Goal: Task Accomplishment & Management: Complete application form

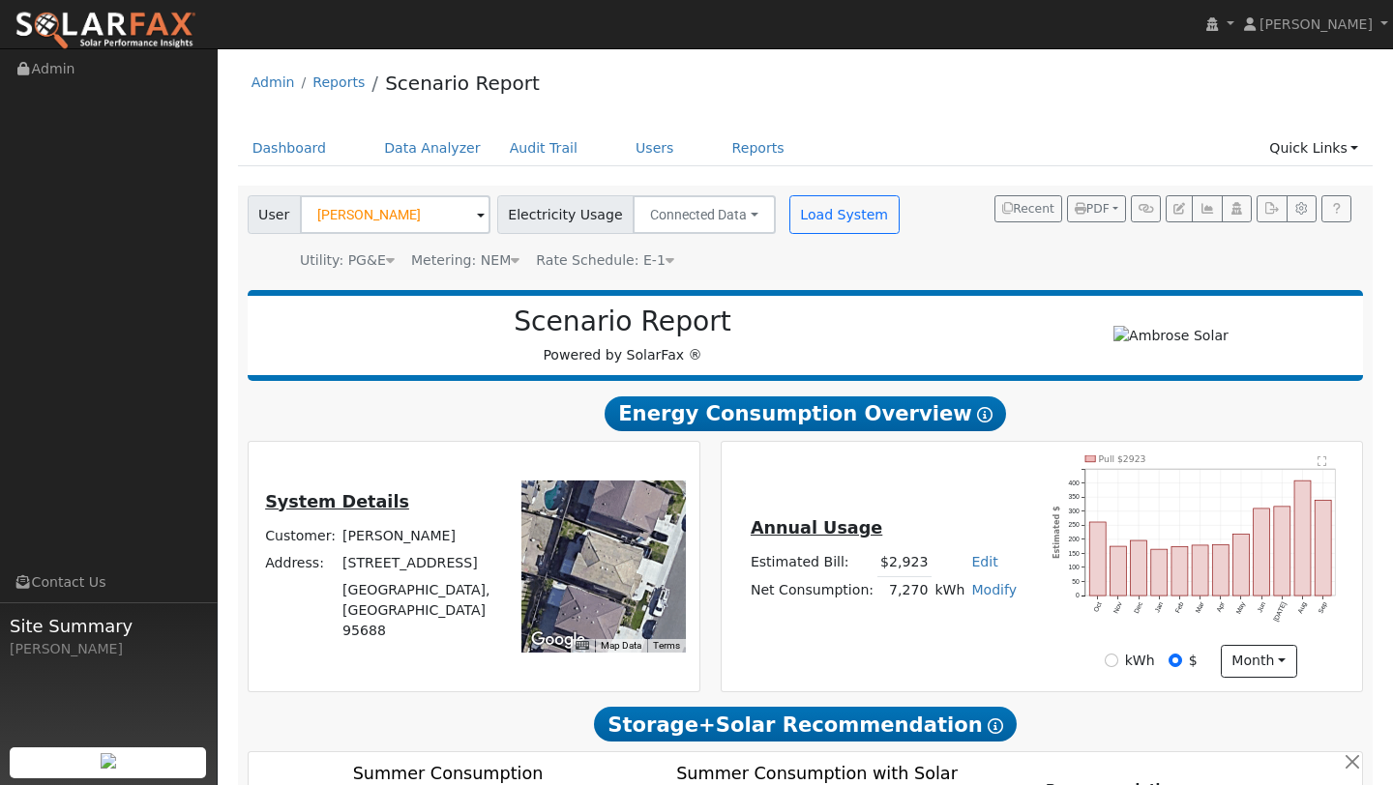
scroll to position [1532, 0]
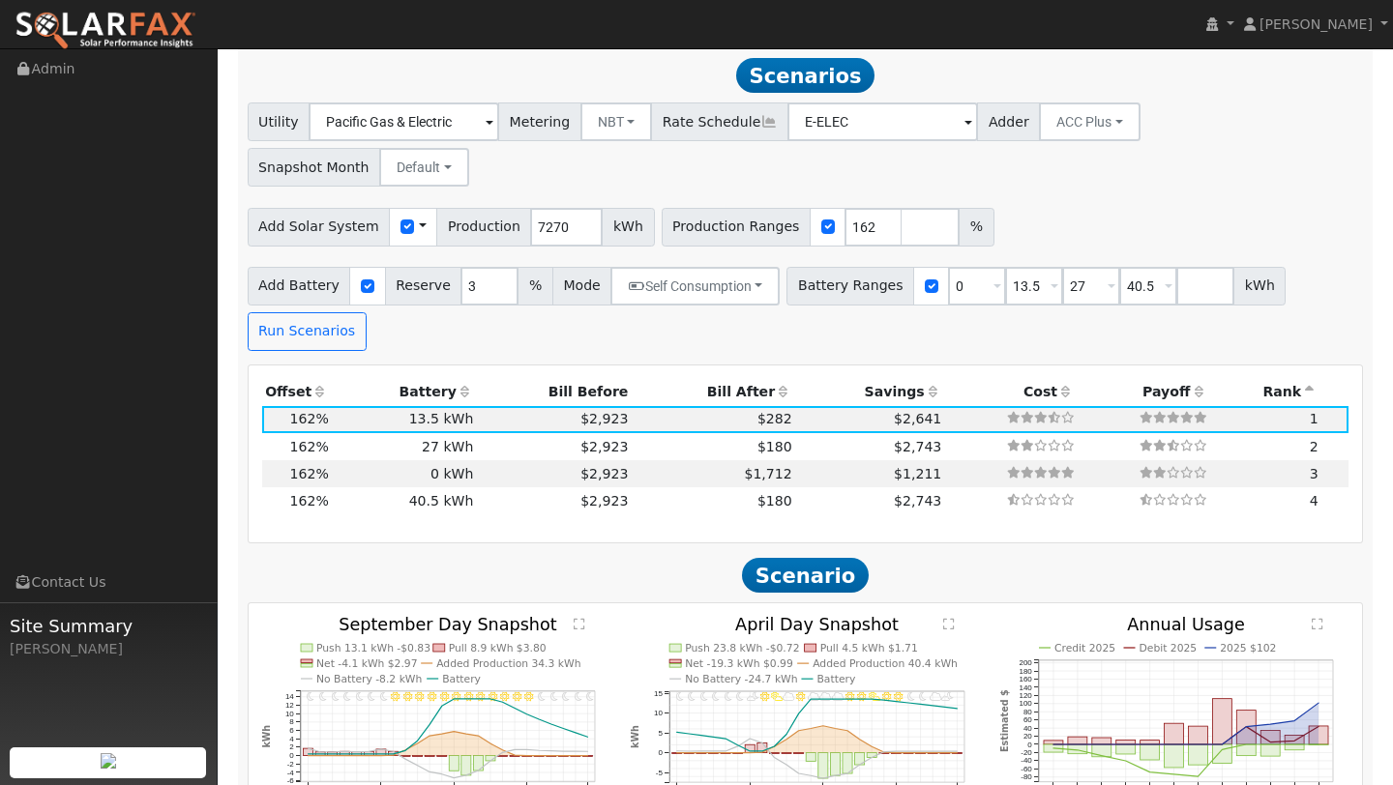
click at [166, 21] on img at bounding box center [106, 31] width 182 height 41
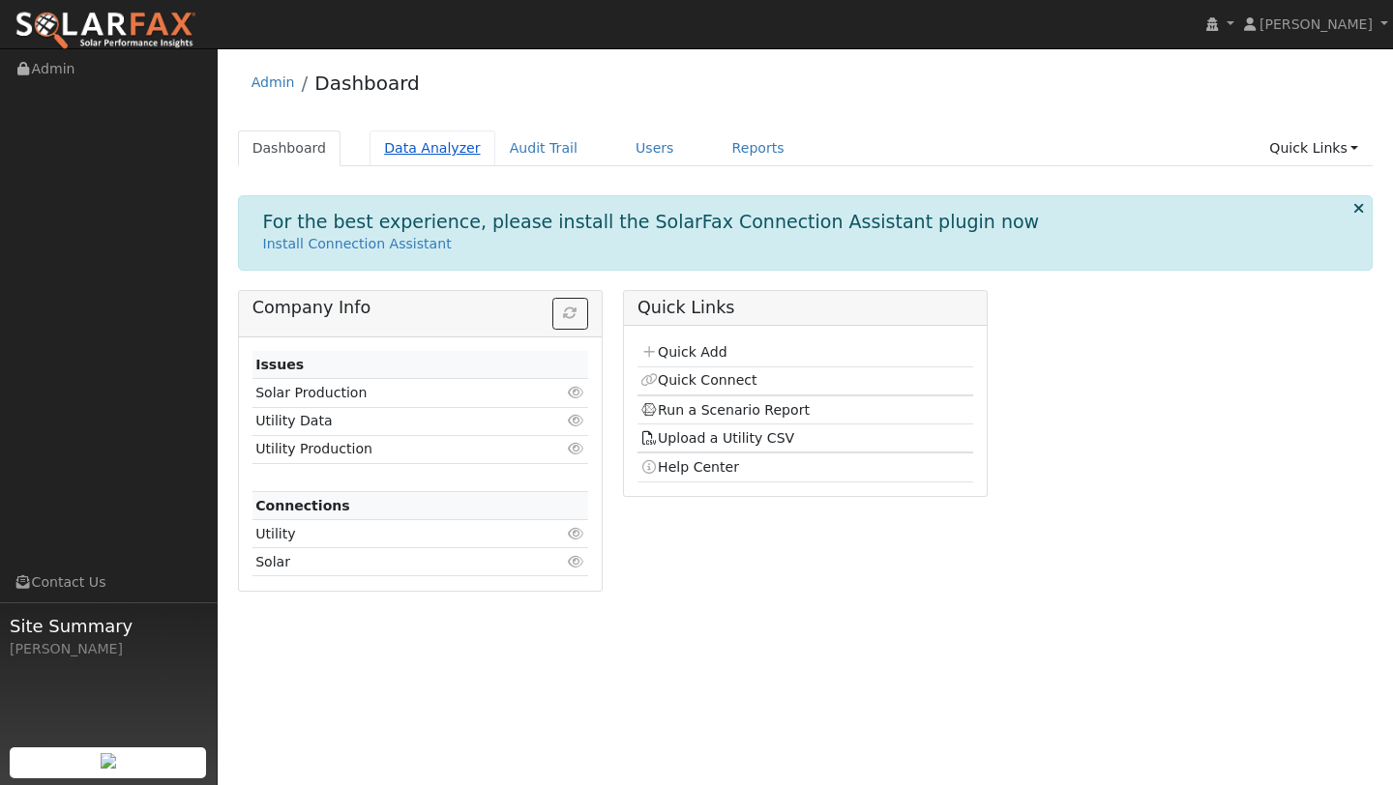
click at [449, 138] on link "Data Analyzer" at bounding box center [432, 149] width 126 height 36
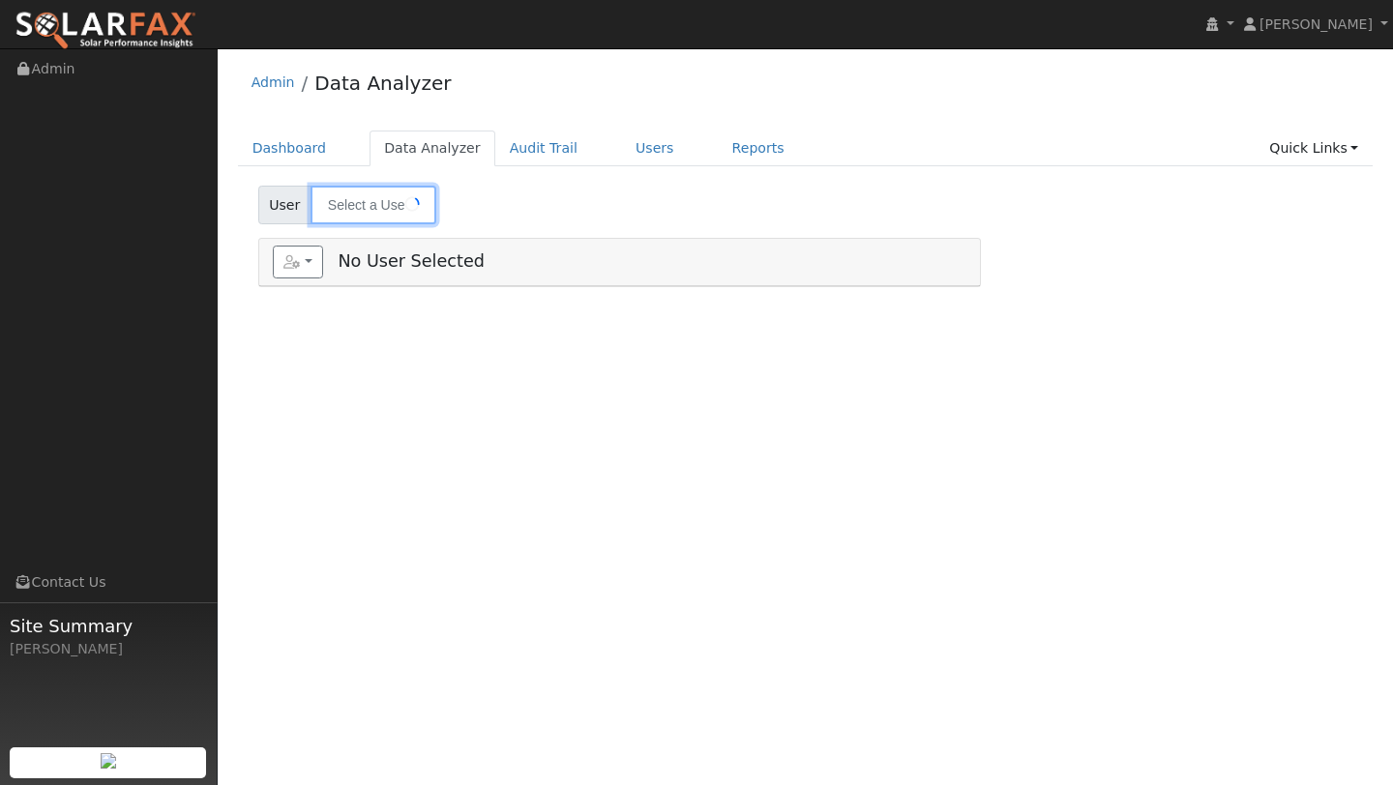
type input "Per Hyttfors"
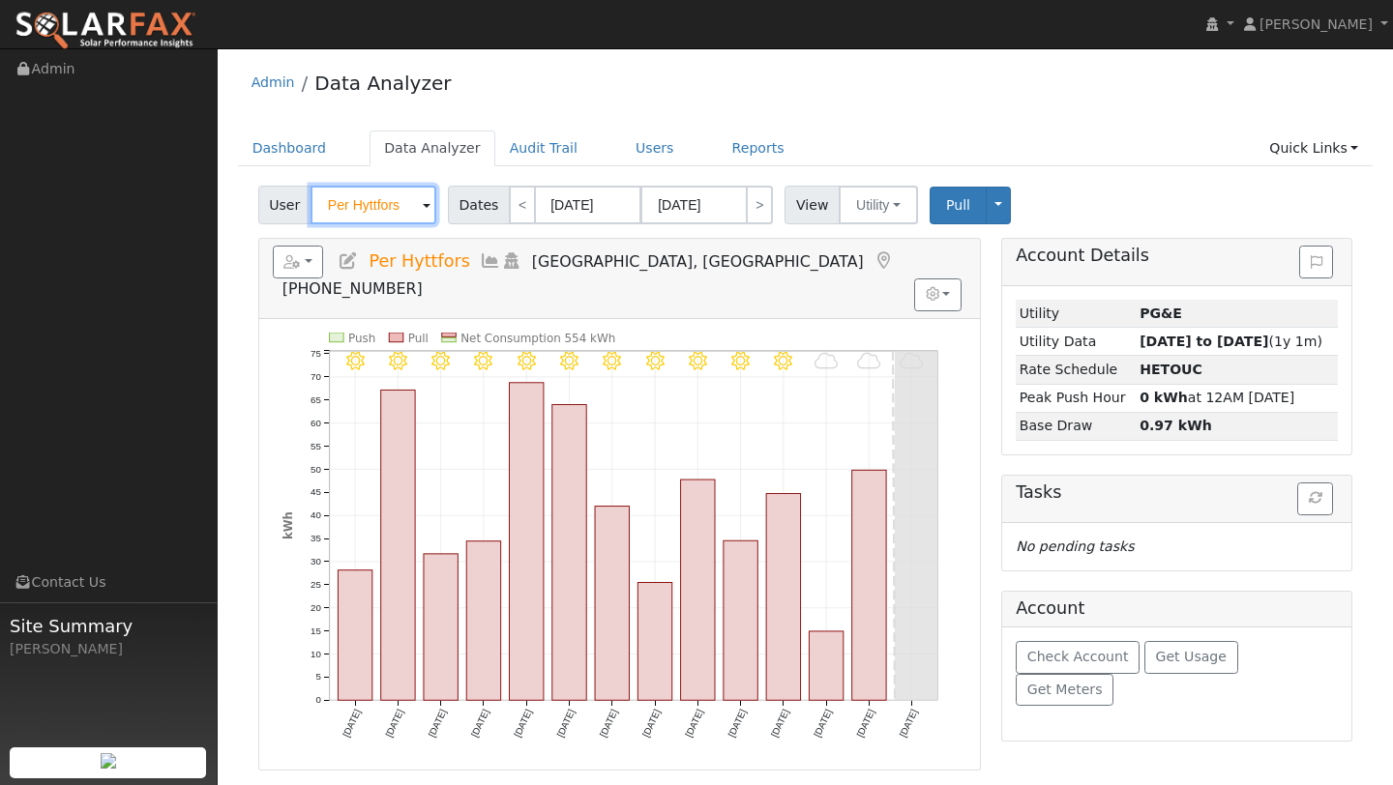
click at [341, 208] on input "Per Hyttfors" at bounding box center [373, 205] width 126 height 39
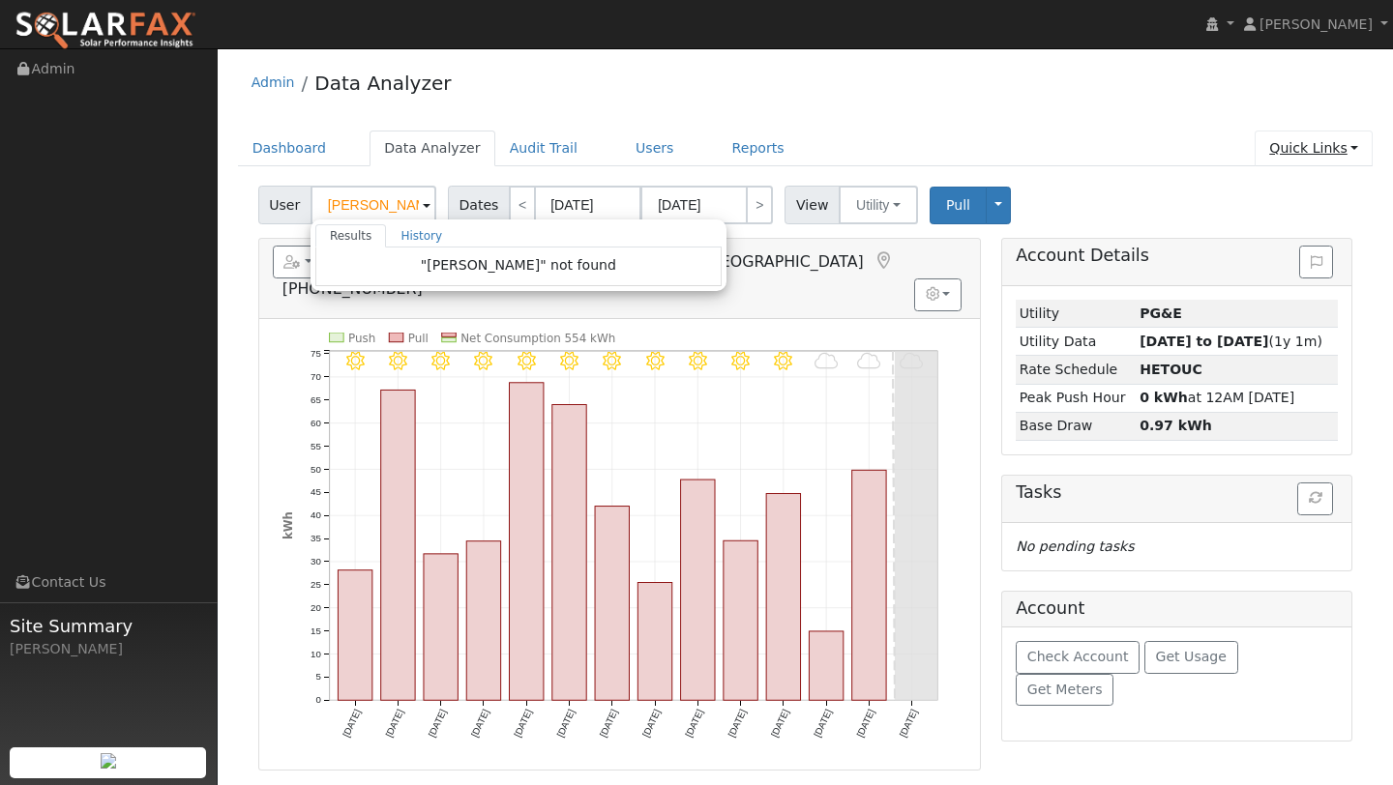
click at [1317, 159] on link "Quick Links" at bounding box center [1313, 149] width 118 height 36
type input "Per Hyttfors"
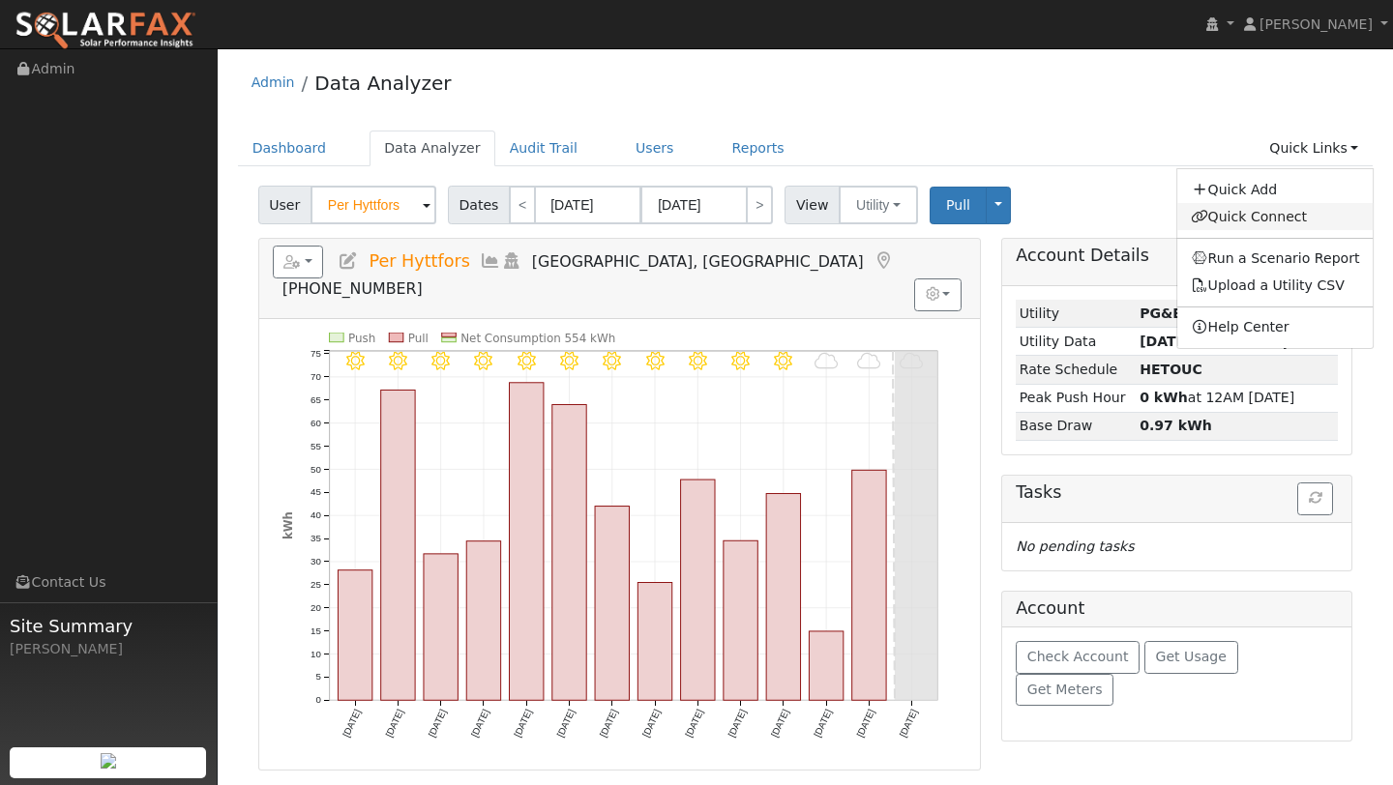
click at [1252, 217] on link "Quick Connect" at bounding box center [1275, 216] width 196 height 27
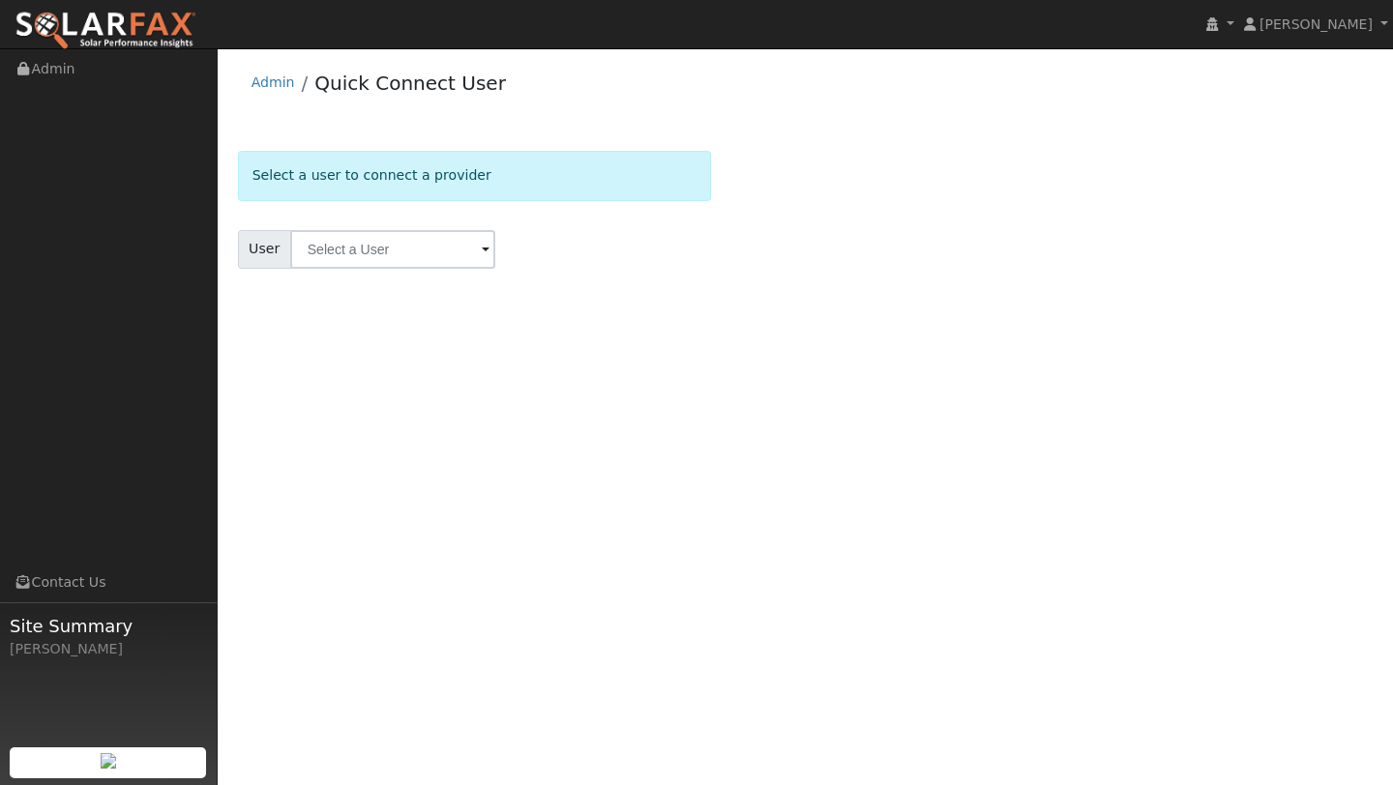
click at [106, 7] on link at bounding box center [105, 24] width 211 height 48
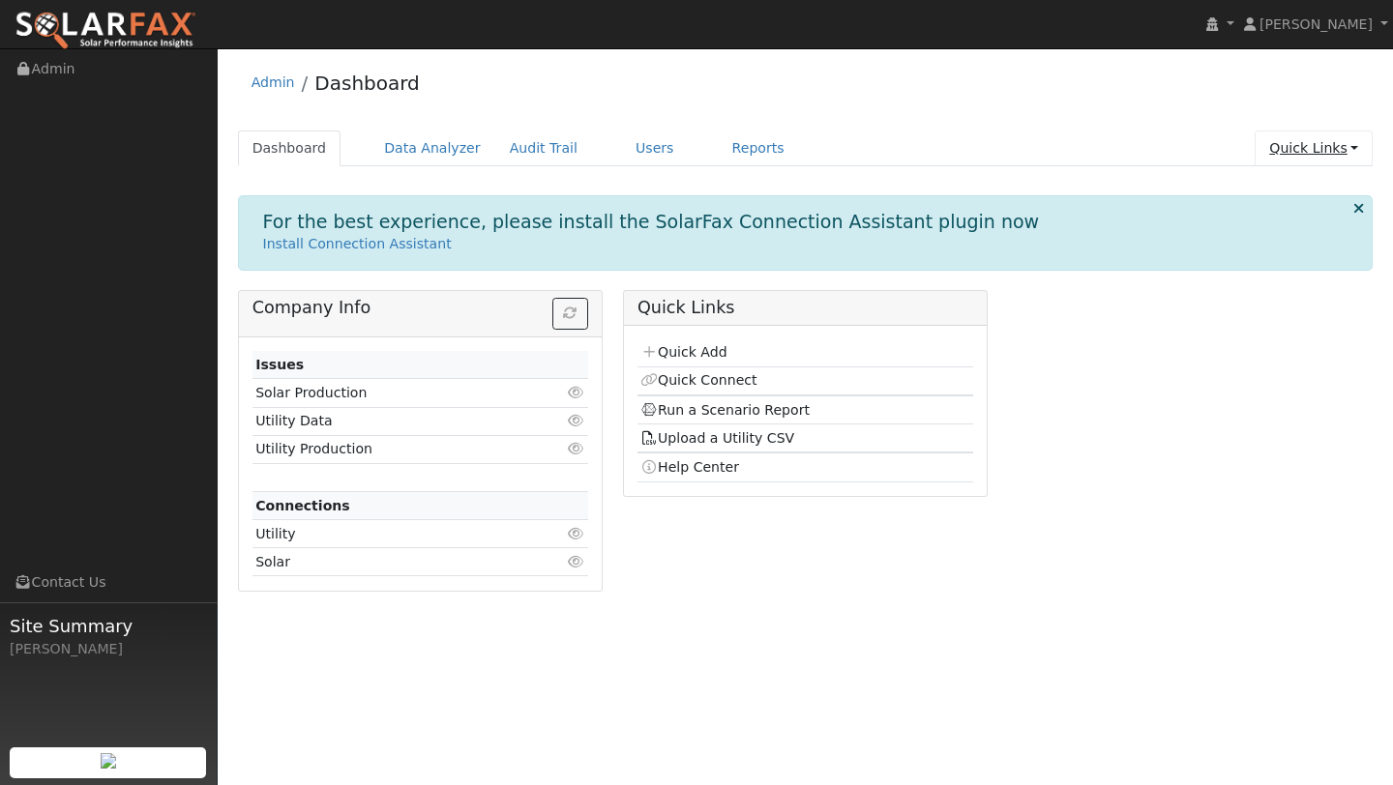
click at [1319, 134] on link "Quick Links" at bounding box center [1313, 149] width 118 height 36
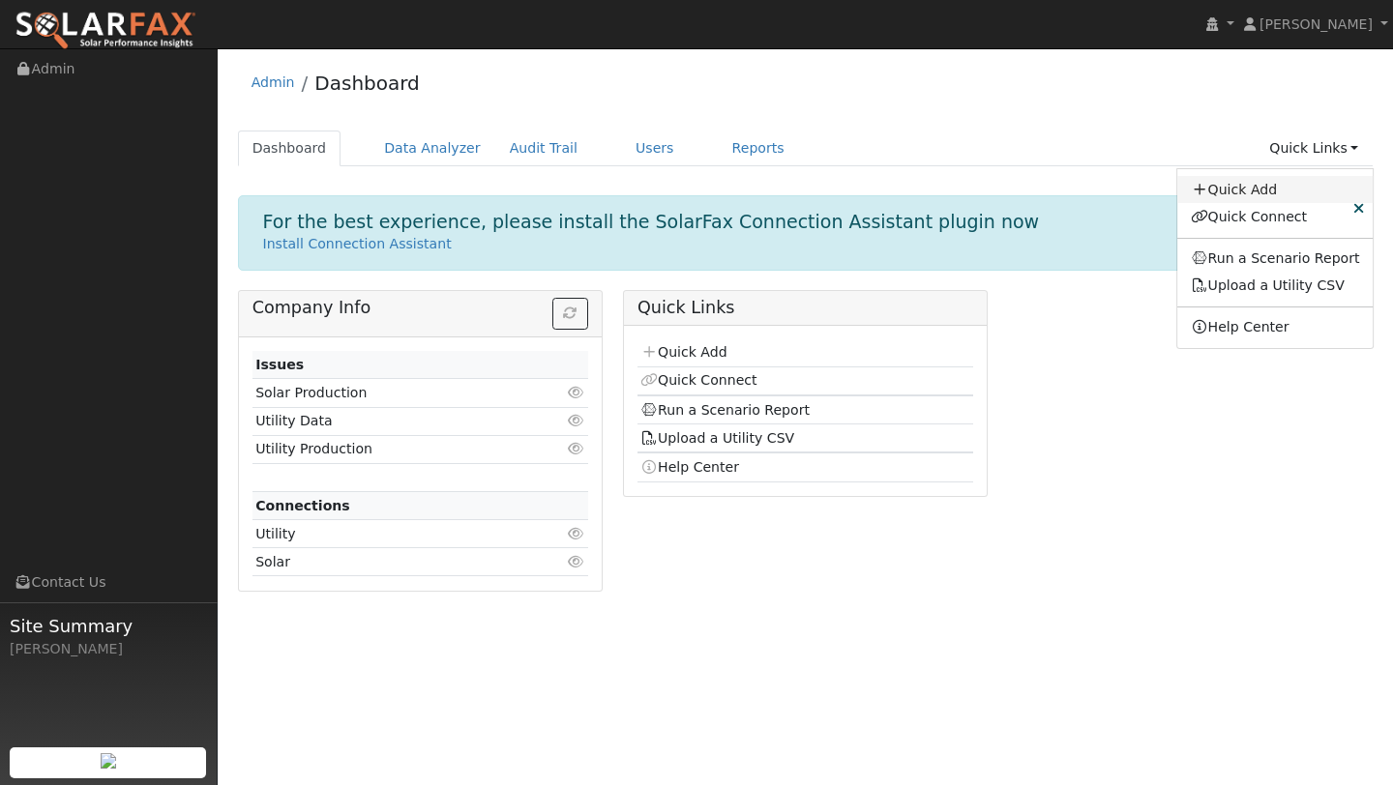
click at [1259, 195] on link "Quick Add" at bounding box center [1275, 189] width 196 height 27
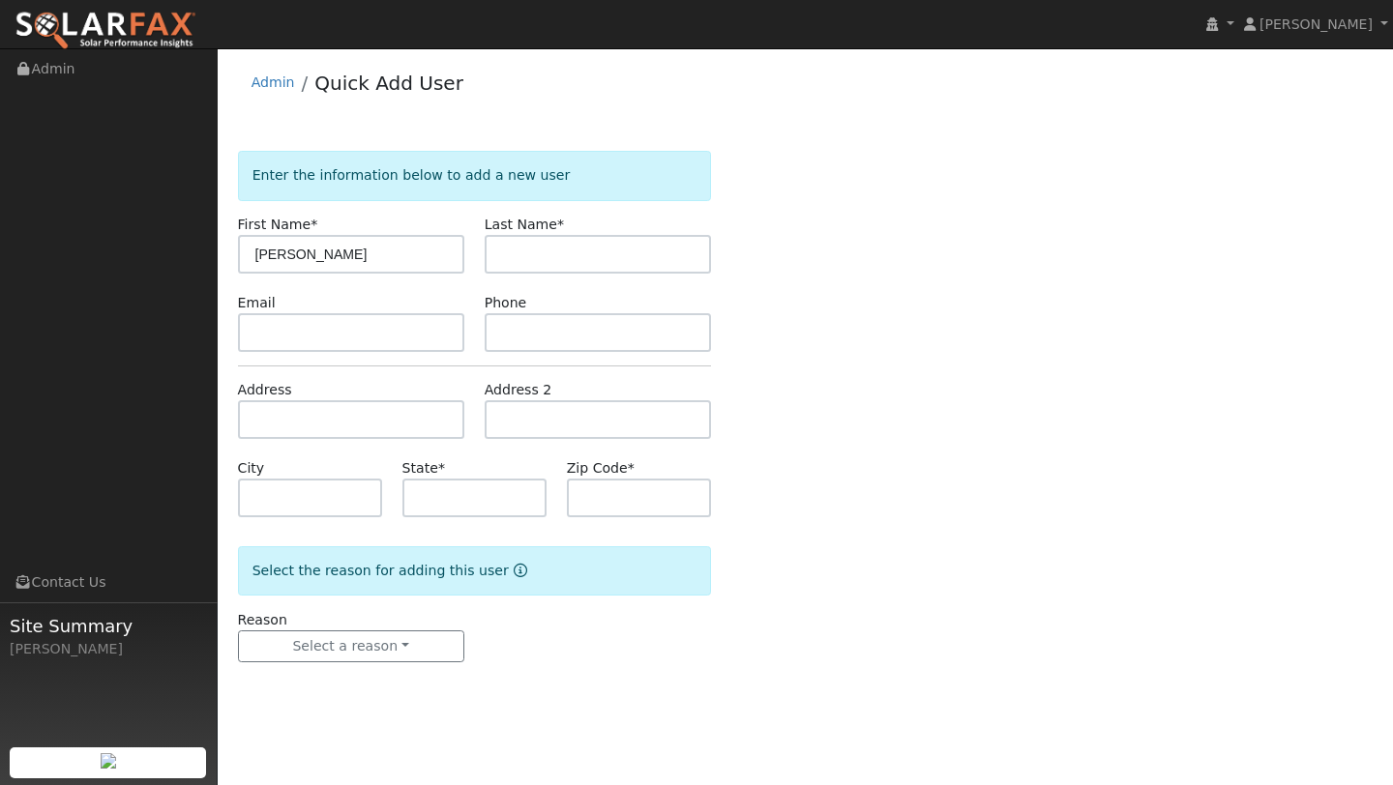
type input "[PERSON_NAME]"
click at [500, 261] on input "text" at bounding box center [598, 254] width 226 height 39
type input "Becker"
click at [370, 413] on input "text" at bounding box center [351, 419] width 226 height 39
type input "10 Acorn Way"
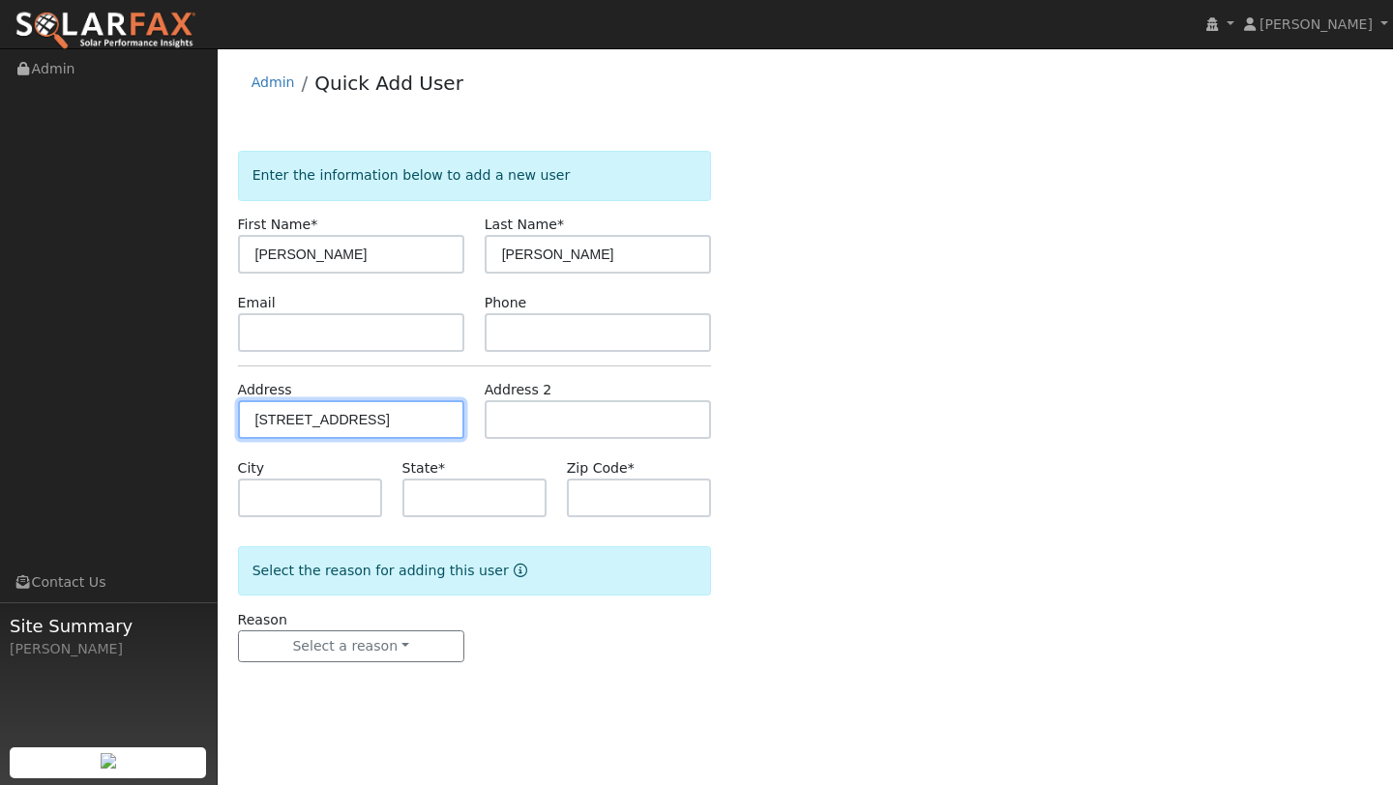
type input "Kentfield"
type input "CA"
type input "94904"
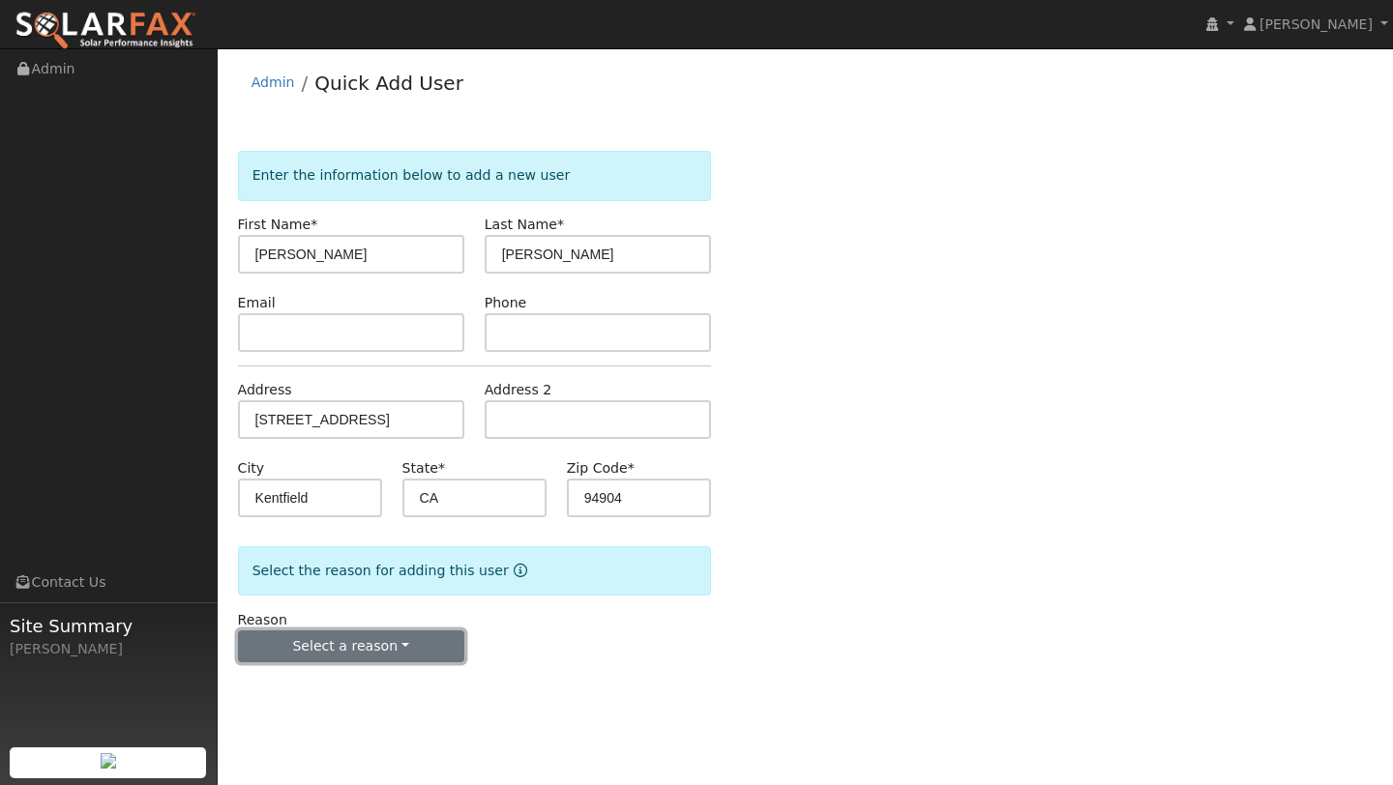
click at [368, 635] on button "Select a reason" at bounding box center [351, 647] width 226 height 33
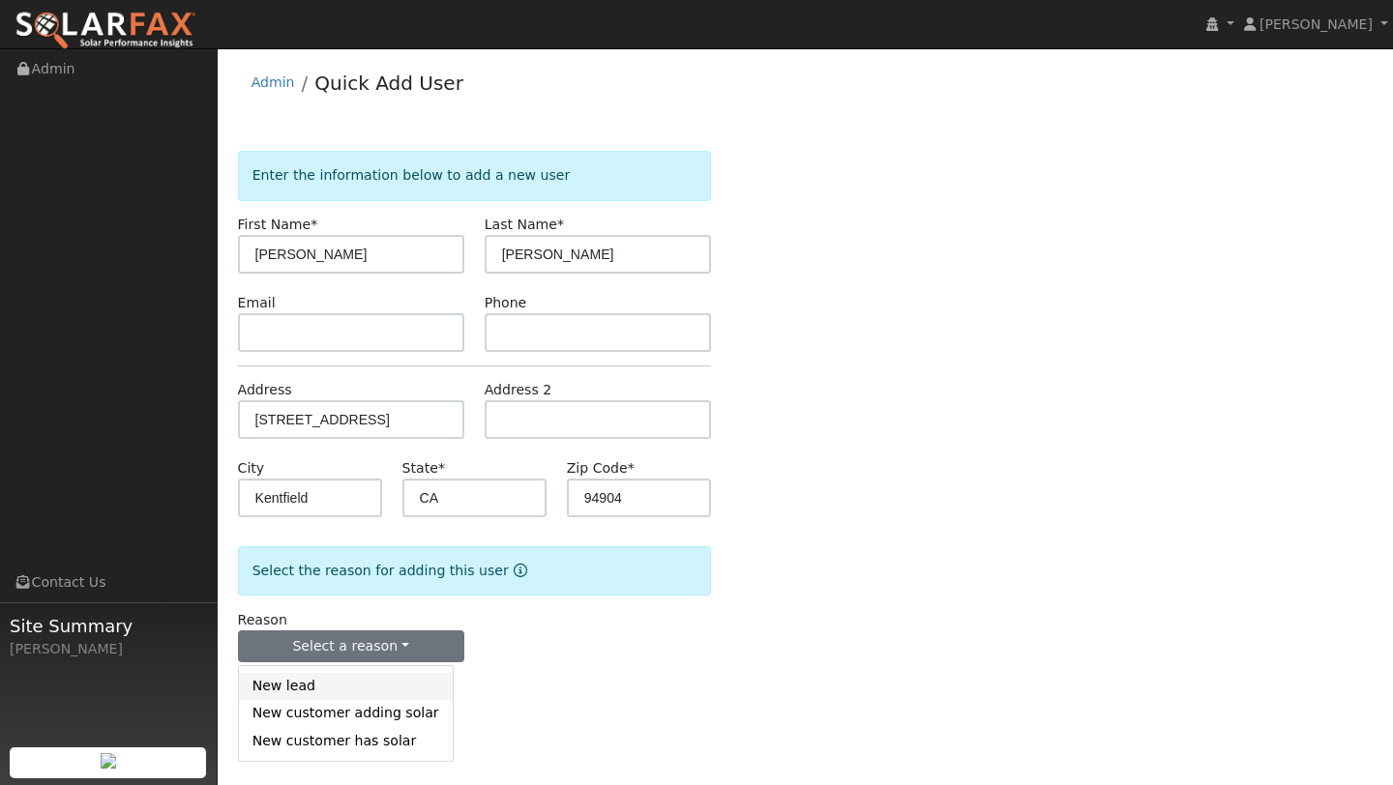
click at [339, 675] on link "New lead" at bounding box center [346, 686] width 214 height 27
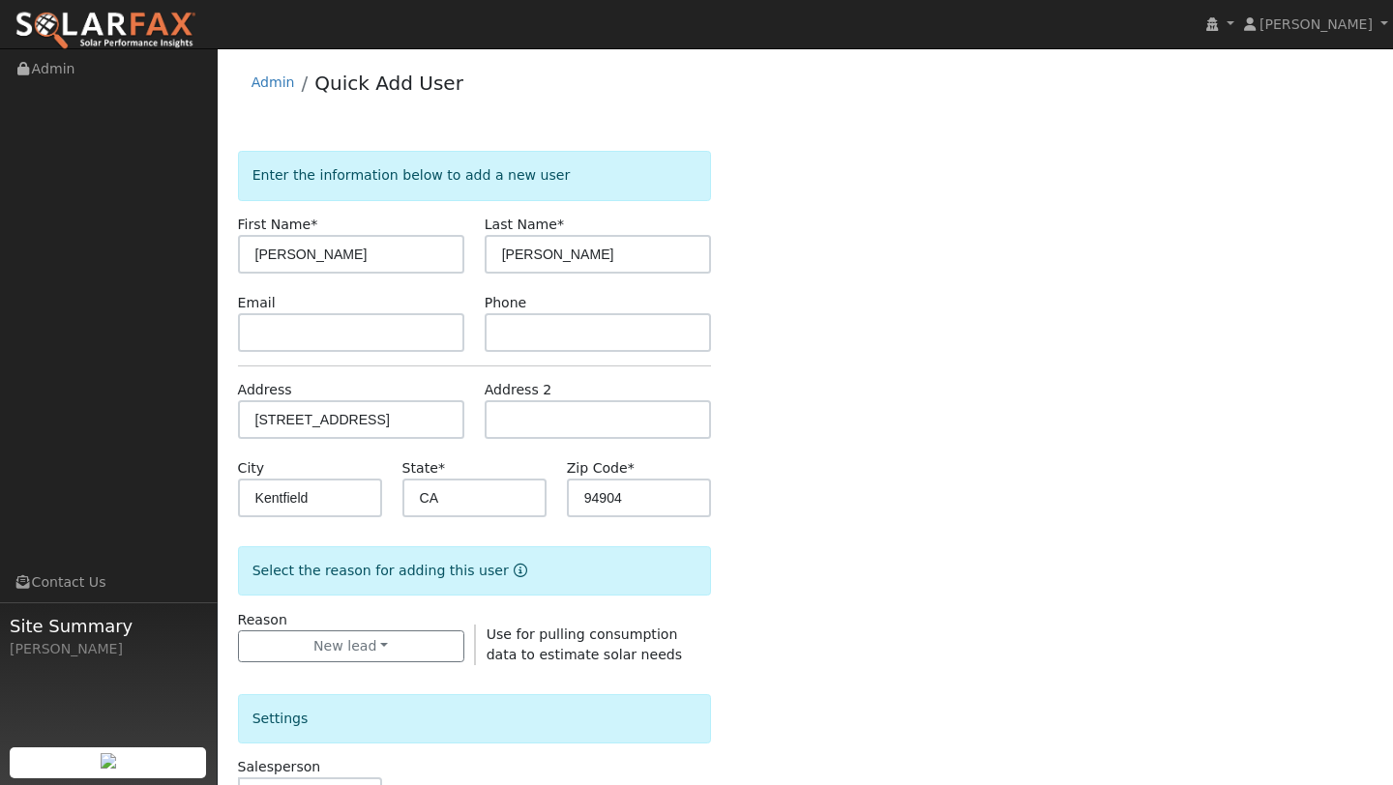
scroll to position [266, 0]
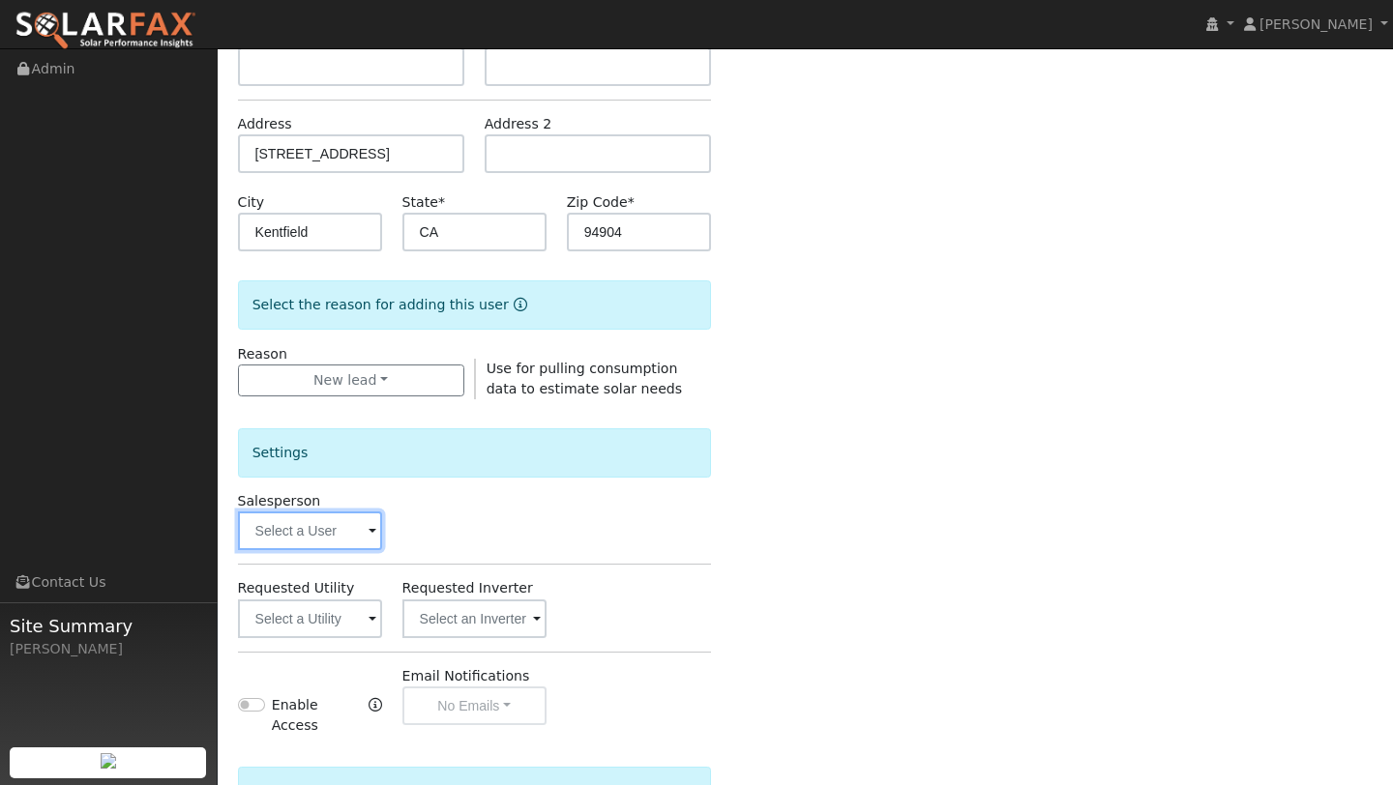
click at [329, 537] on input "text" at bounding box center [310, 531] width 144 height 39
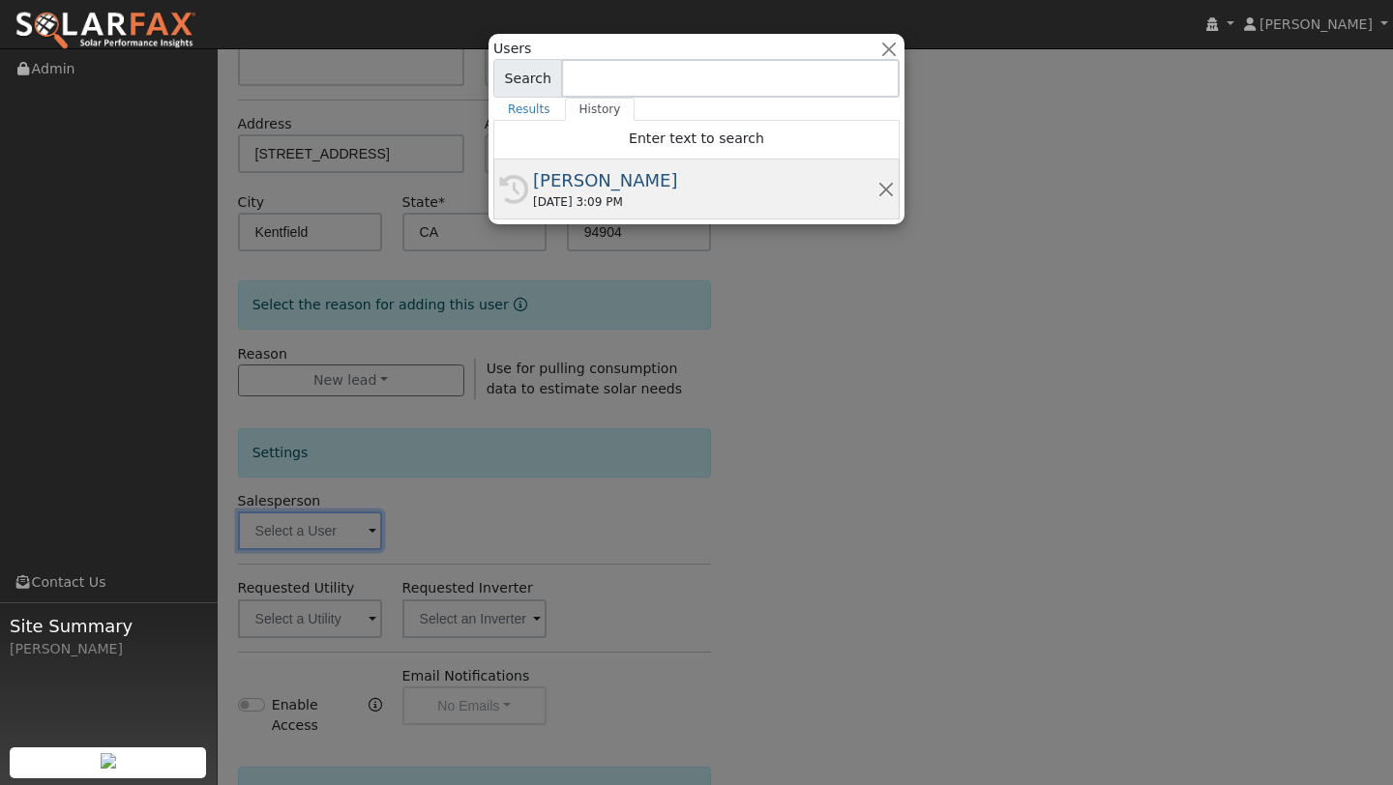
click at [610, 177] on div "[PERSON_NAME]" at bounding box center [705, 180] width 344 height 26
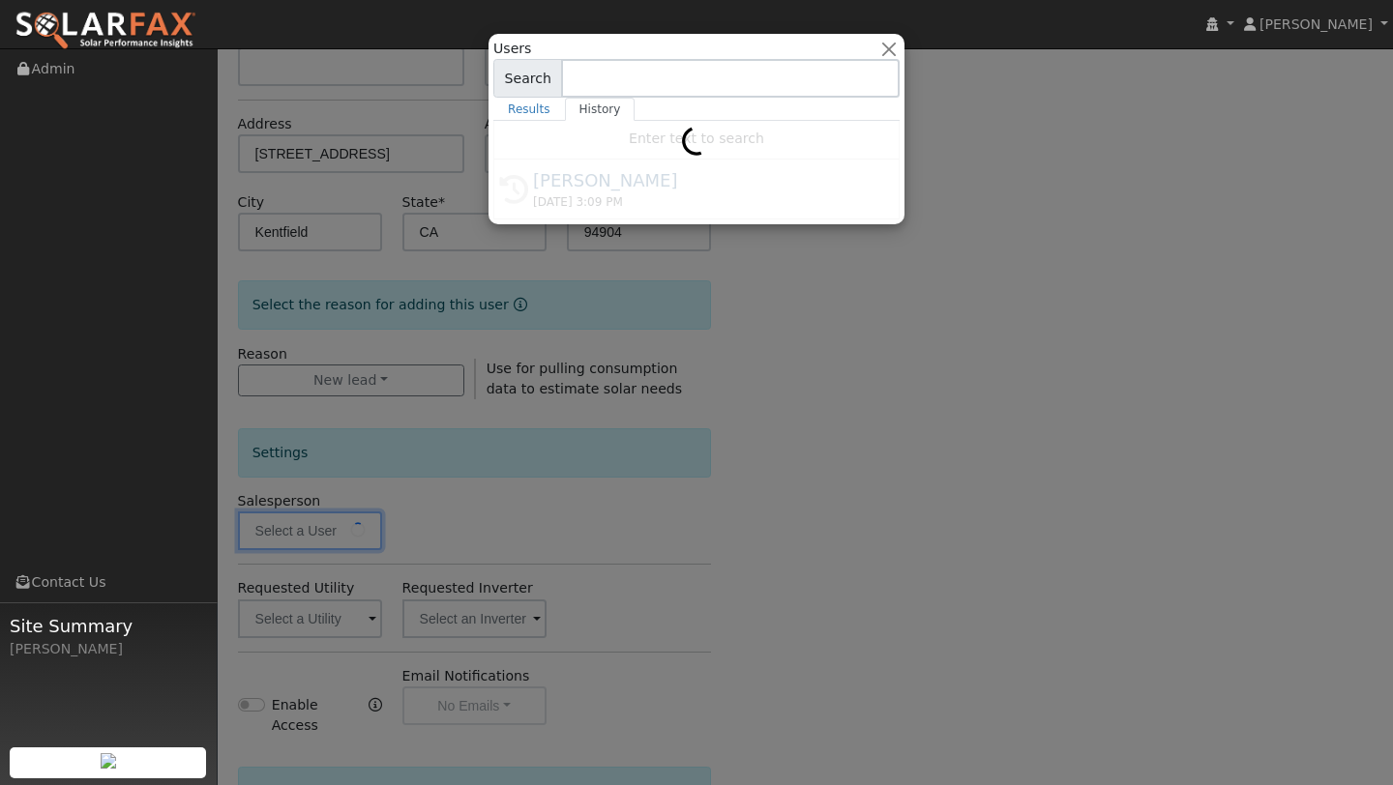
type input "[PERSON_NAME]"
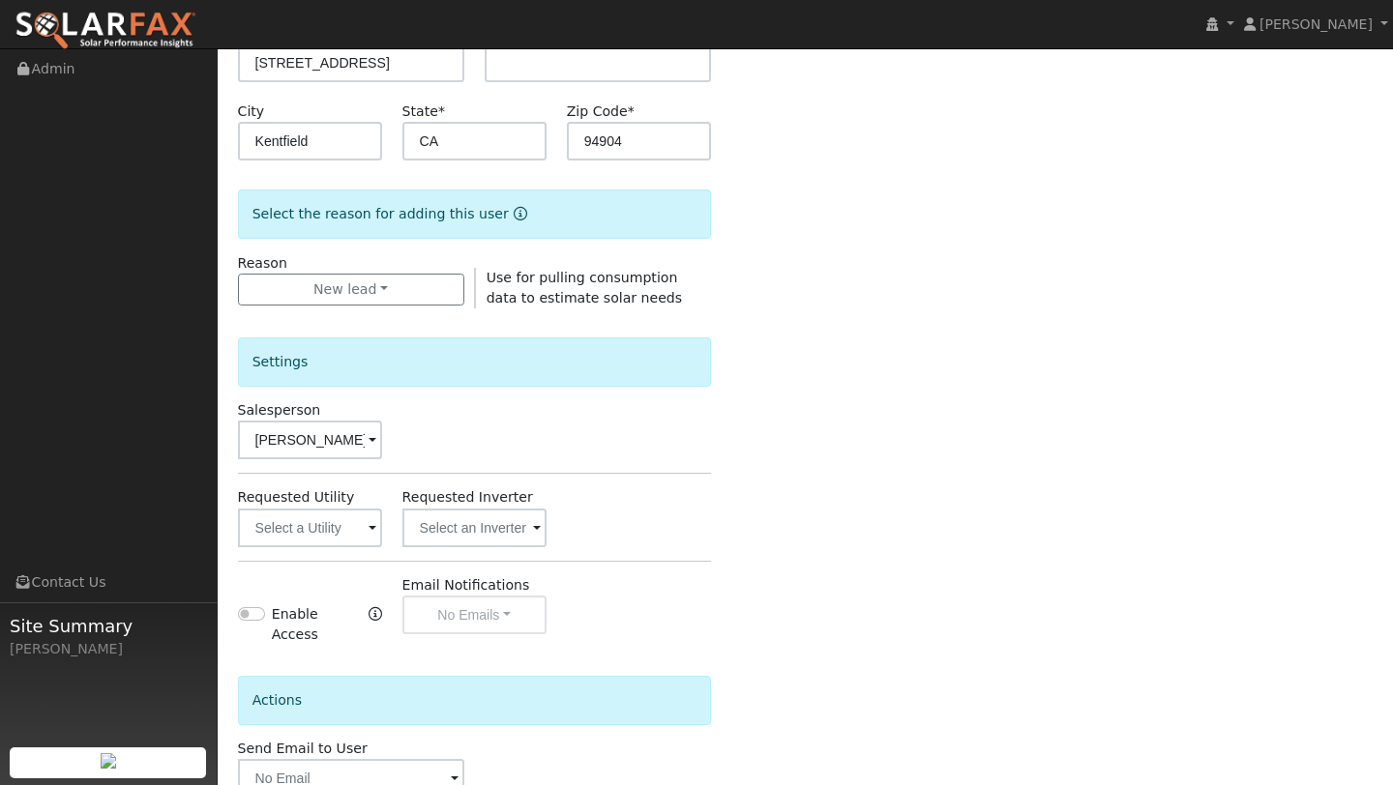
scroll to position [467, 0]
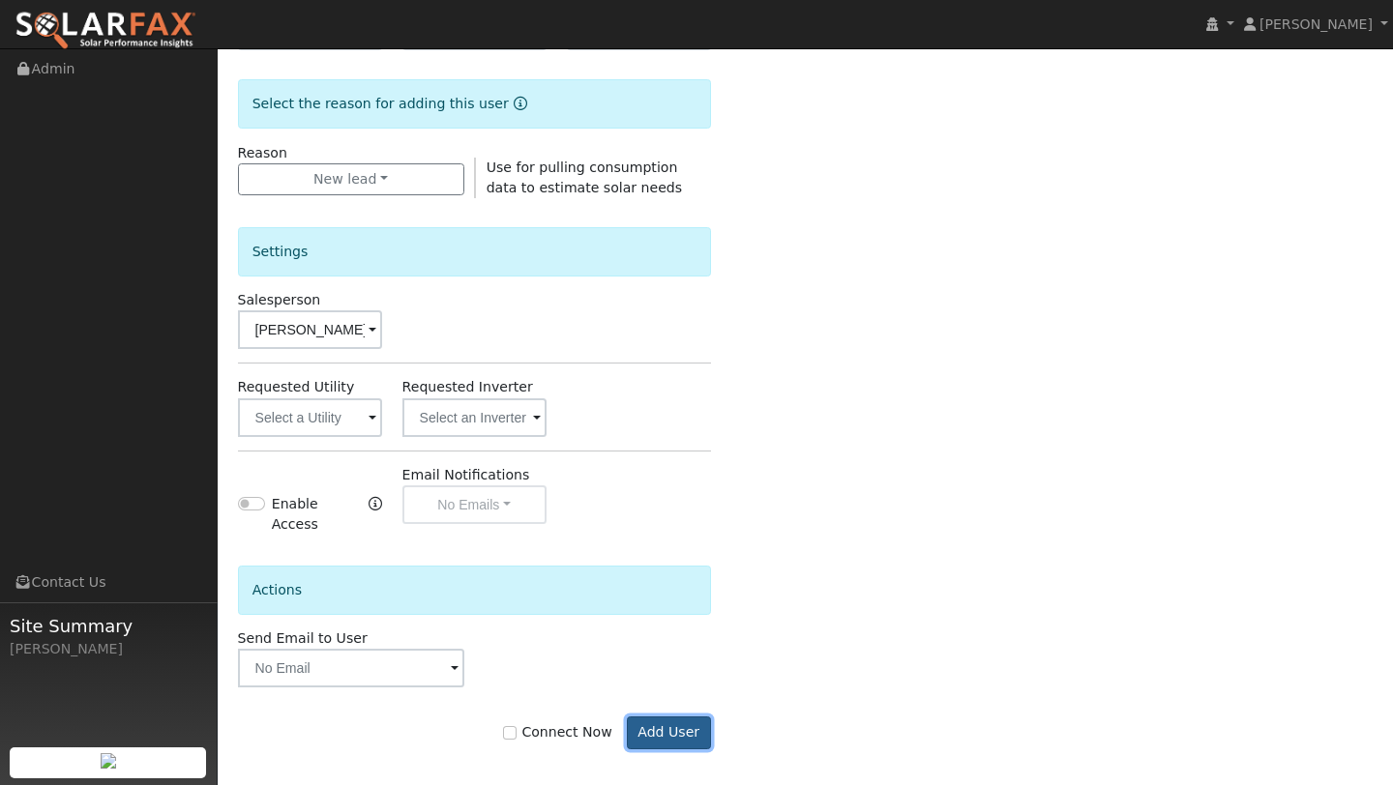
click at [649, 717] on button "Add User" at bounding box center [669, 733] width 84 height 33
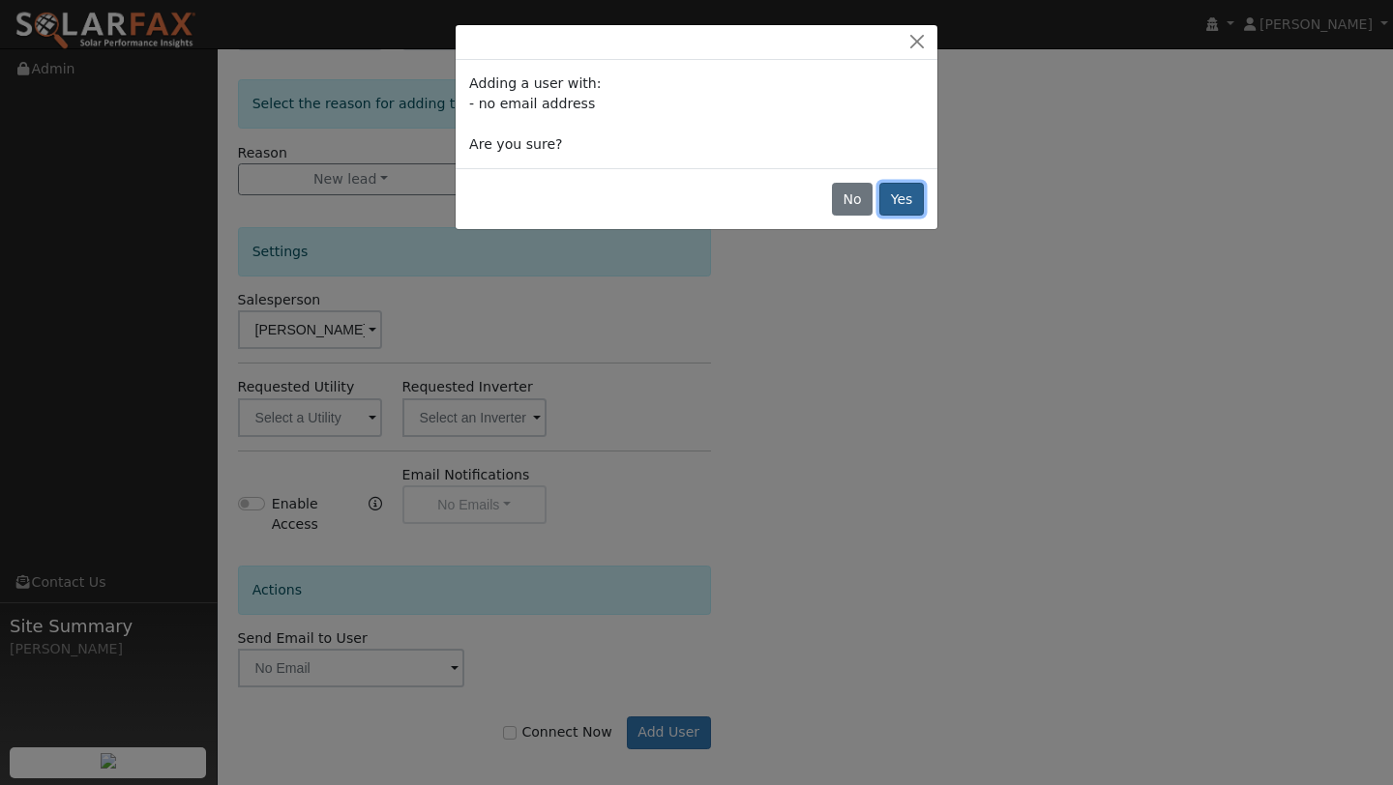
click at [902, 194] on button "Yes" at bounding box center [901, 199] width 44 height 33
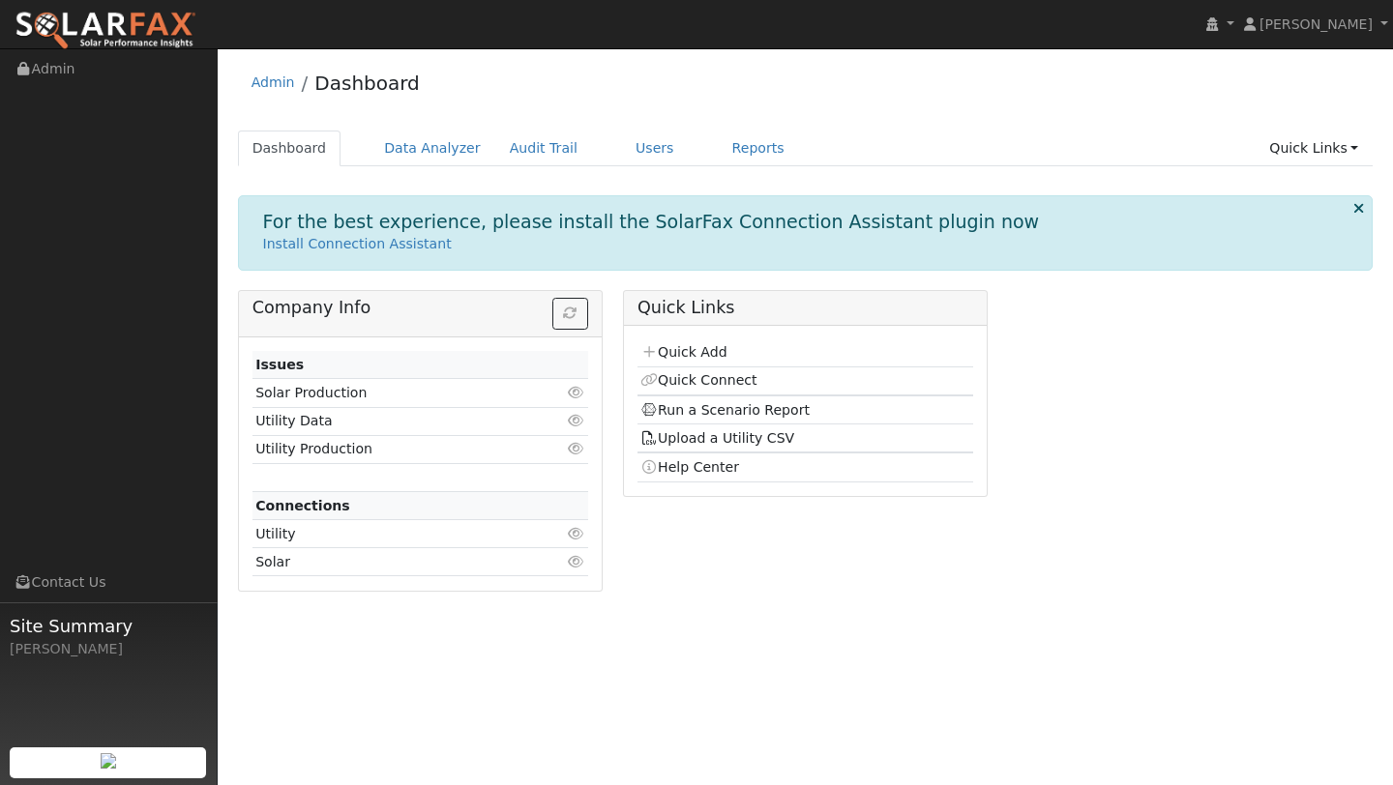
click at [1256, 144] on ul "Dashboard Data Analyzer Audit Trail Users Reports Quick Links Quick Add Quick C…" at bounding box center [805, 149] width 1135 height 36
click at [1287, 144] on link "Quick Links" at bounding box center [1313, 149] width 118 height 36
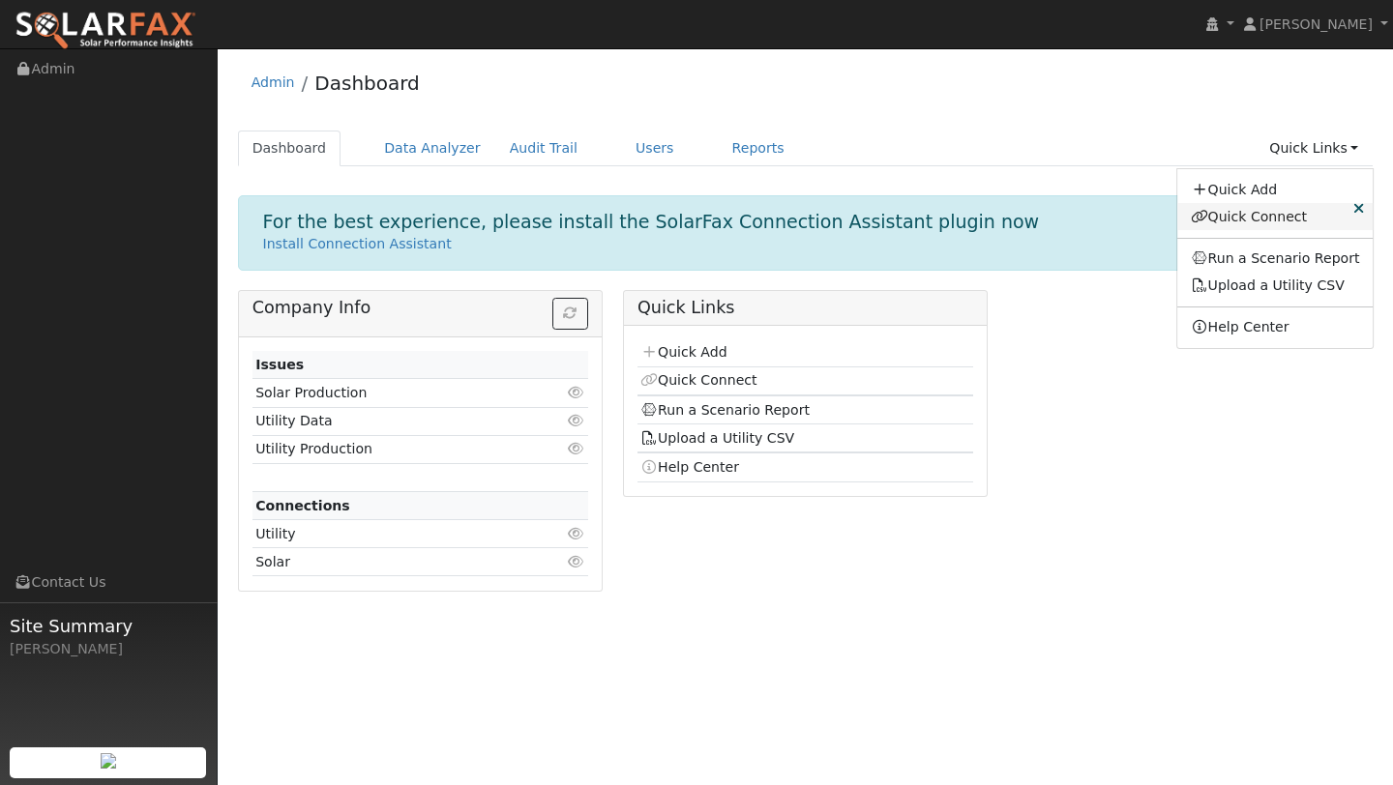
click at [1264, 208] on link "Quick Connect" at bounding box center [1275, 216] width 196 height 27
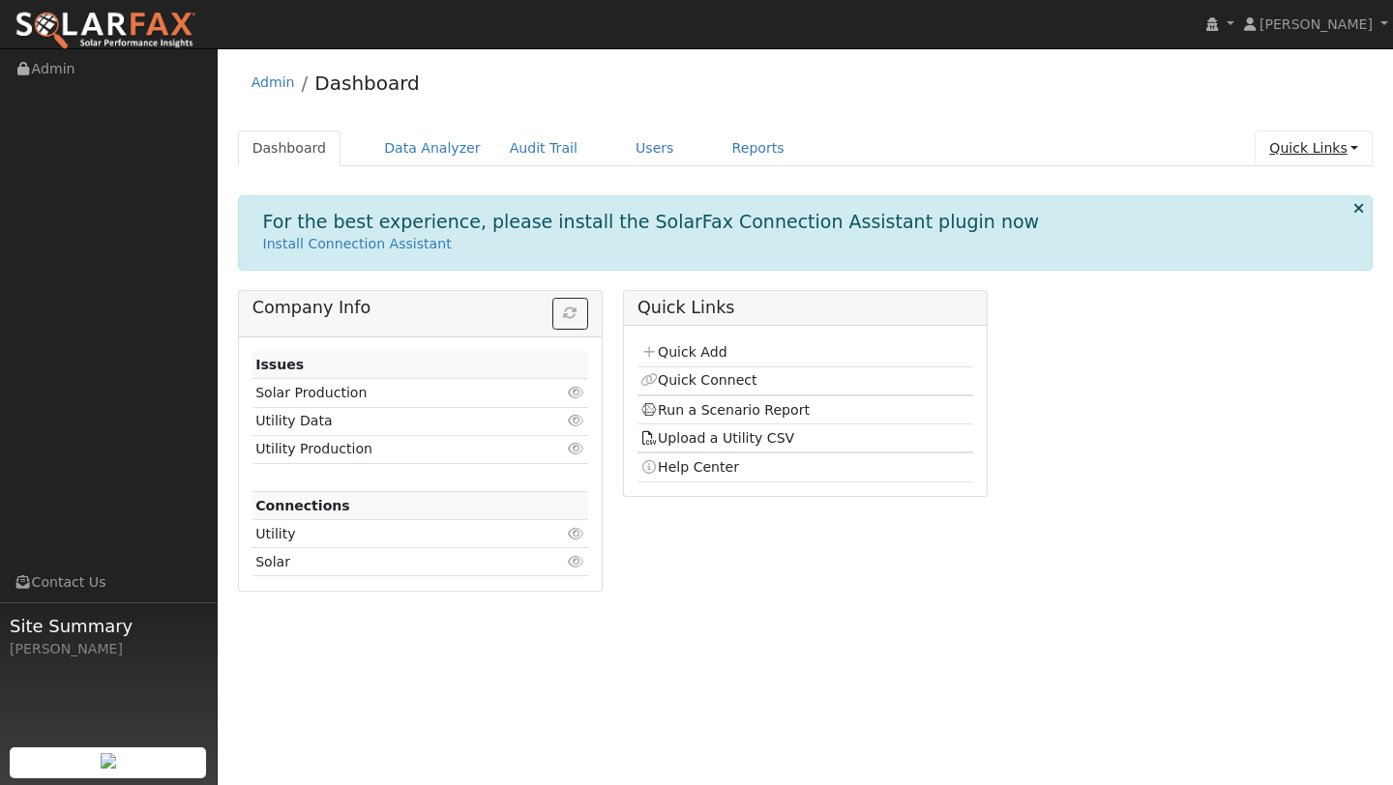
click at [1317, 146] on link "Quick Links" at bounding box center [1313, 149] width 118 height 36
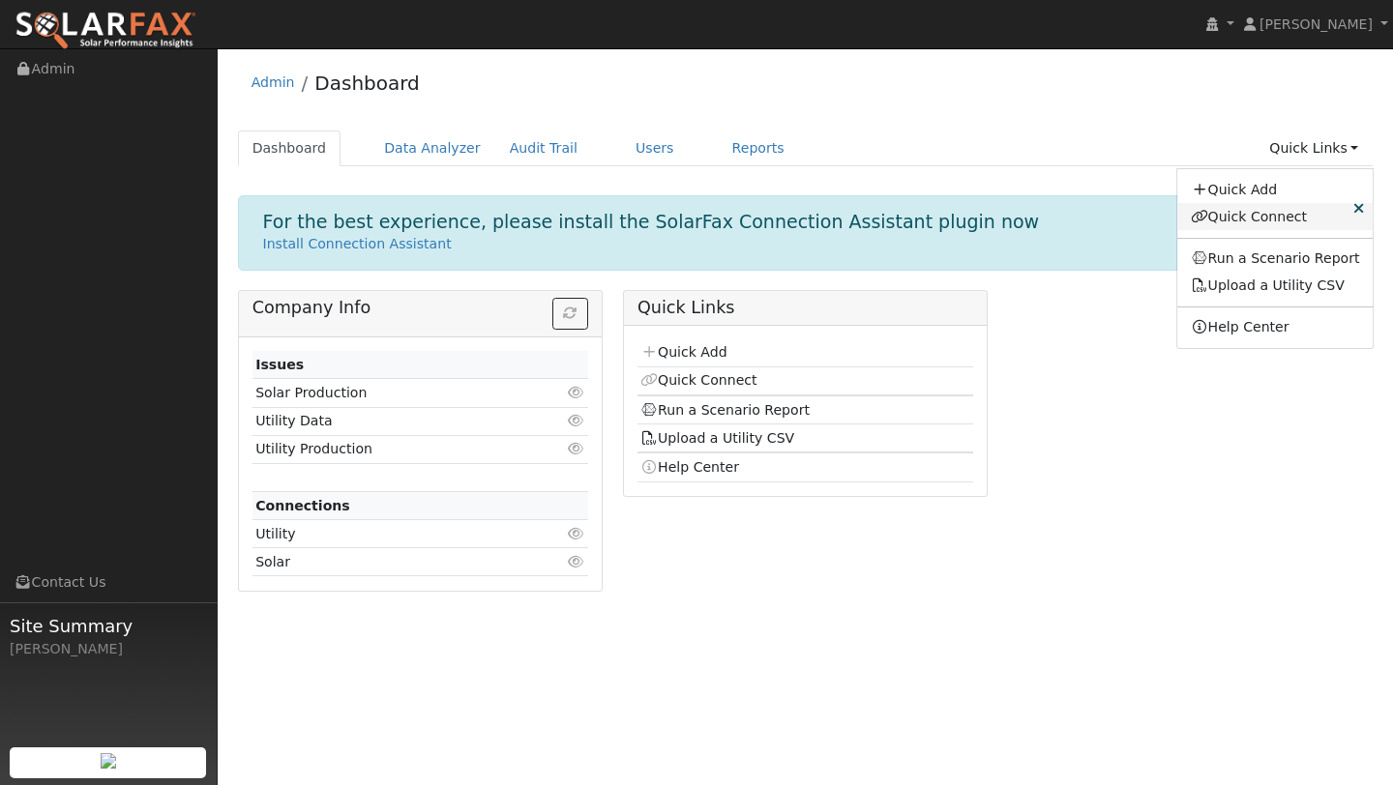
click at [1257, 209] on link "Quick Connect" at bounding box center [1275, 216] width 196 height 27
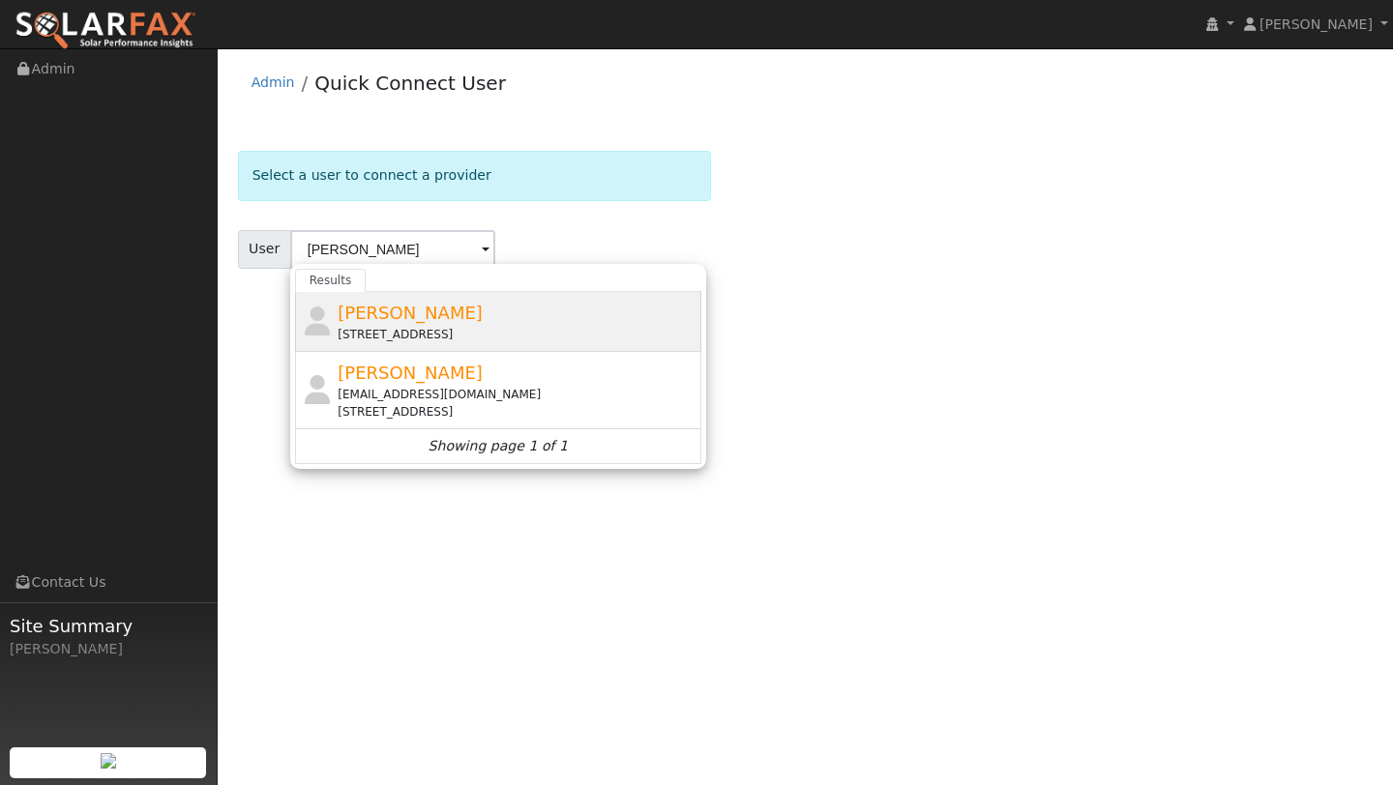
click at [568, 334] on div "10 Acorn Way, Kentfield, CA 94904" at bounding box center [517, 334] width 359 height 17
type input "Erin Becker"
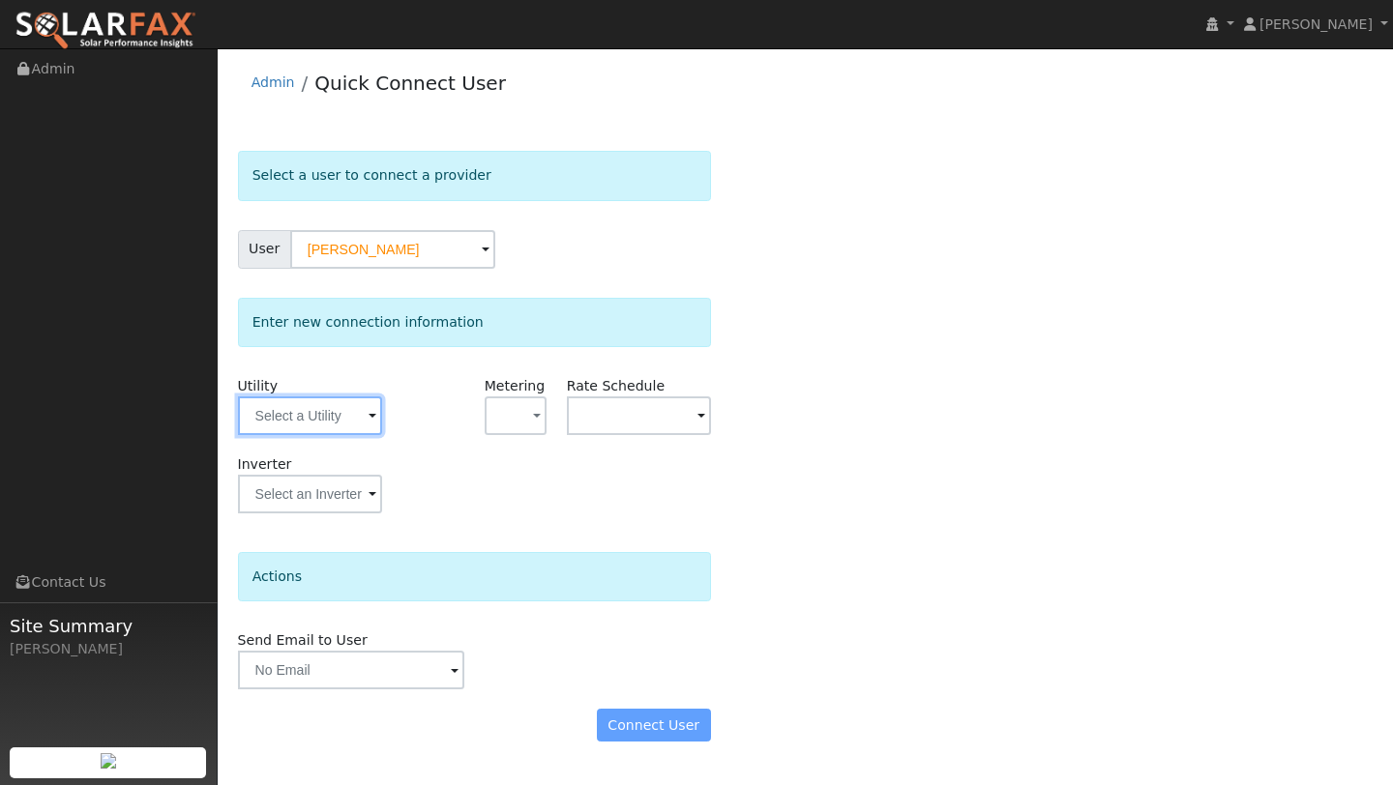
click at [312, 411] on input "text" at bounding box center [310, 416] width 144 height 39
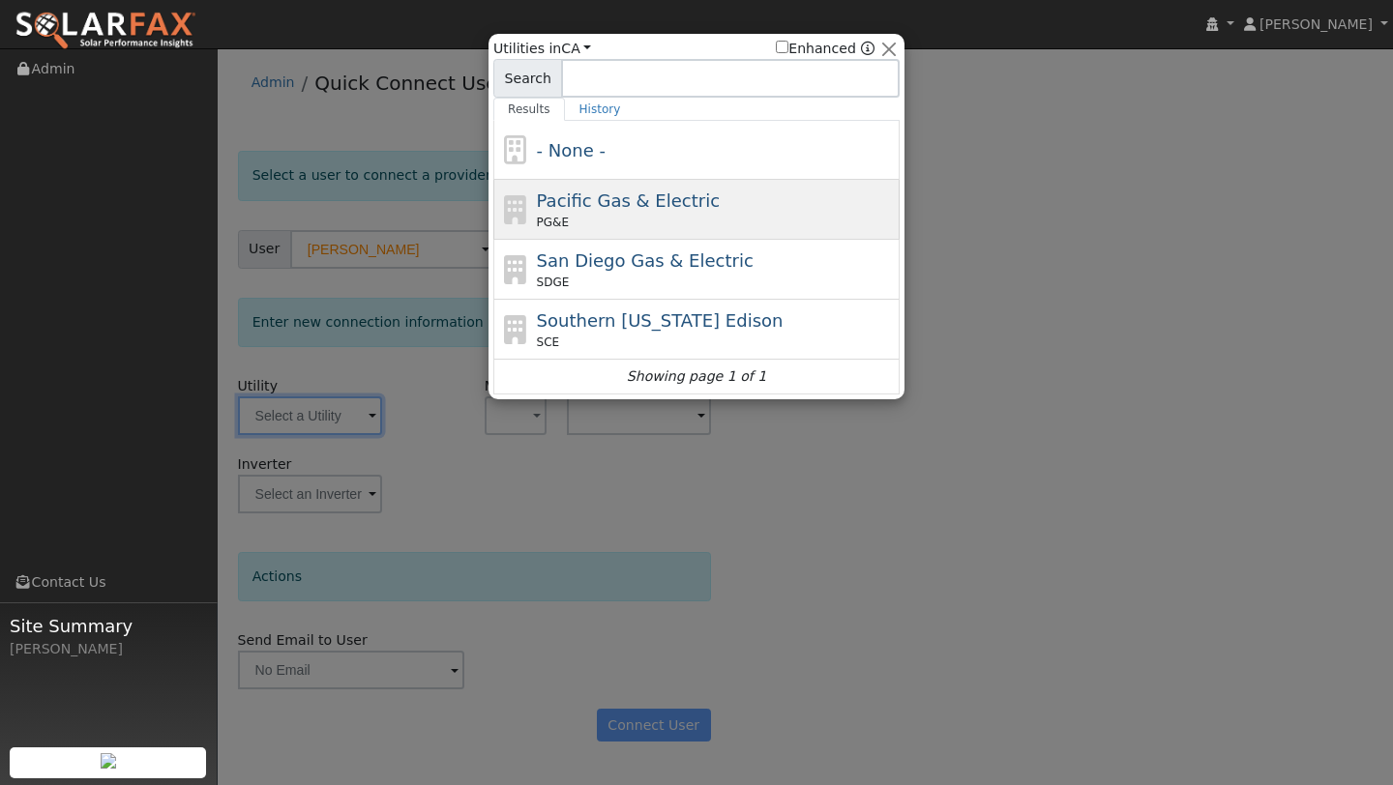
click at [574, 217] on div "PG&E" at bounding box center [716, 222] width 359 height 17
type input "PG&E"
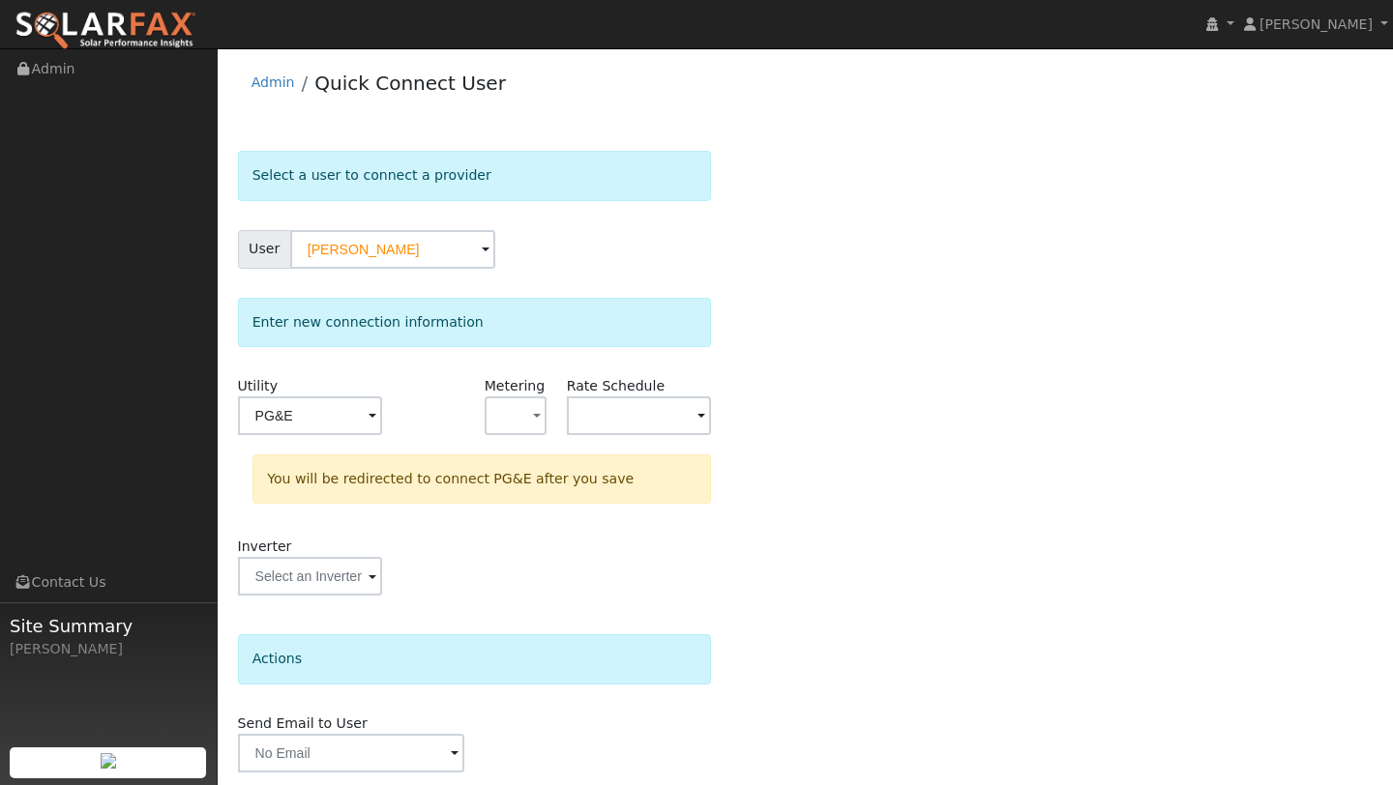
scroll to position [68, 0]
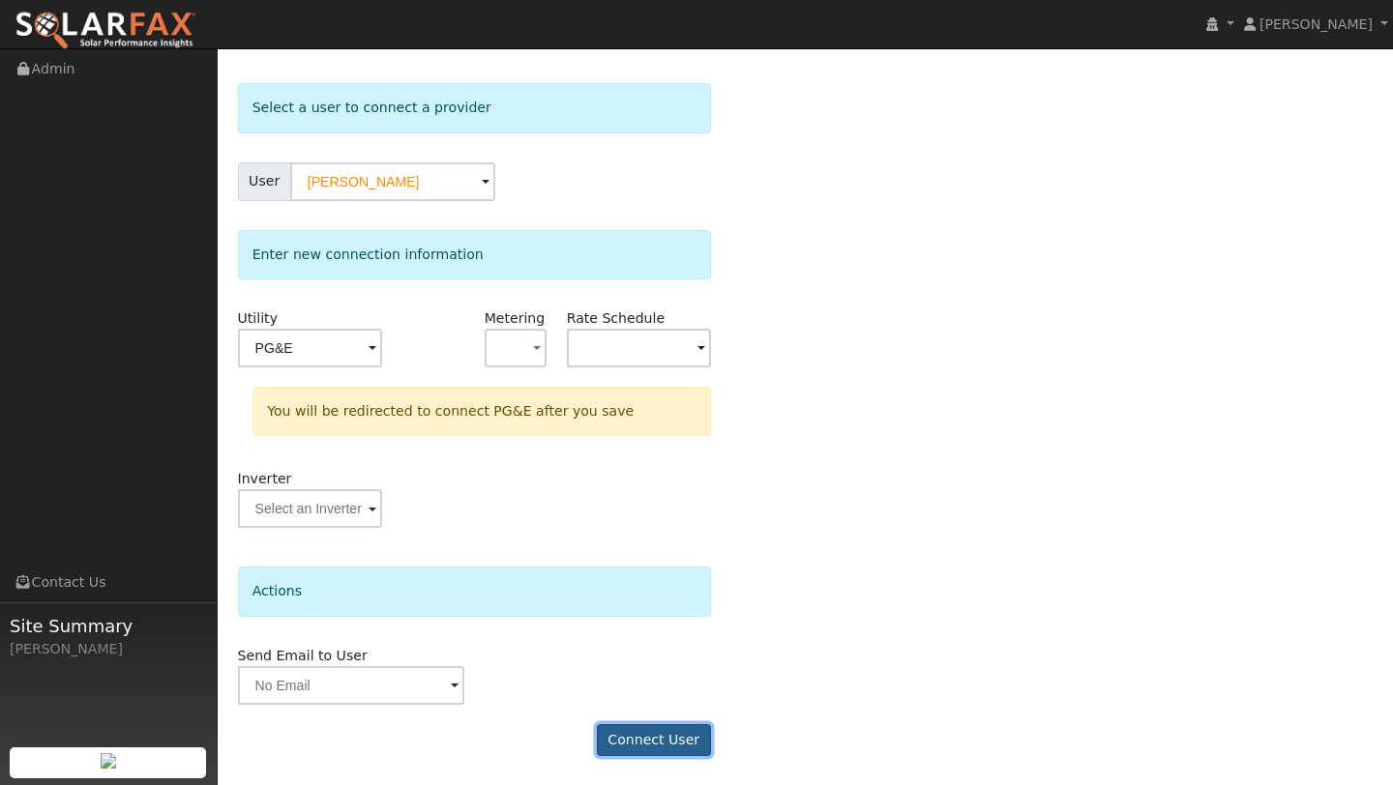
click at [622, 728] on button "Connect User" at bounding box center [654, 740] width 114 height 33
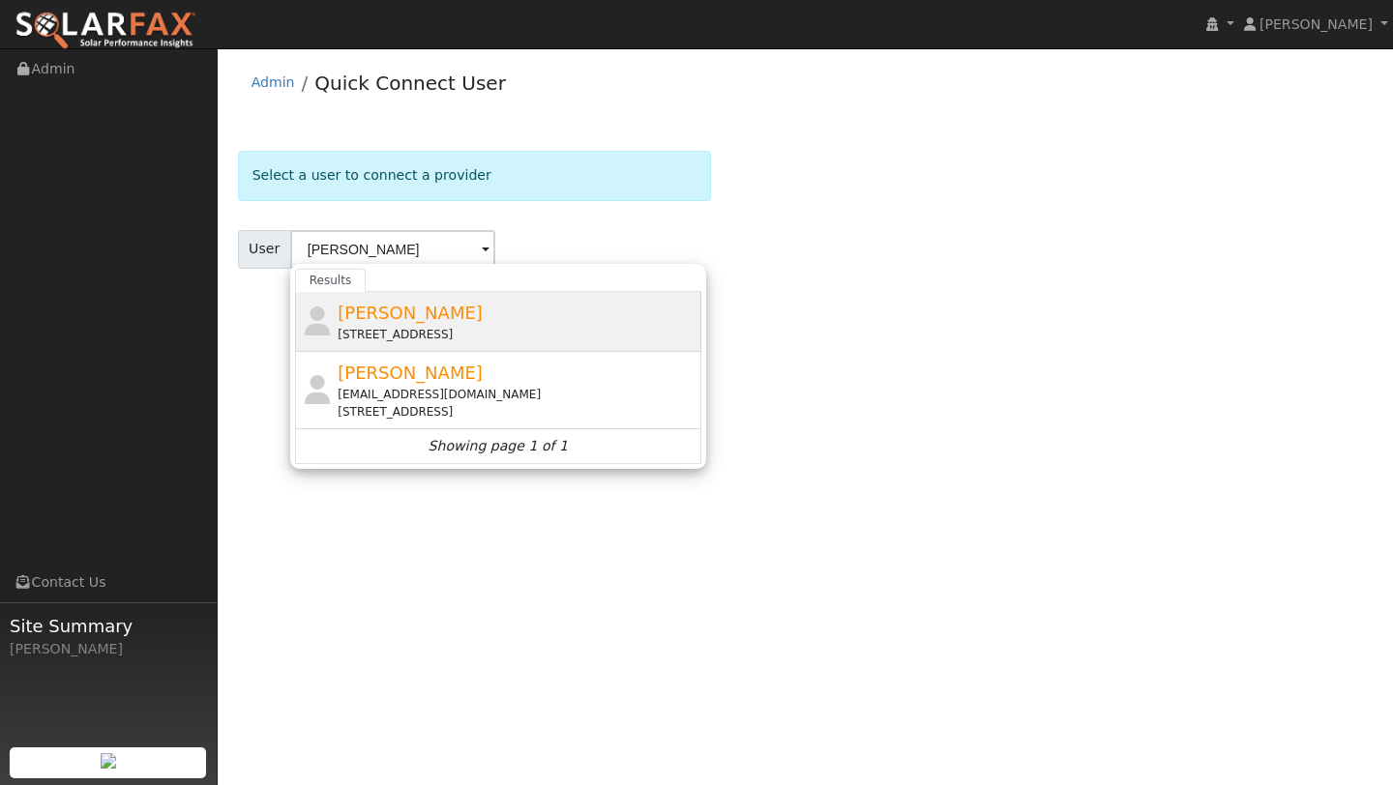
click at [383, 333] on div "[STREET_ADDRESS]" at bounding box center [517, 334] width 359 height 17
type input "[PERSON_NAME]"
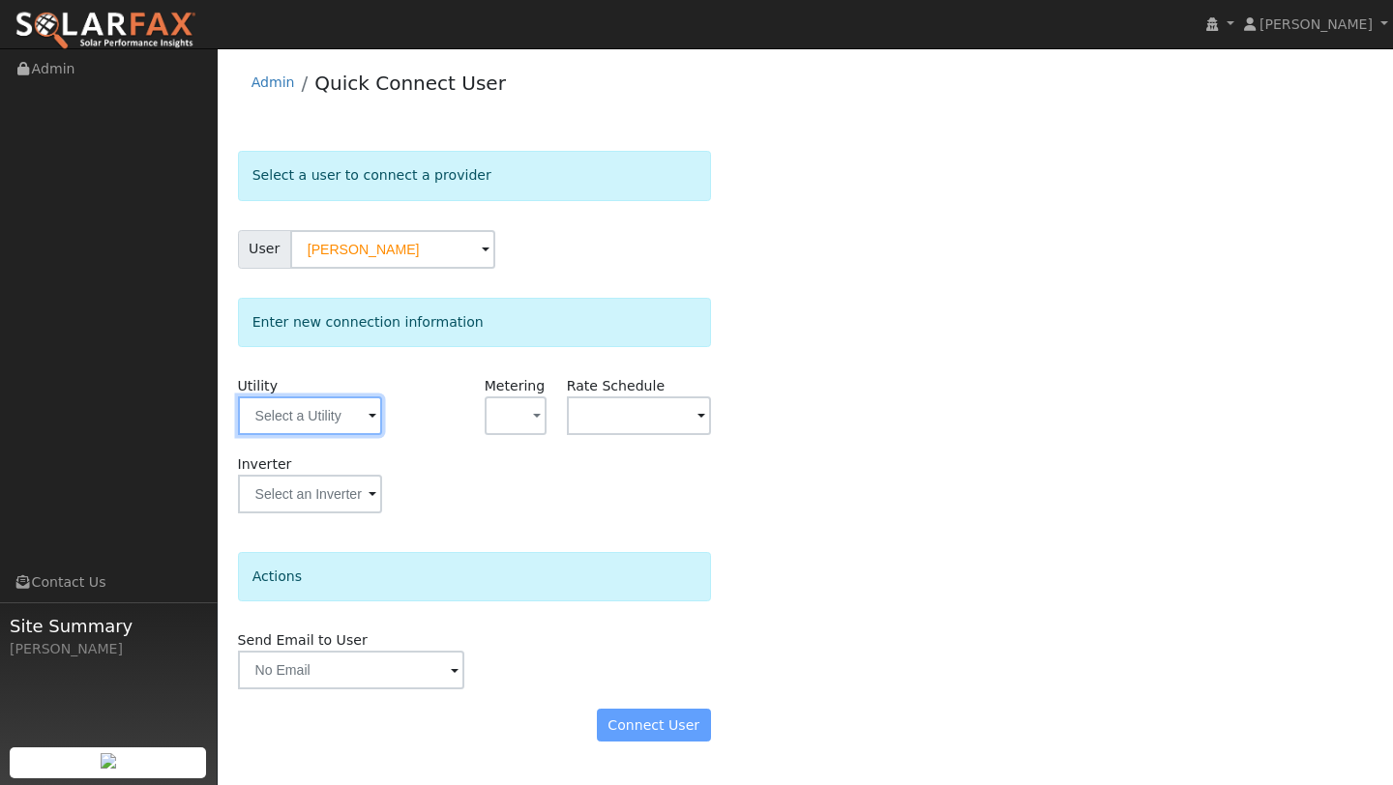
click at [286, 427] on input "text" at bounding box center [310, 416] width 144 height 39
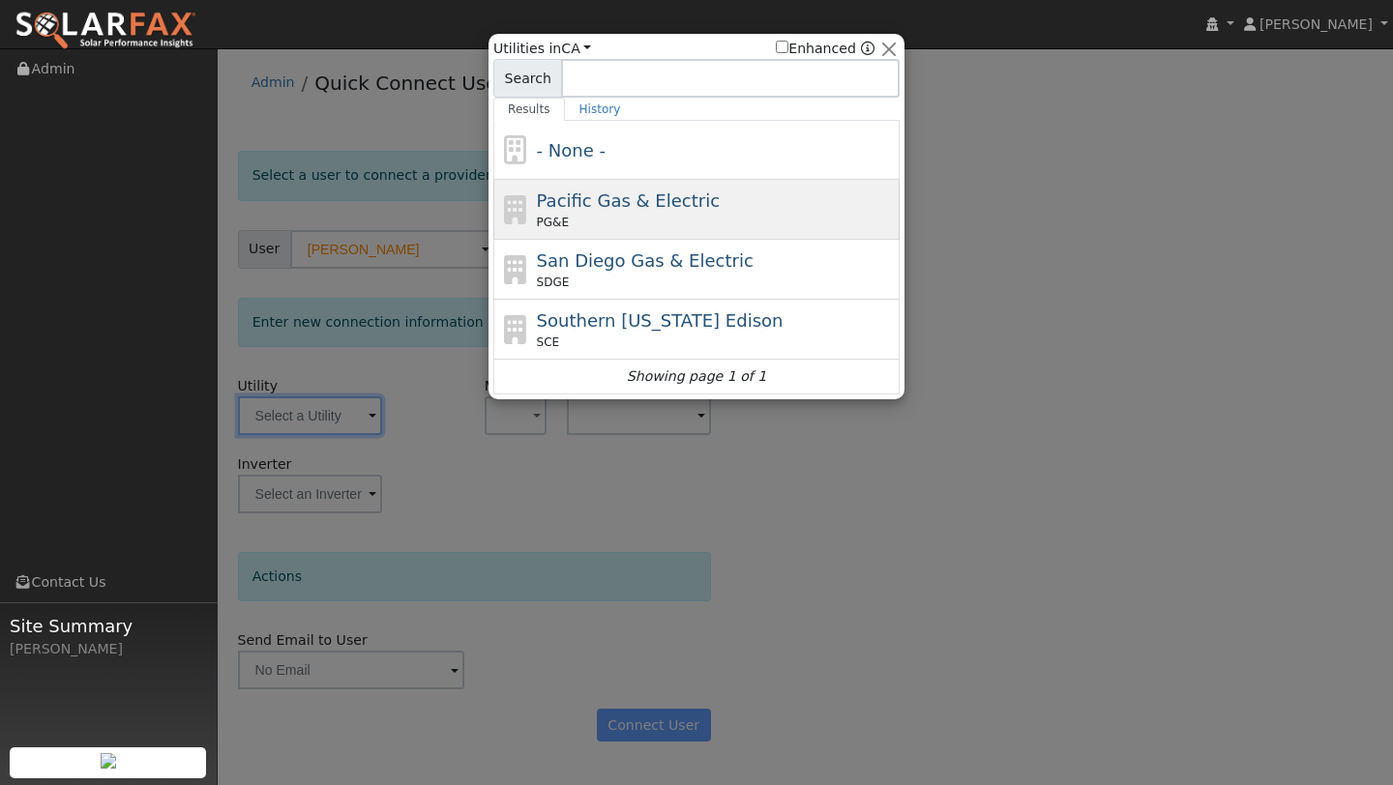
click at [540, 213] on div "Pacific Gas & Electric PG&E" at bounding box center [716, 210] width 359 height 44
type input "PG&E"
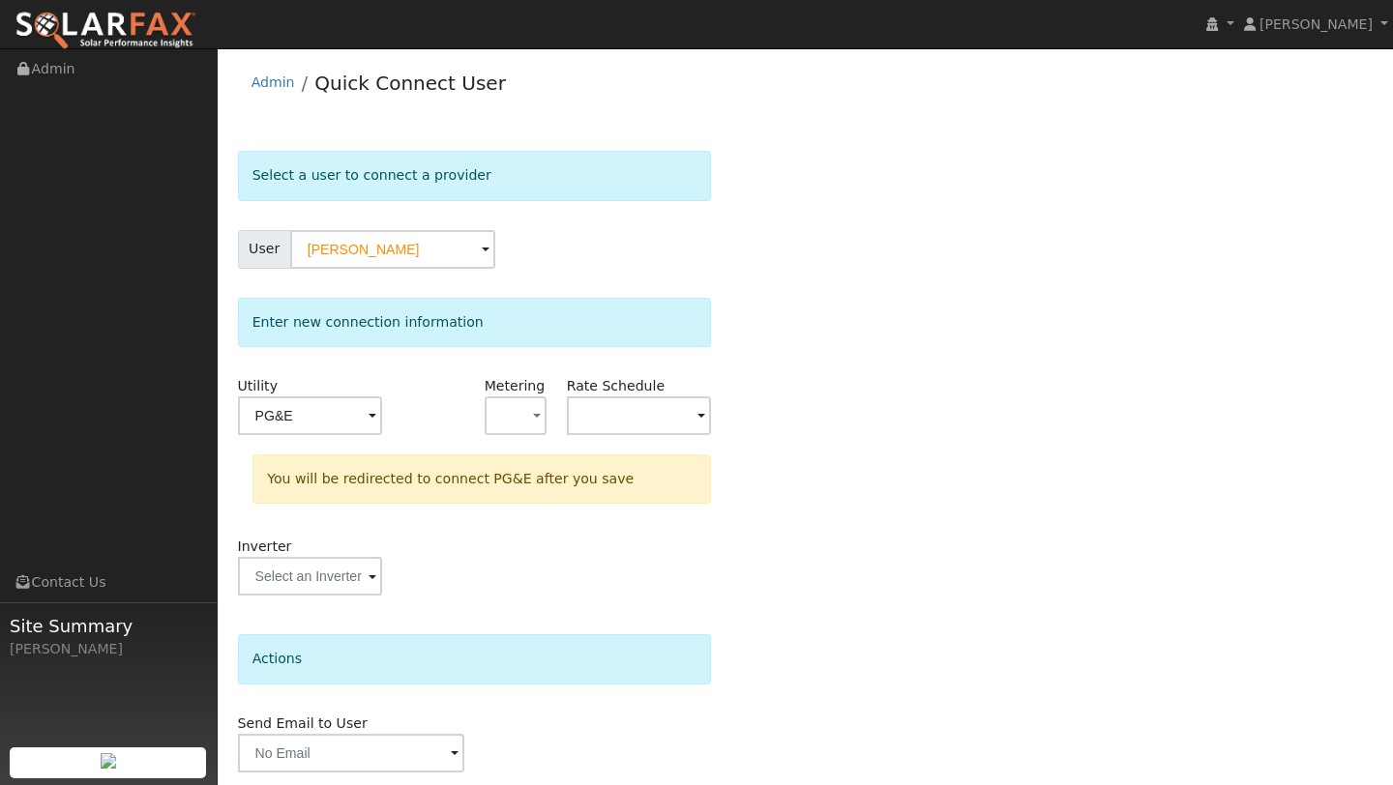
scroll to position [68, 0]
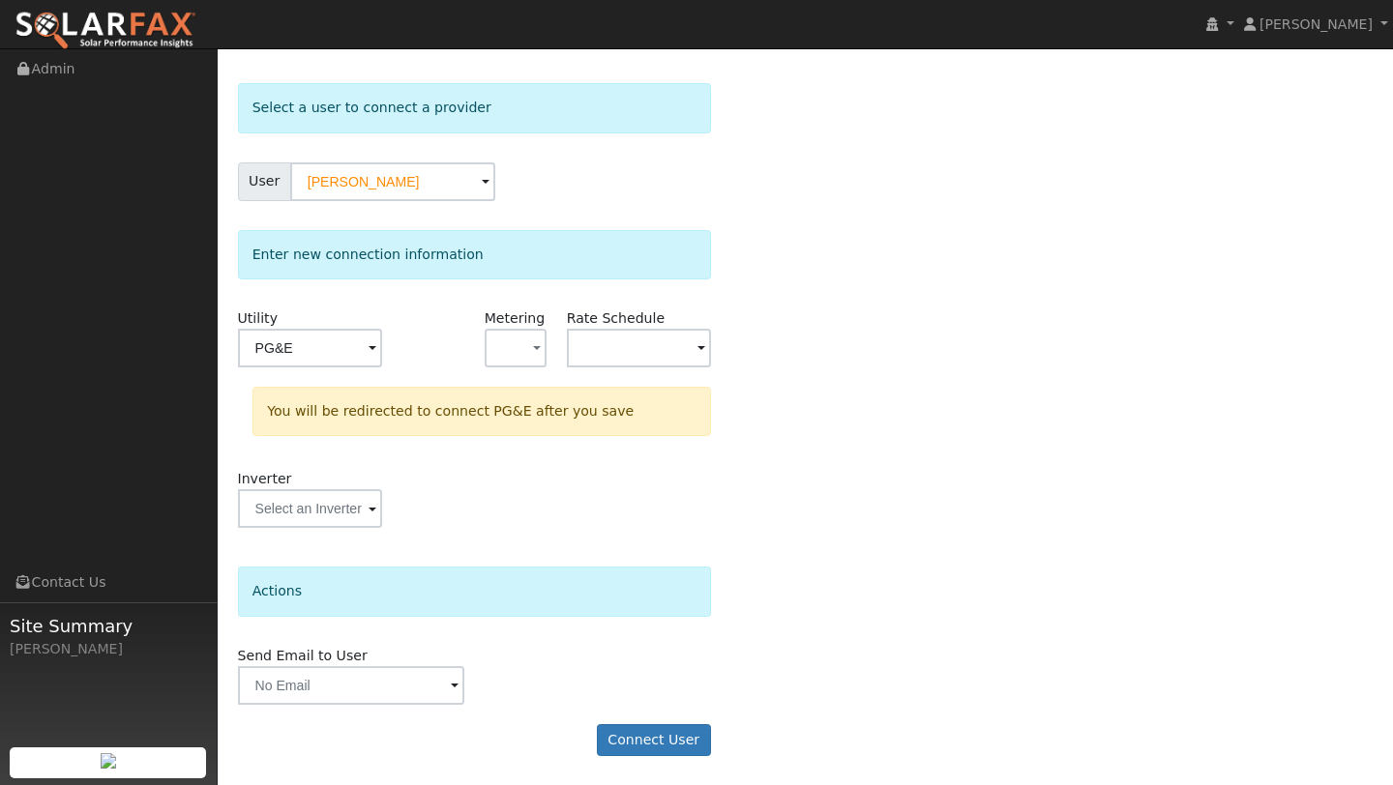
click at [649, 755] on form "Select a user to connect a provider User Erin Becker Account Default Account De…" at bounding box center [474, 429] width 473 height 692
click at [649, 745] on button "Connect User" at bounding box center [654, 740] width 114 height 33
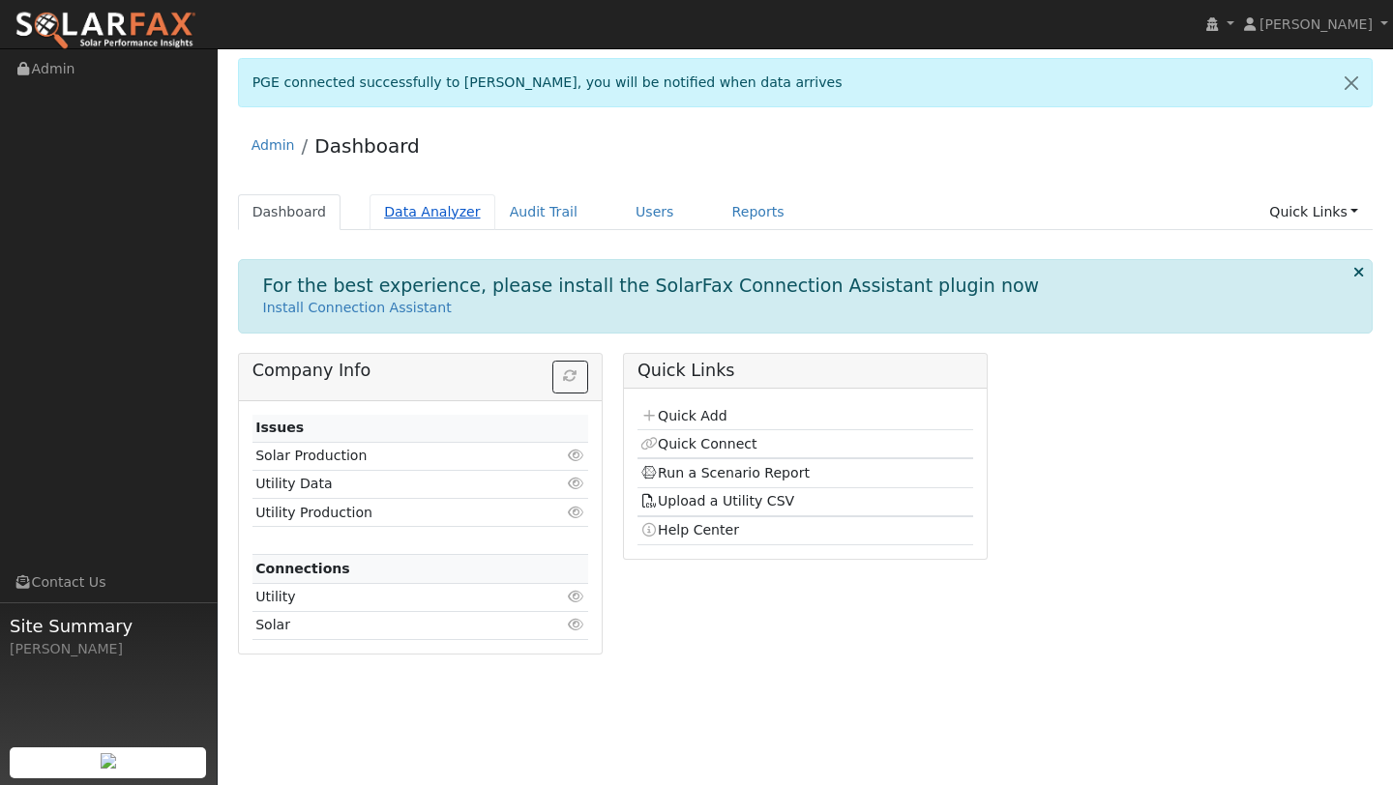
click at [459, 216] on link "Data Analyzer" at bounding box center [432, 212] width 126 height 36
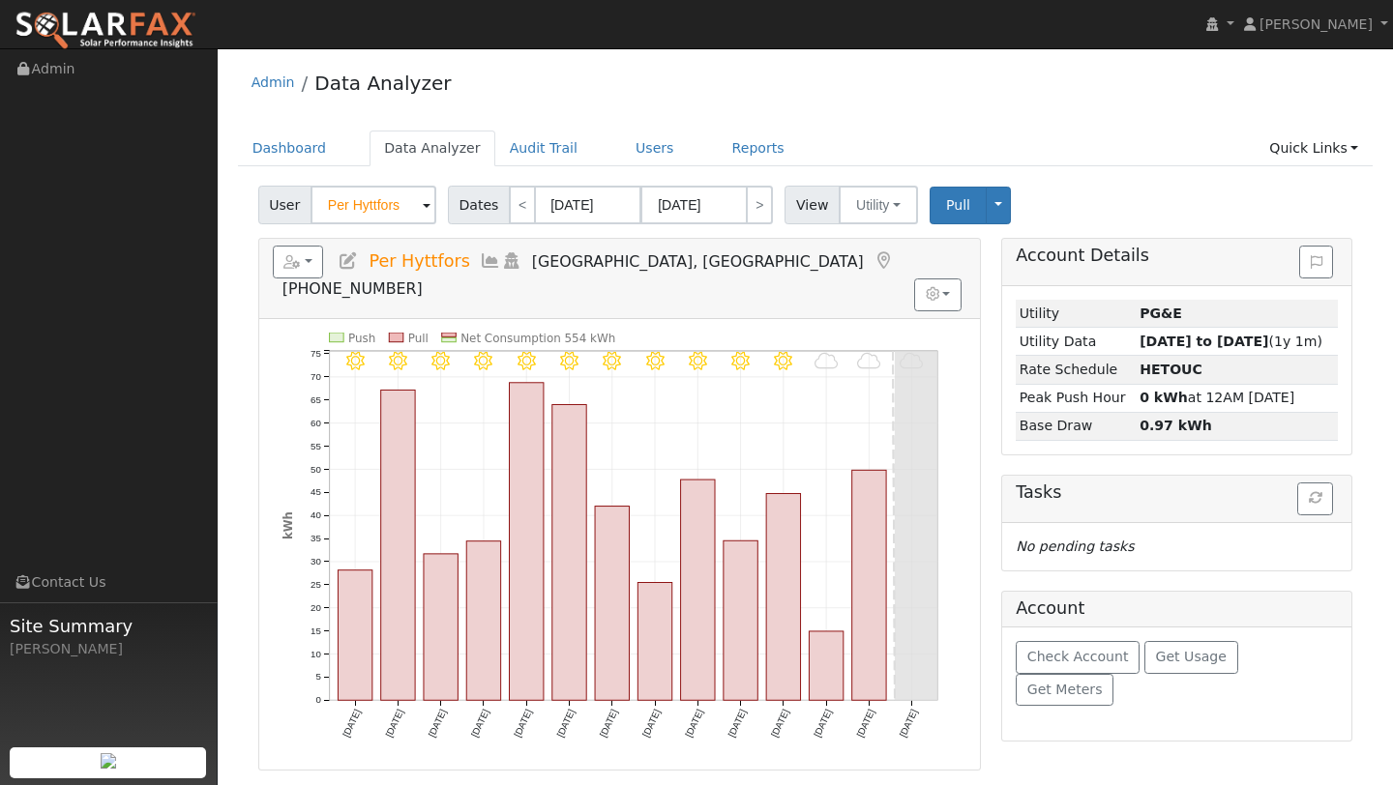
click at [368, 219] on input "Per Hyttfors" at bounding box center [373, 205] width 126 height 39
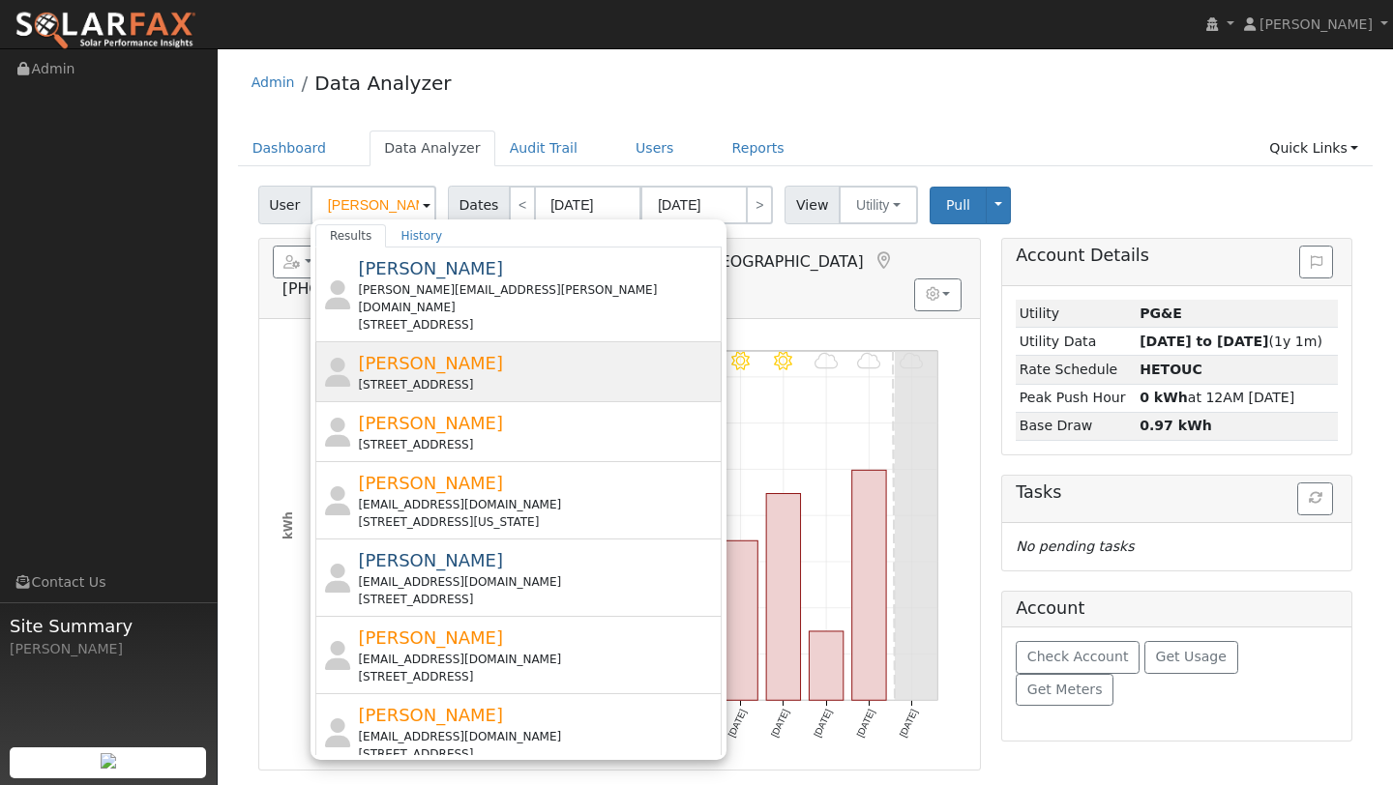
click at [410, 376] on div "[STREET_ADDRESS]" at bounding box center [537, 384] width 359 height 17
type input "[PERSON_NAME]"
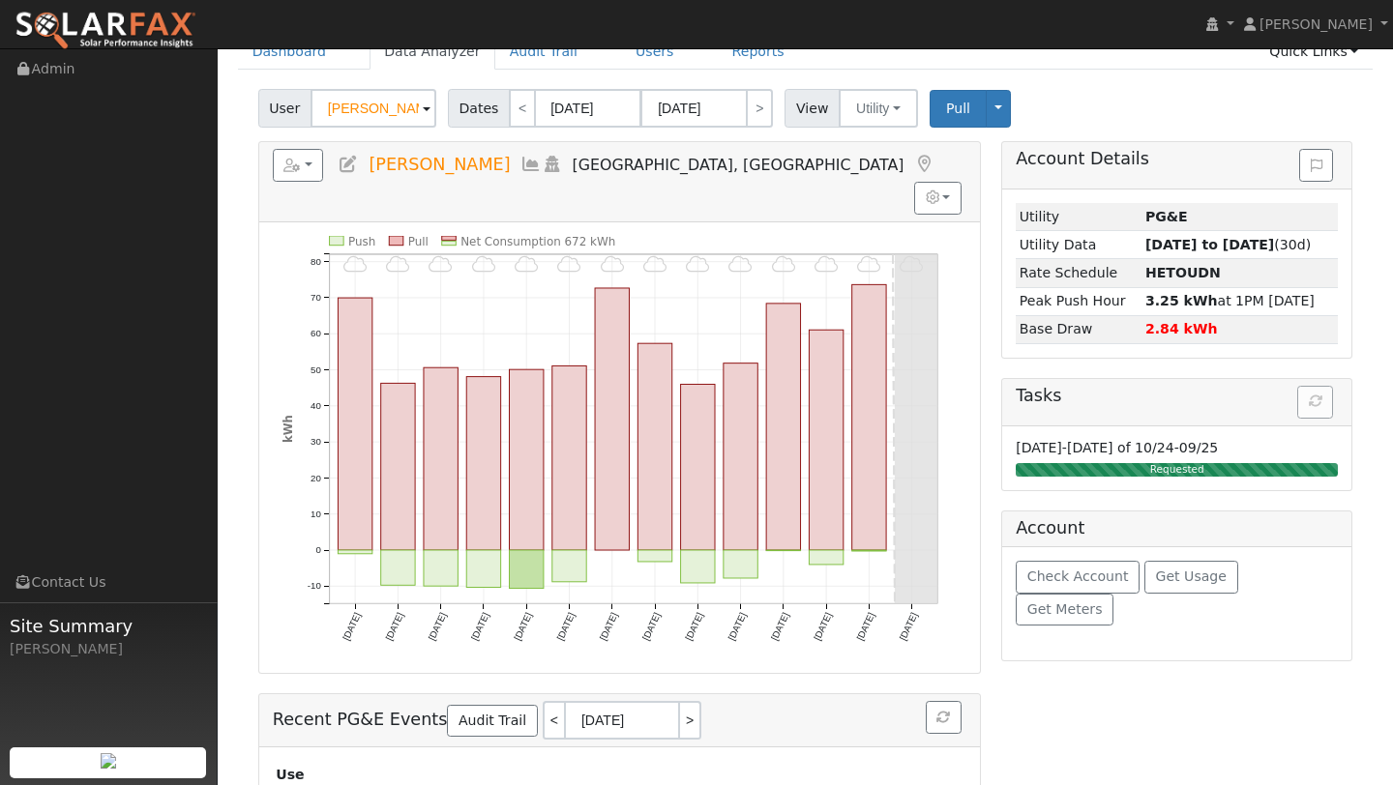
scroll to position [106, 0]
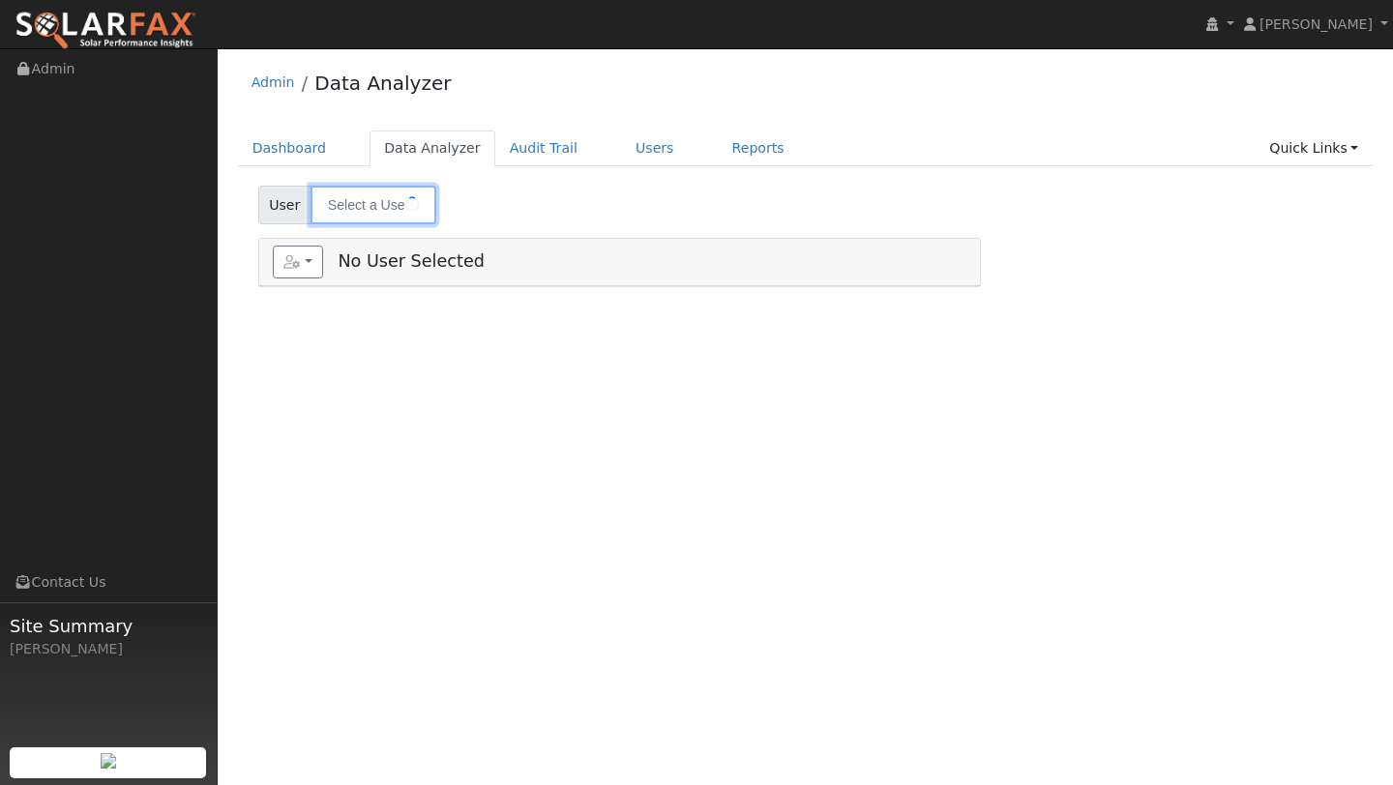
type input "[PERSON_NAME]"
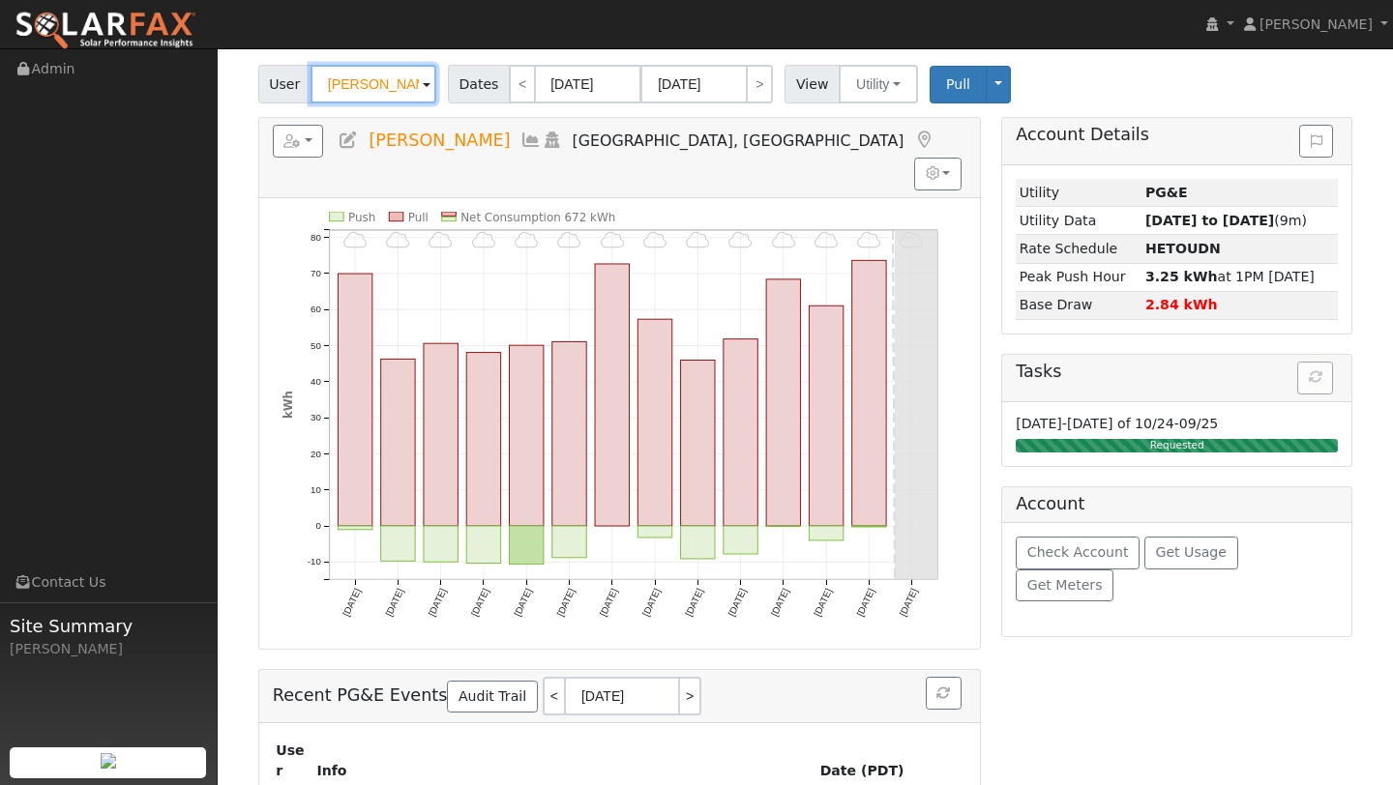
scroll to position [141, 0]
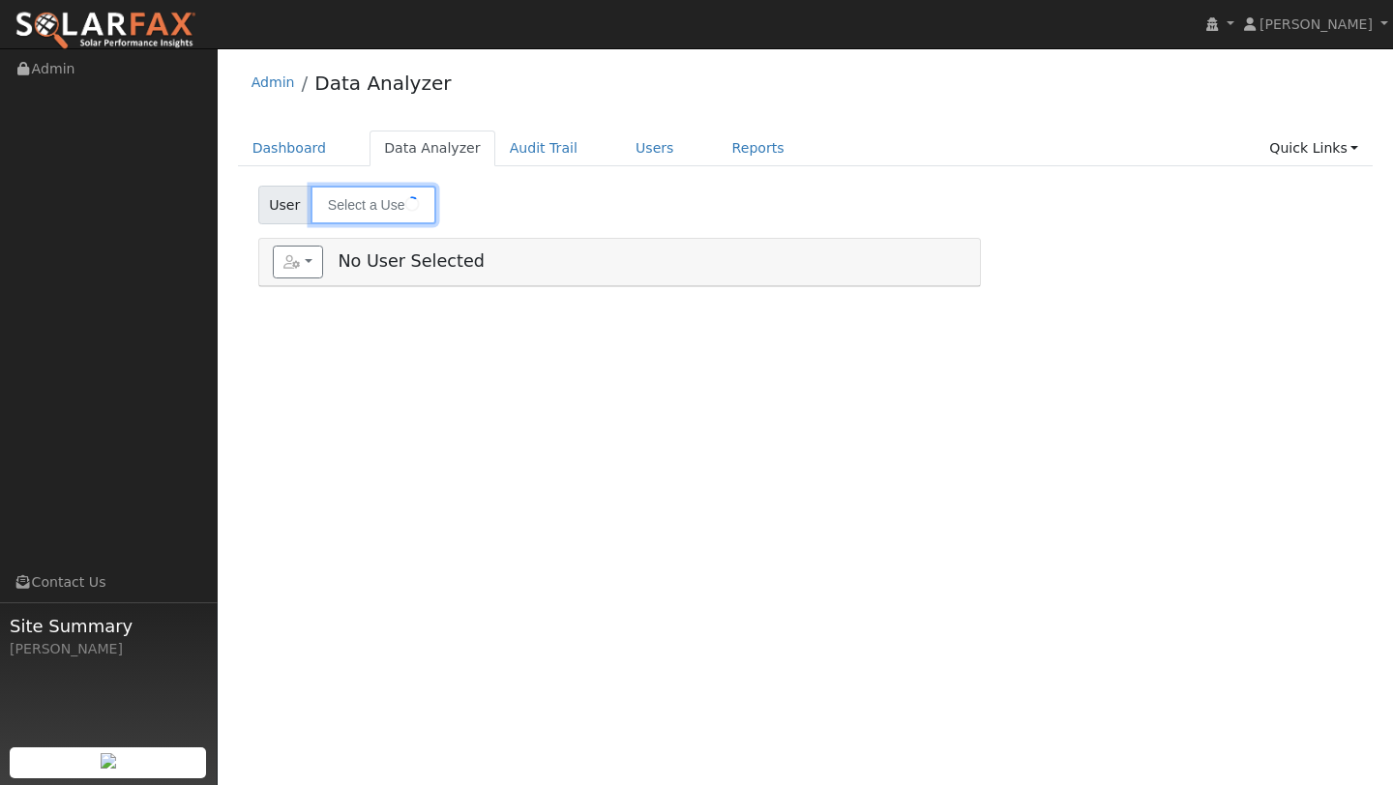
type input "[PERSON_NAME]"
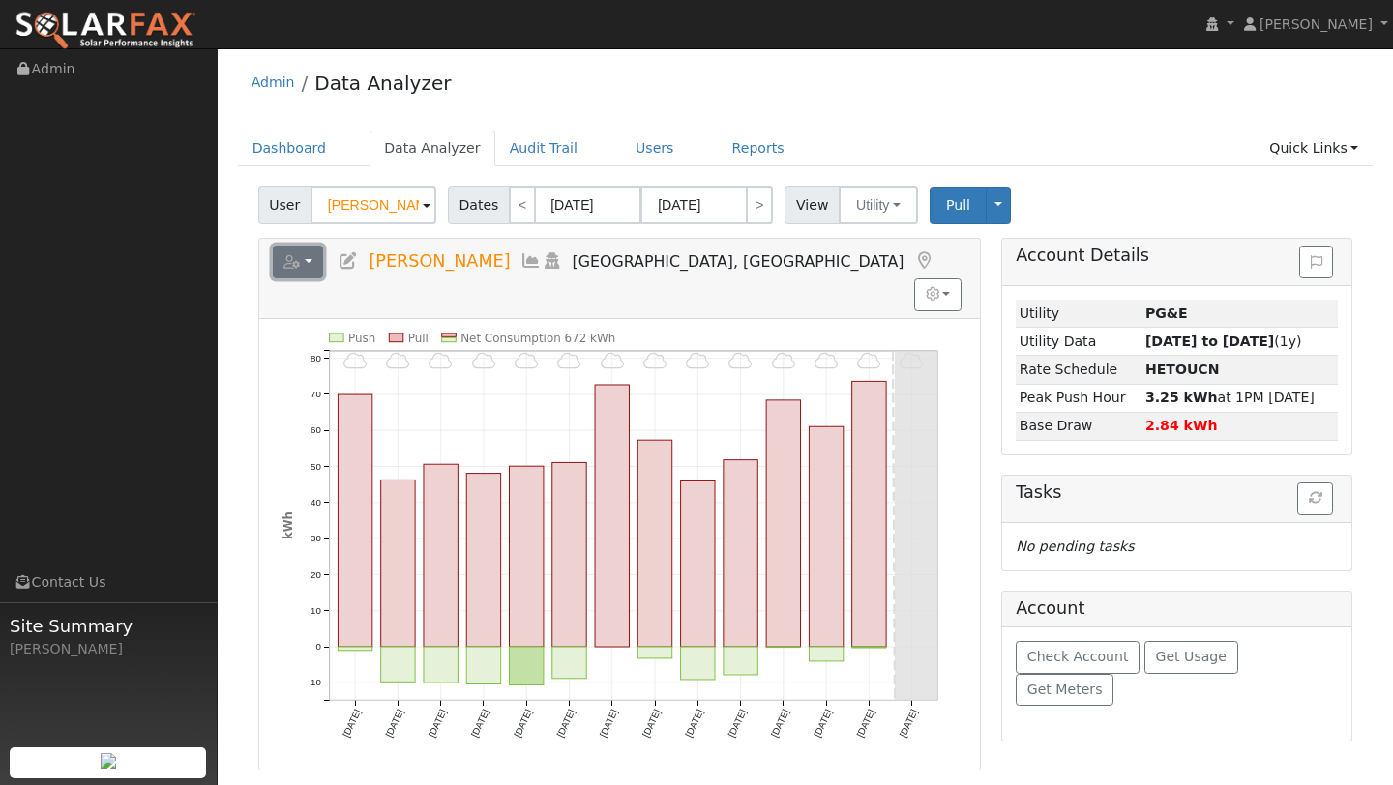
click at [312, 260] on button "button" at bounding box center [298, 262] width 51 height 33
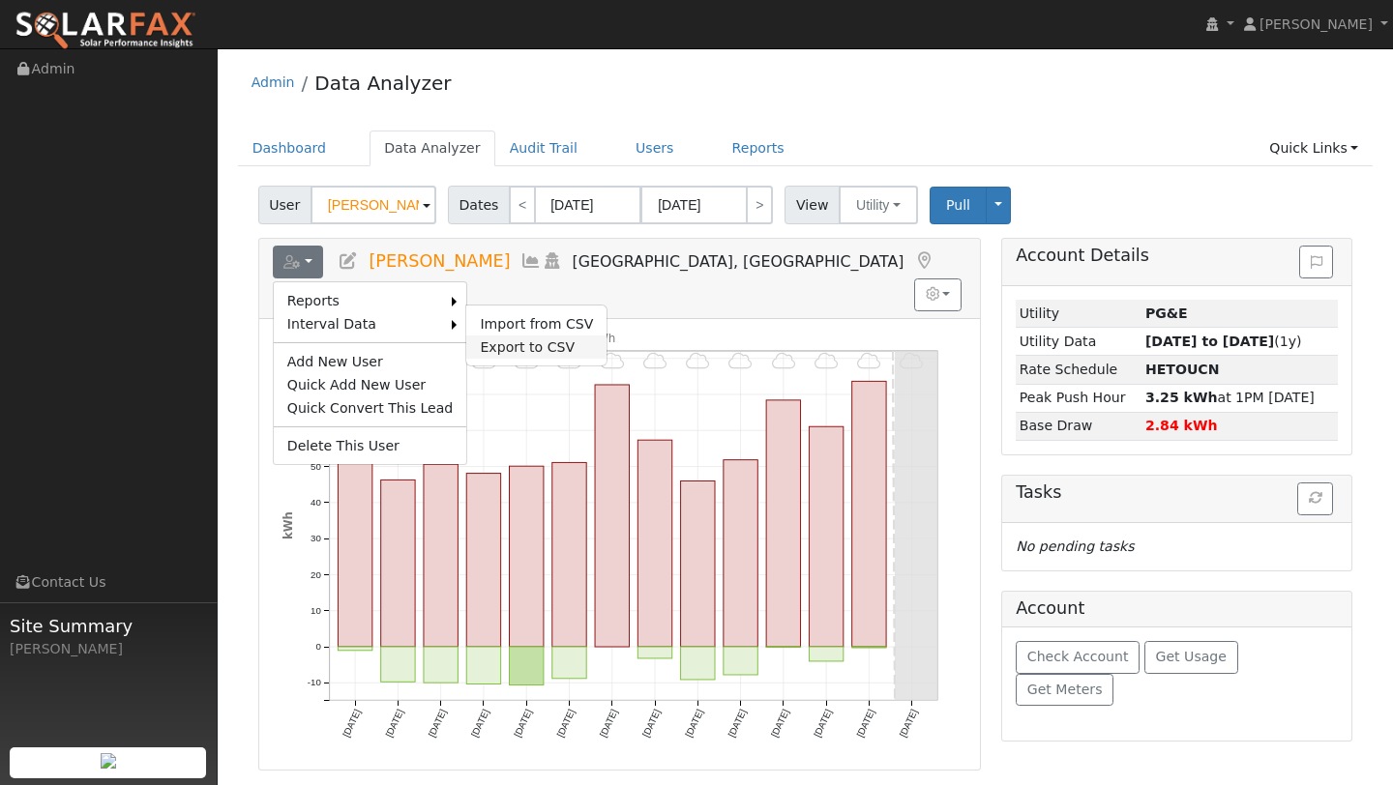
click at [481, 338] on link "Export to CSV" at bounding box center [536, 347] width 140 height 23
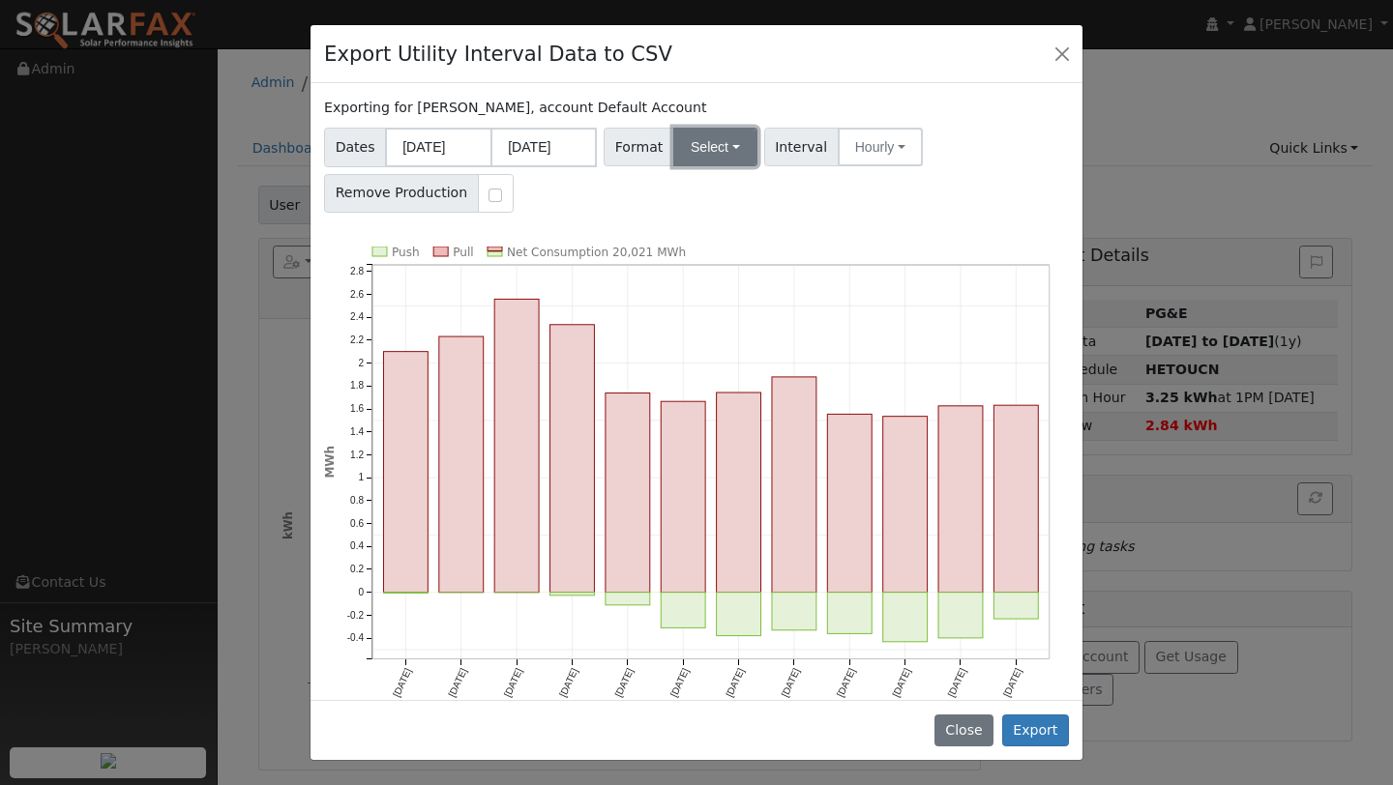
click at [692, 147] on button "Select" at bounding box center [715, 147] width 84 height 39
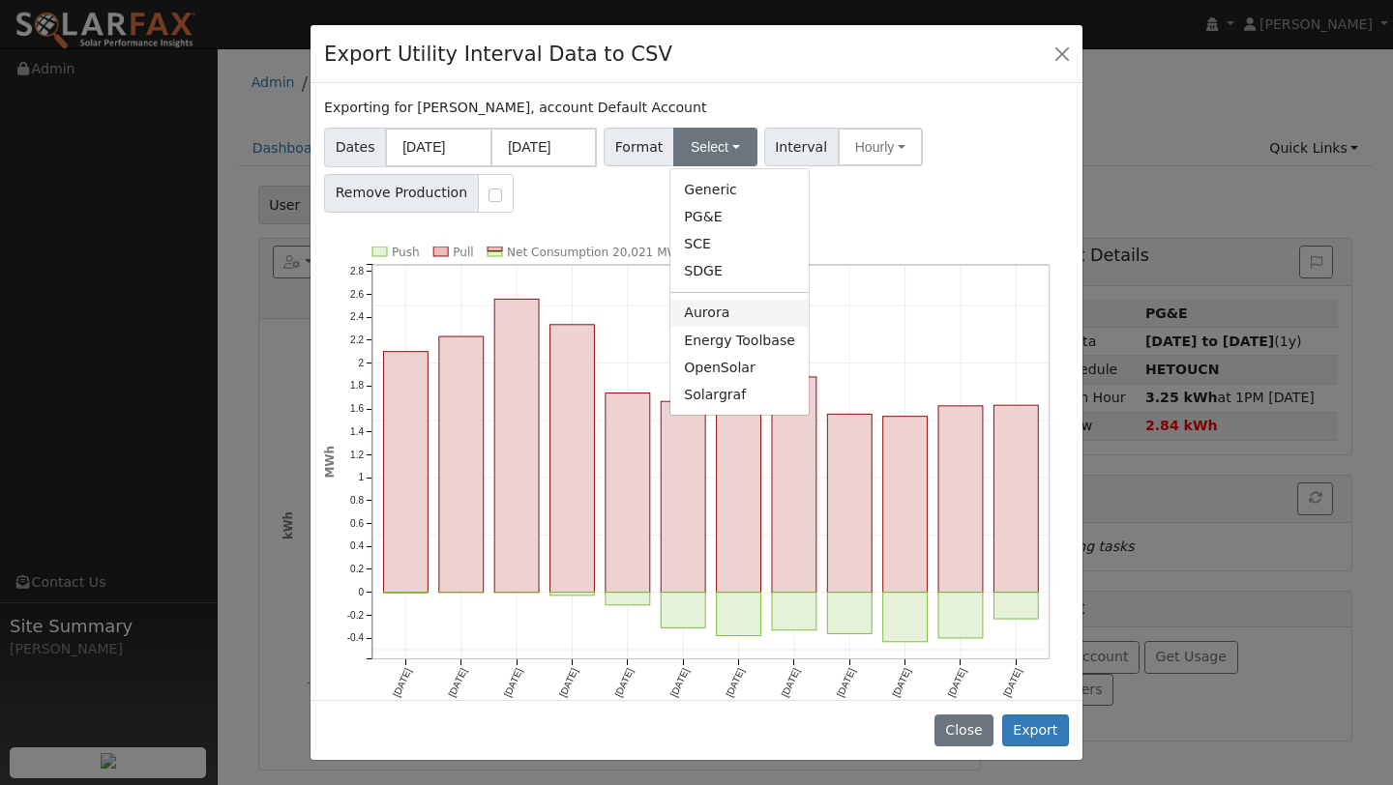
click at [692, 305] on link "Aurora" at bounding box center [739, 313] width 138 height 27
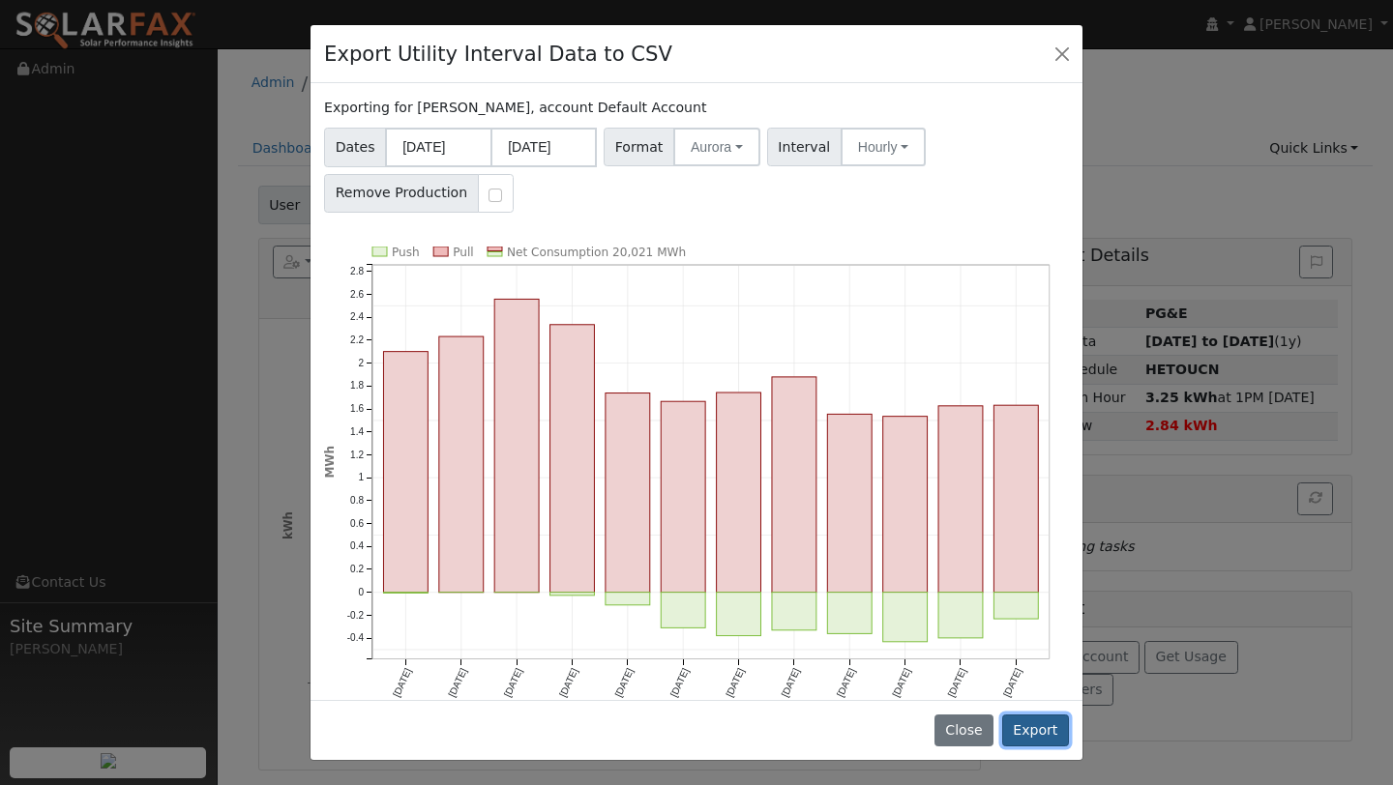
click at [1027, 725] on button "Export" at bounding box center [1035, 731] width 67 height 33
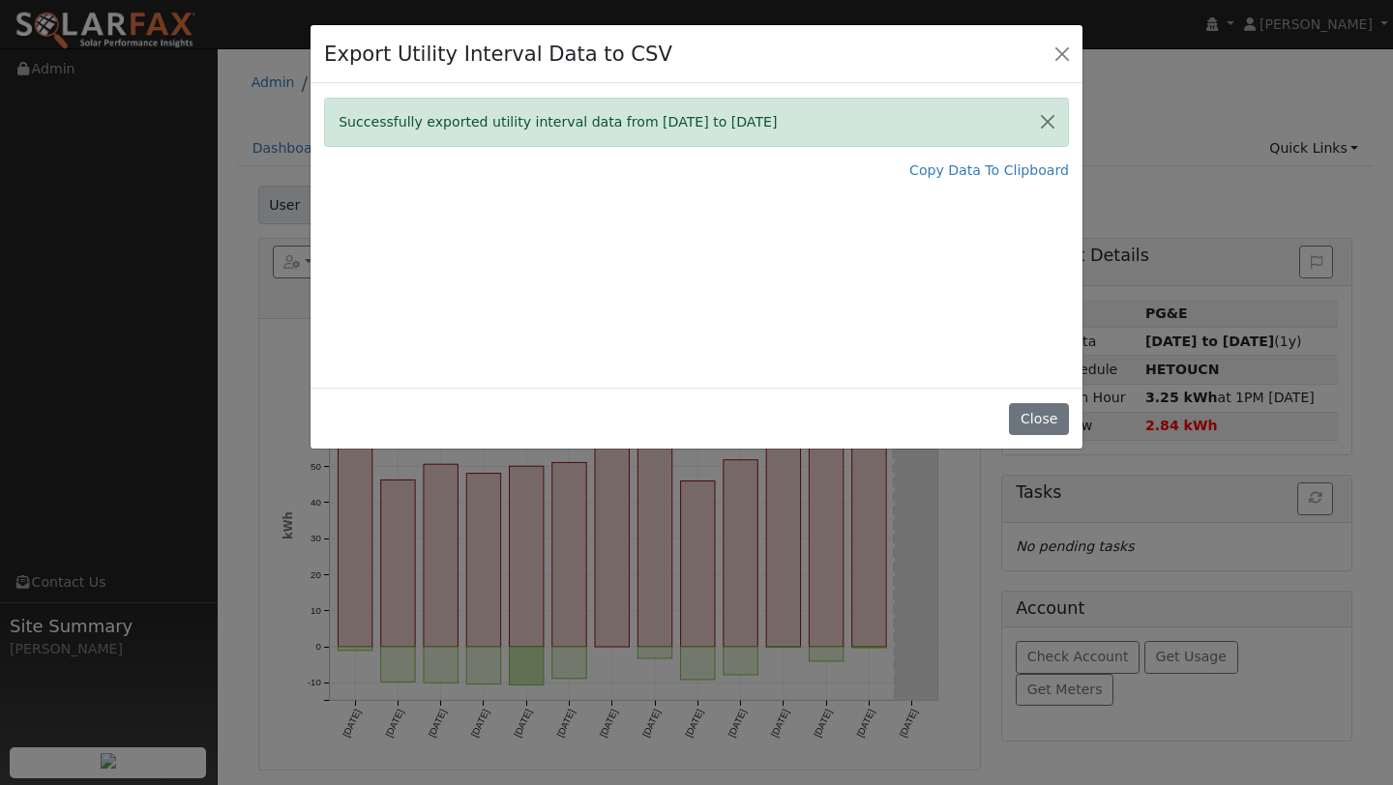
click at [909, 230] on div "Successfully exported utility interval data from 10/01/24 to 09/30/25 Copy Data…" at bounding box center [696, 235] width 772 height 305
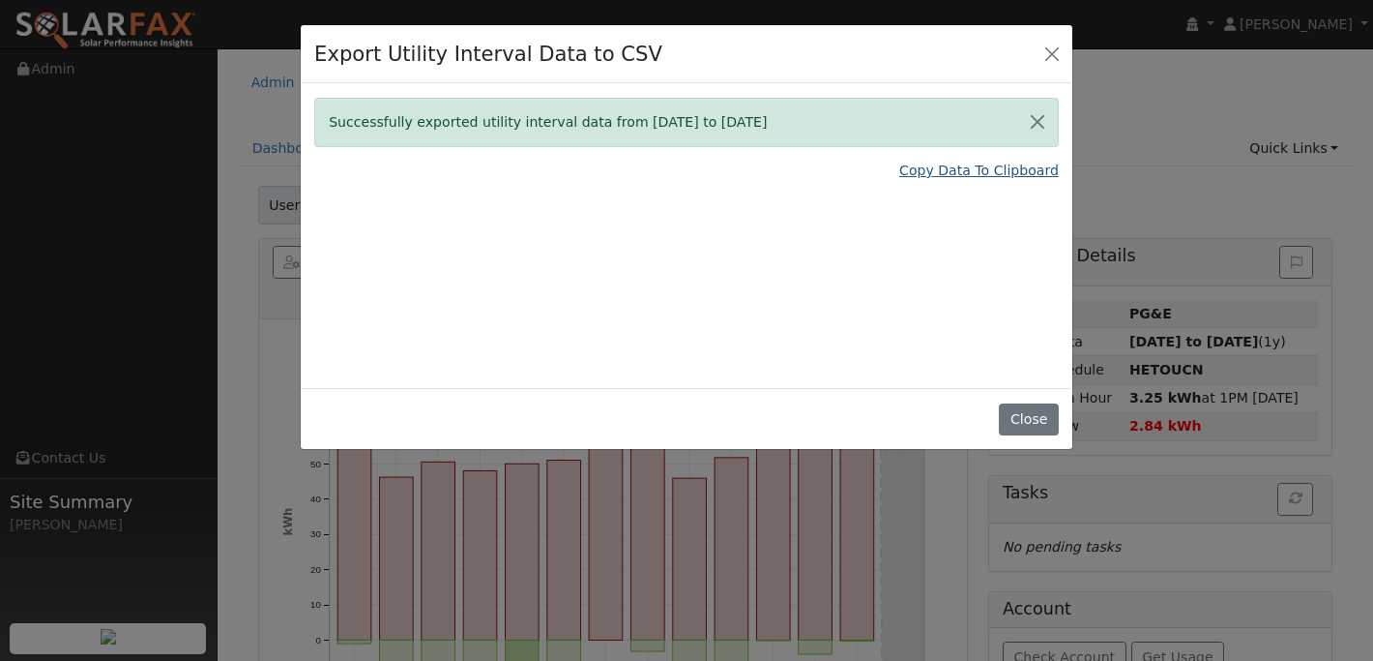
click at [933, 167] on link "Copy Data To Clipboard" at bounding box center [979, 171] width 160 height 20
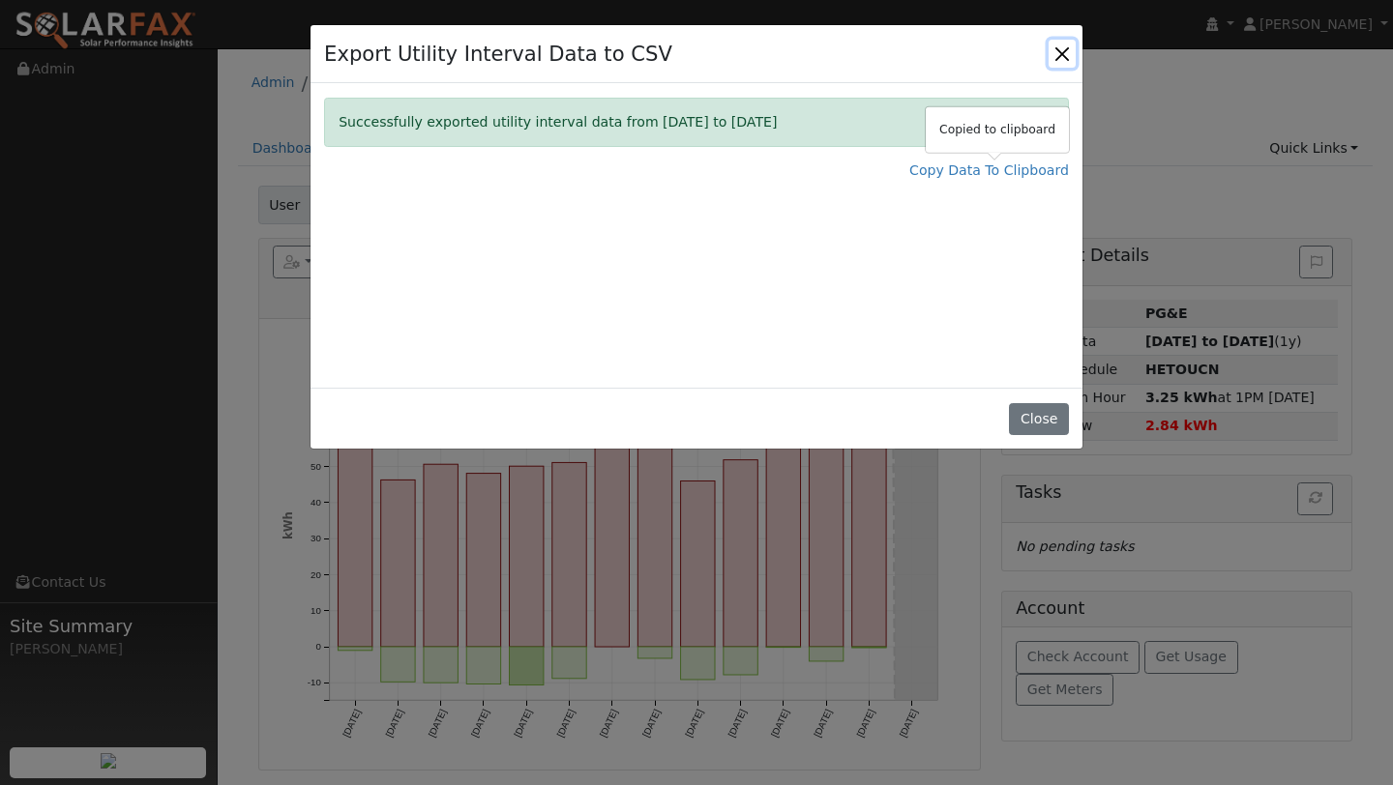
click at [1058, 64] on button "Close" at bounding box center [1061, 53] width 27 height 27
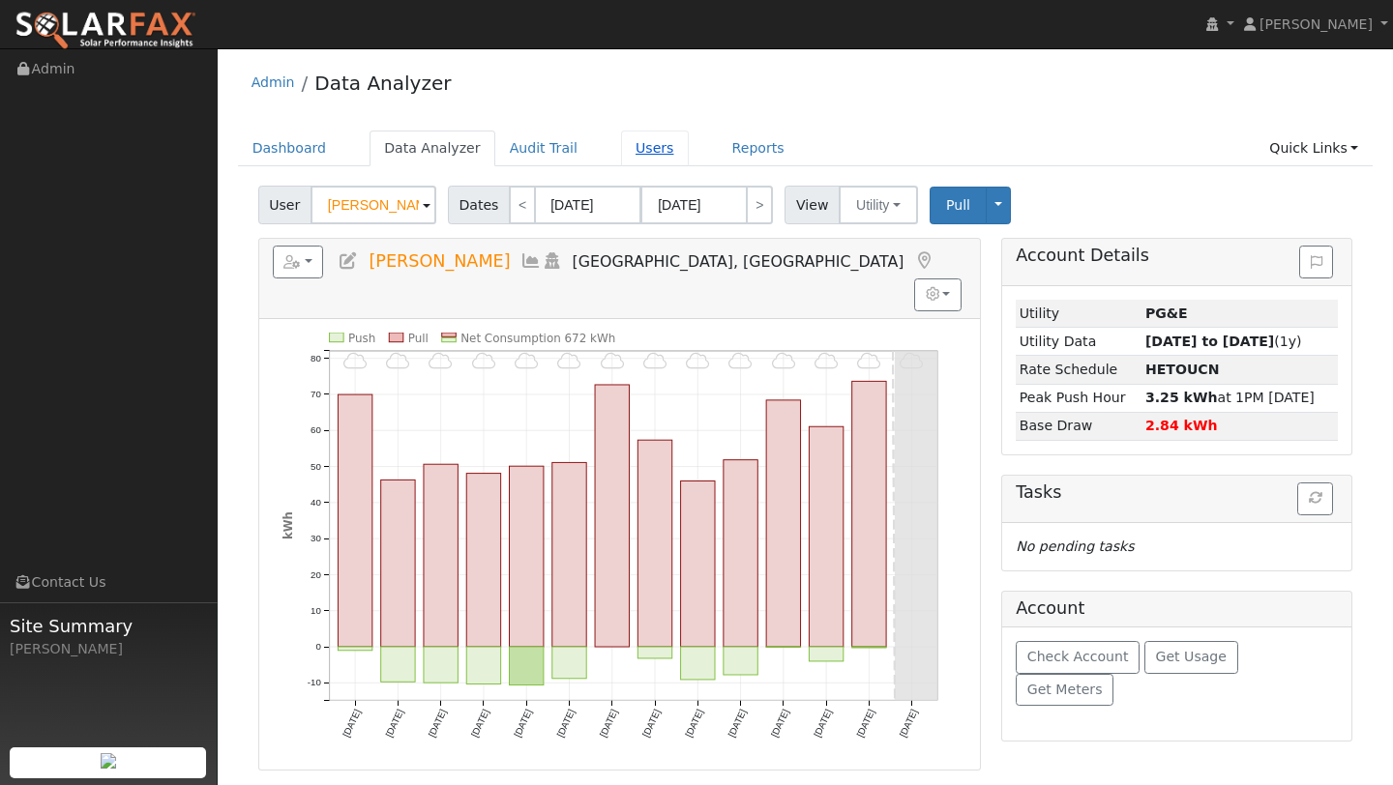
click at [623, 151] on link "Users" at bounding box center [655, 149] width 68 height 36
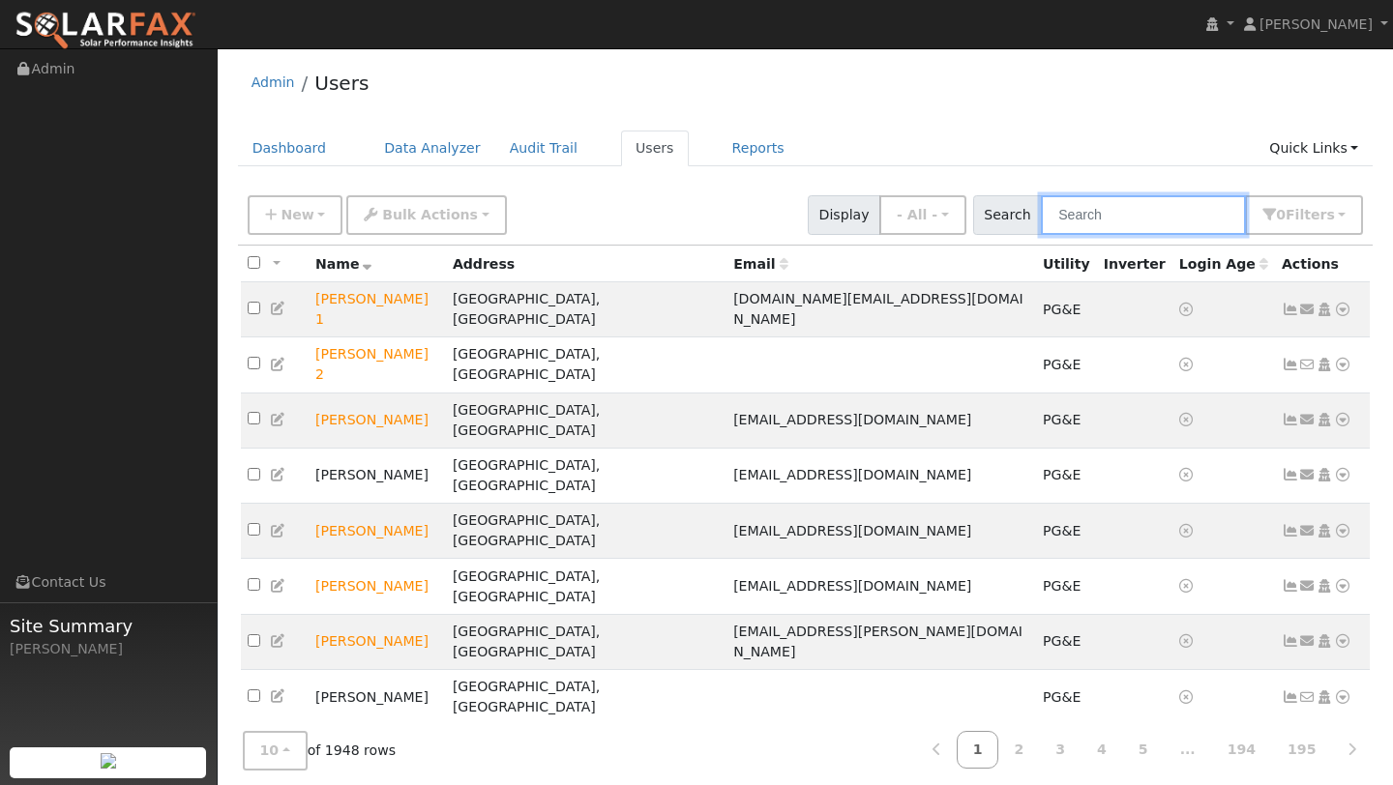
click at [1138, 213] on input "text" at bounding box center [1143, 215] width 205 height 40
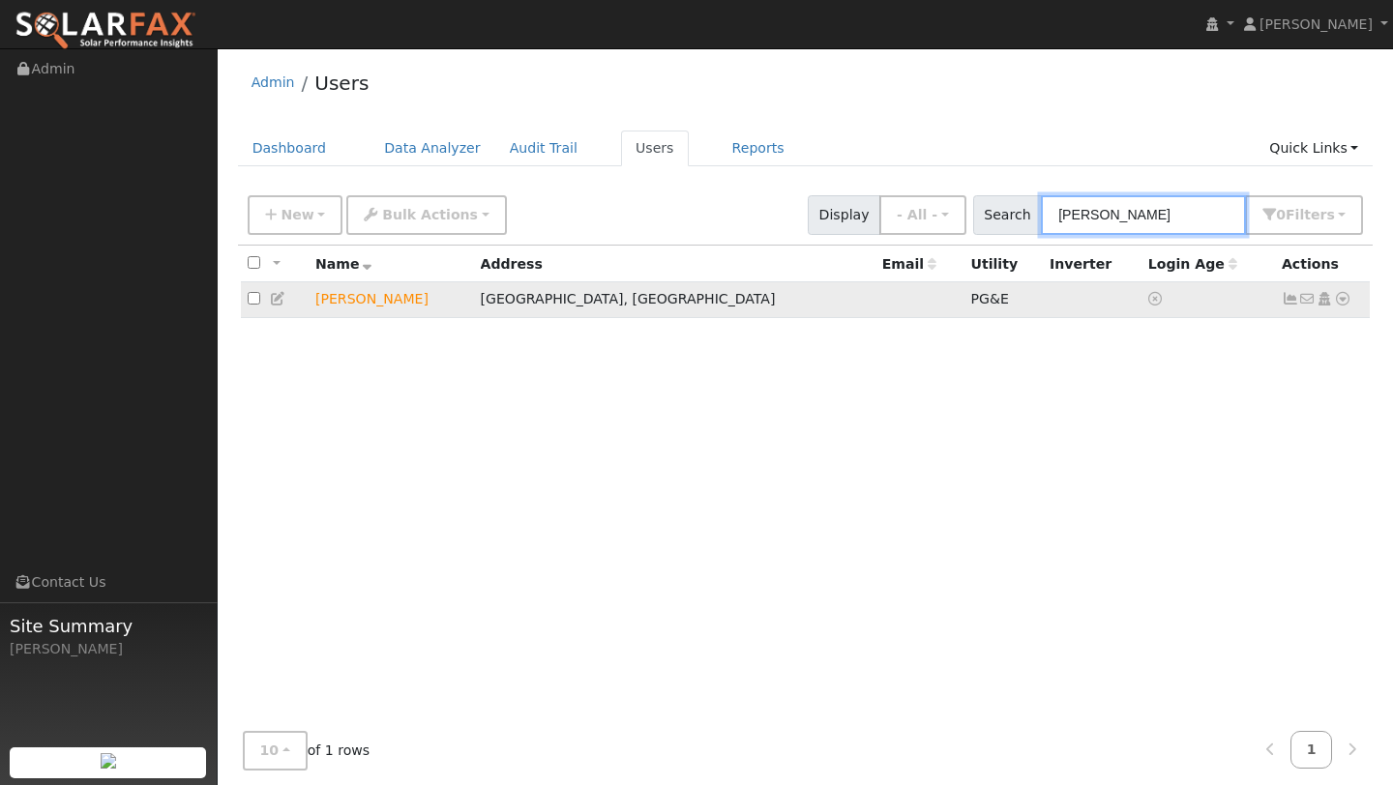
type input "erin becker"
click at [1338, 303] on icon at bounding box center [1342, 299] width 17 height 14
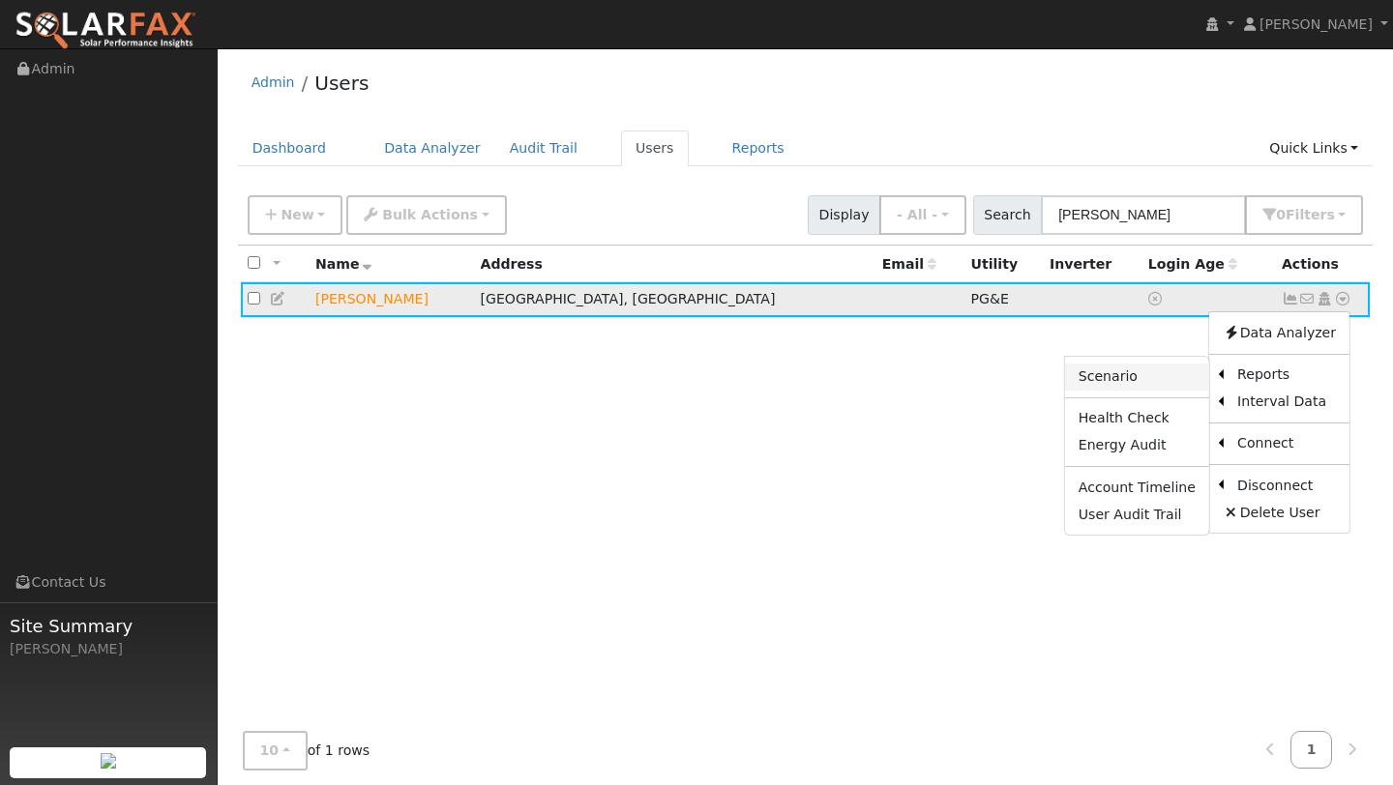
click at [1156, 372] on link "Scenario" at bounding box center [1137, 377] width 144 height 27
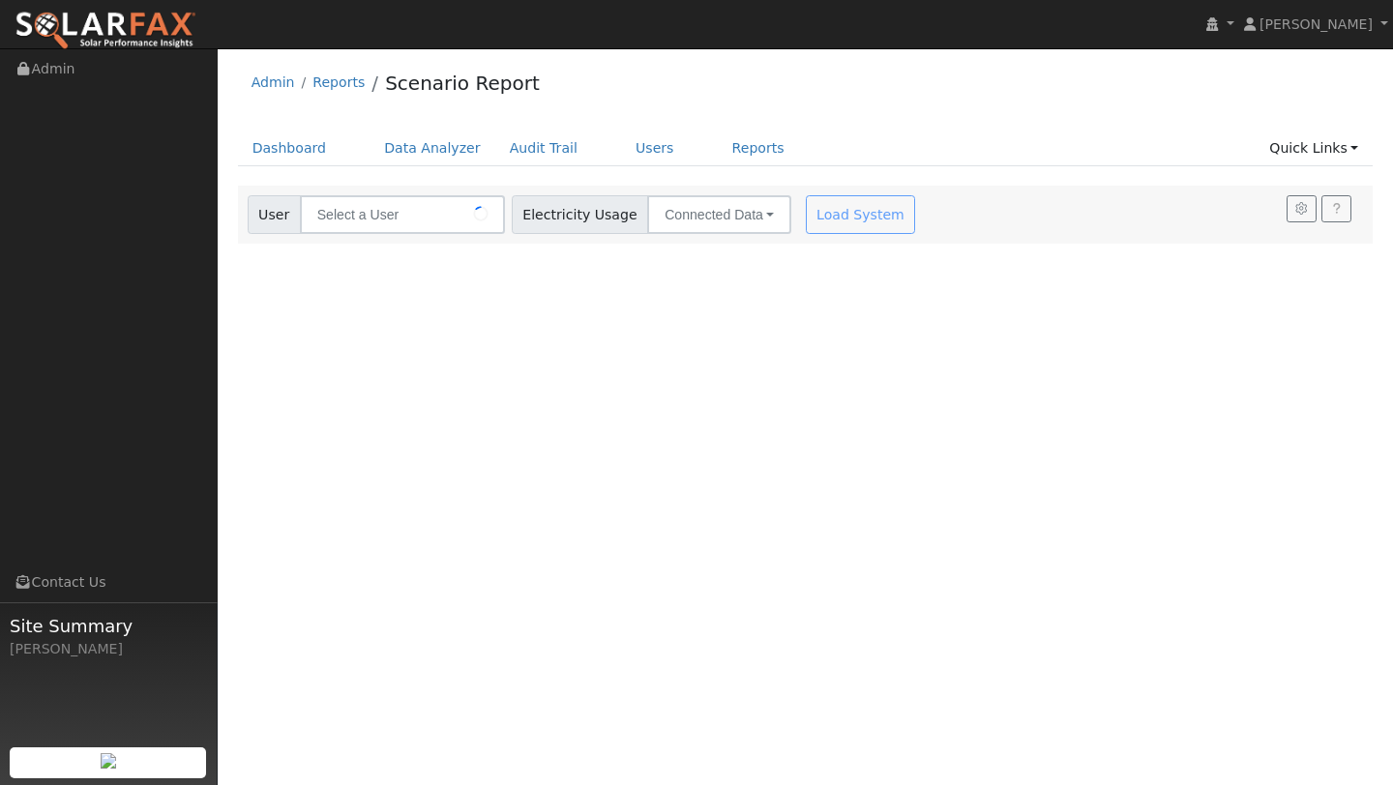
type input "[PERSON_NAME]"
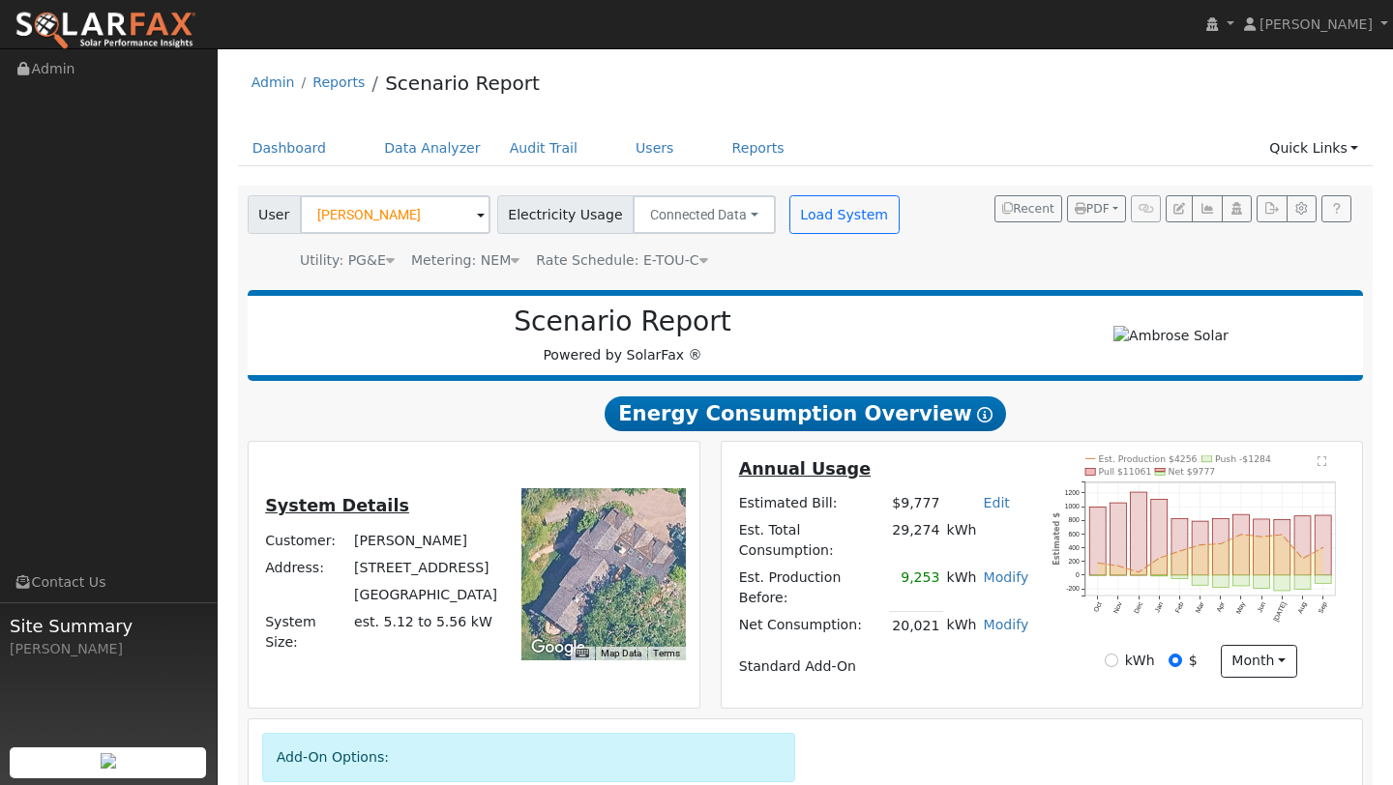
scroll to position [240, 0]
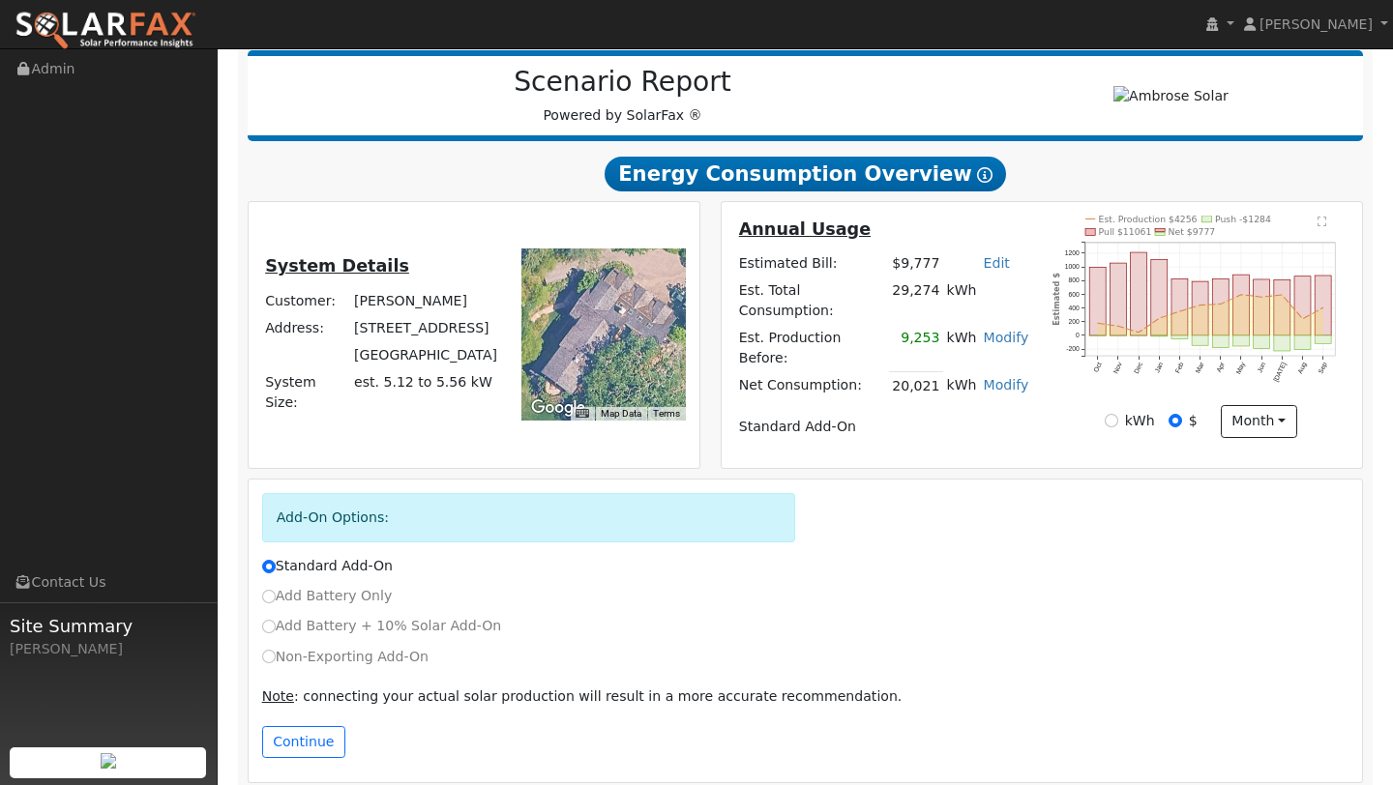
click at [317, 742] on div "Continue" at bounding box center [804, 747] width 1107 height 43
click at [317, 726] on button "Continue" at bounding box center [303, 742] width 83 height 33
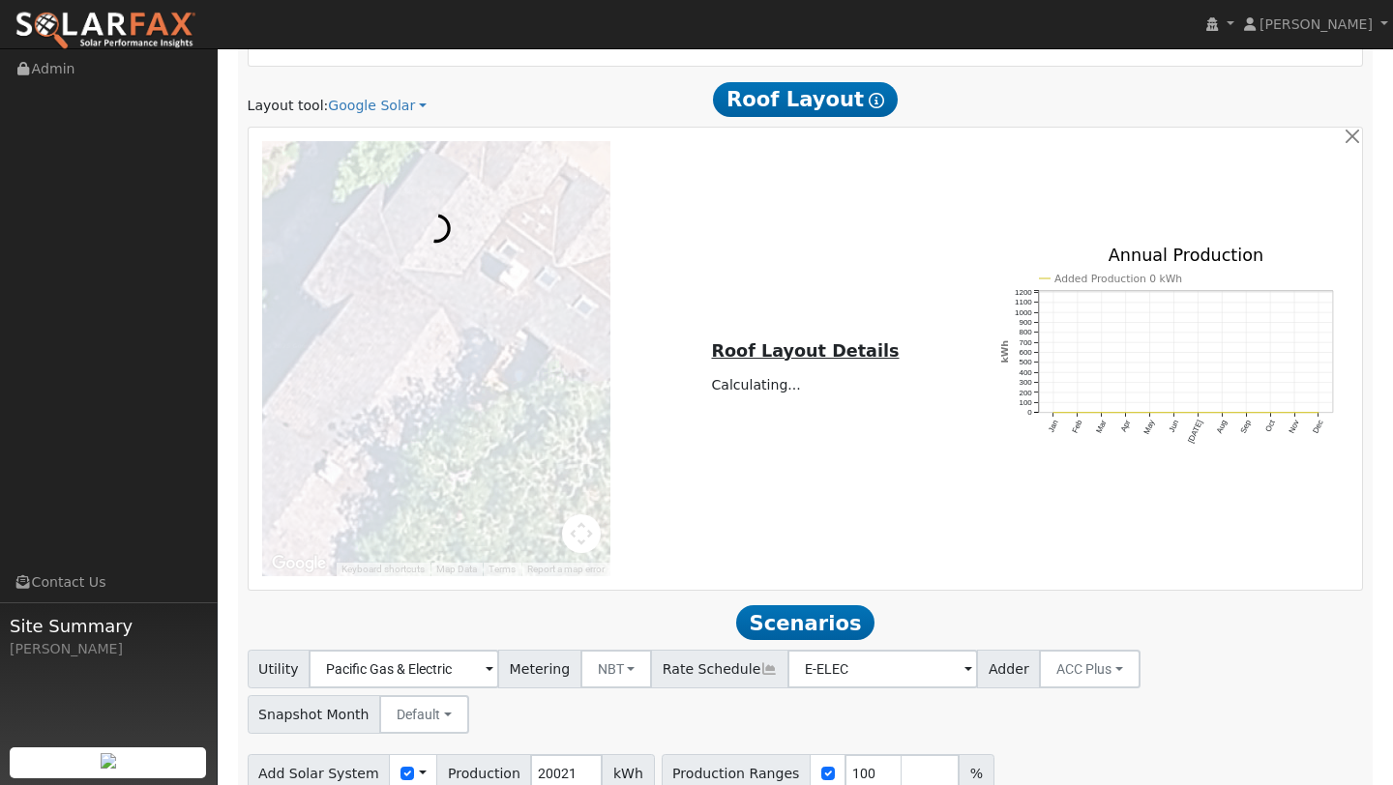
scroll to position [1249, 0]
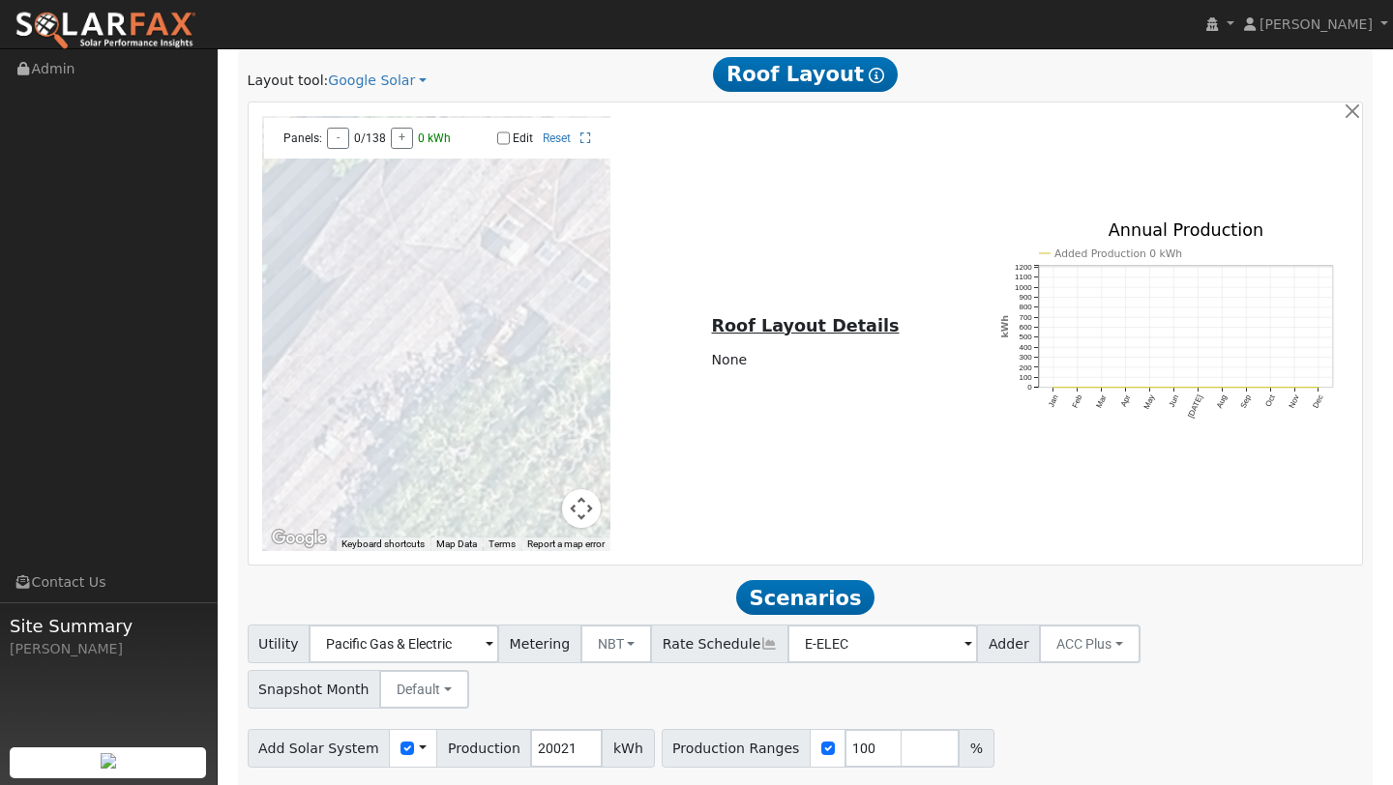
click at [592, 491] on button "Map camera controls" at bounding box center [581, 508] width 39 height 39
click at [540, 489] on button "Zoom out" at bounding box center [533, 508] width 39 height 39
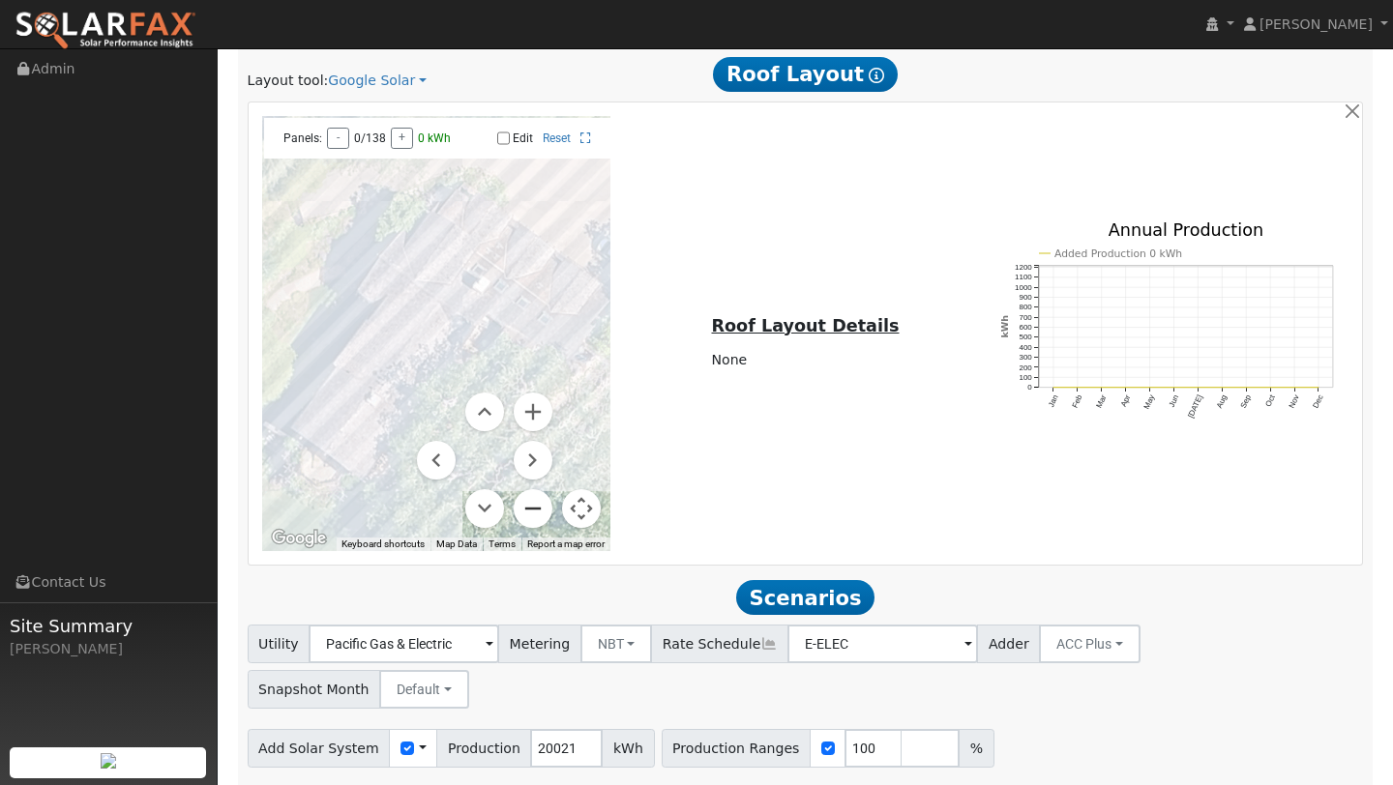
click at [540, 489] on button "Zoom out" at bounding box center [533, 508] width 39 height 39
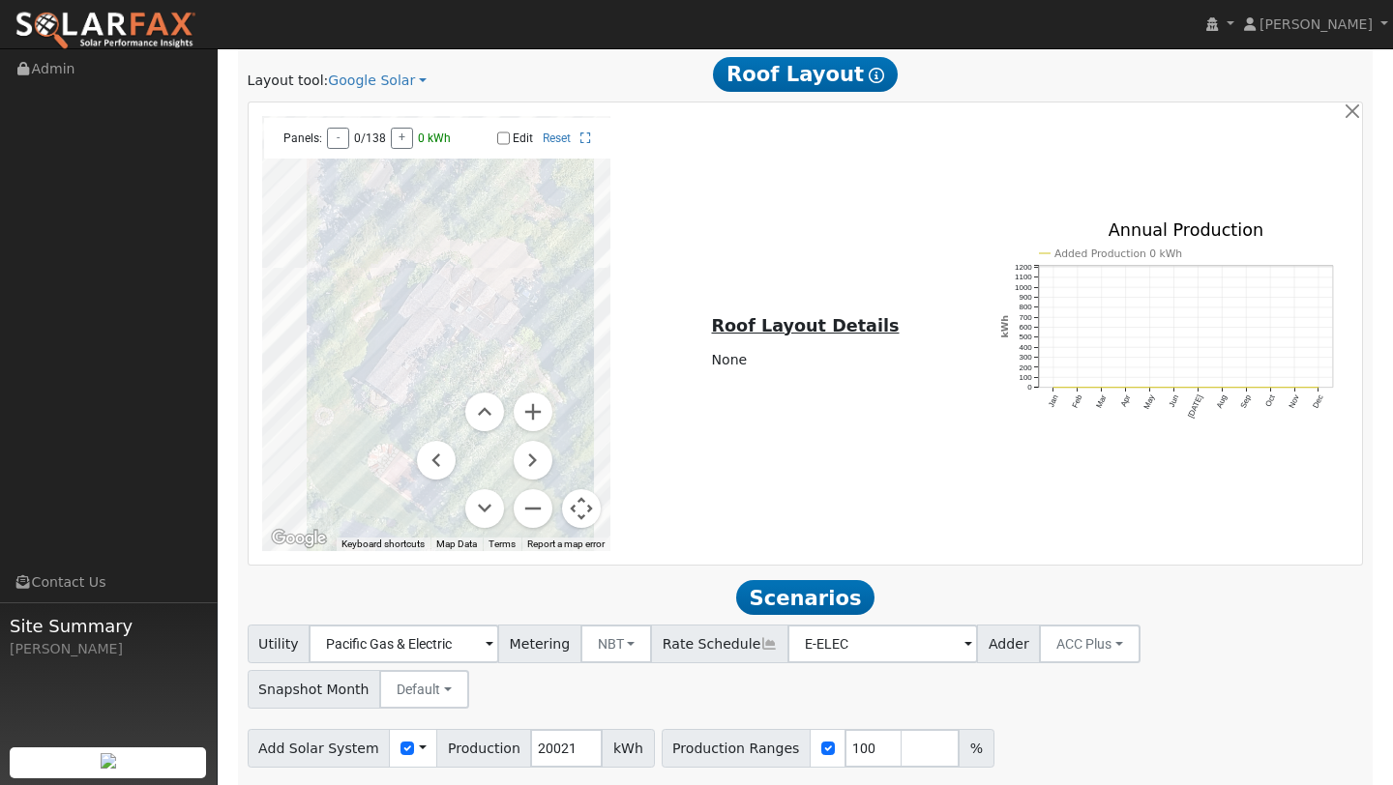
click at [590, 489] on button "Map camera controls" at bounding box center [581, 508] width 39 height 39
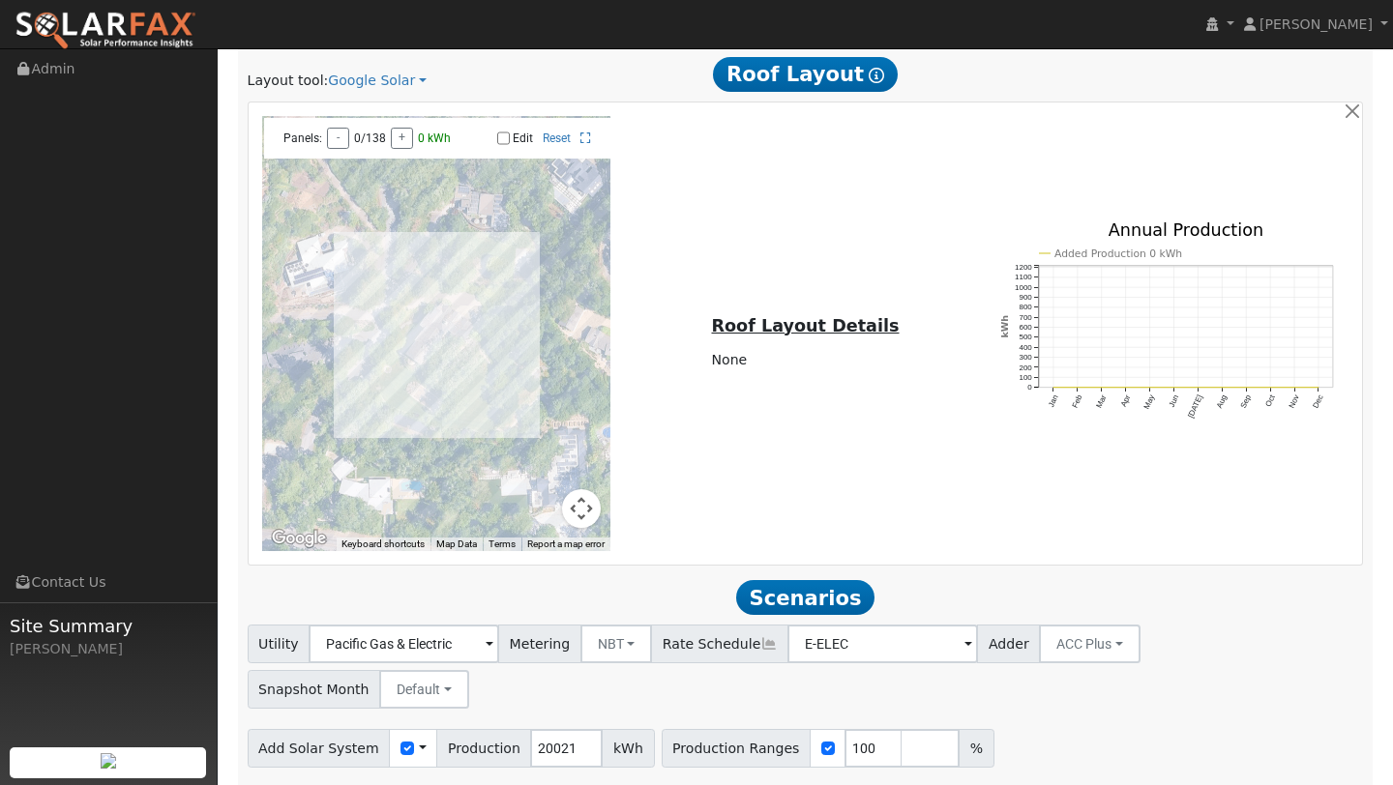
click at [574, 501] on button "Map camera controls" at bounding box center [581, 508] width 39 height 39
click at [530, 407] on button "Zoom in" at bounding box center [533, 412] width 39 height 39
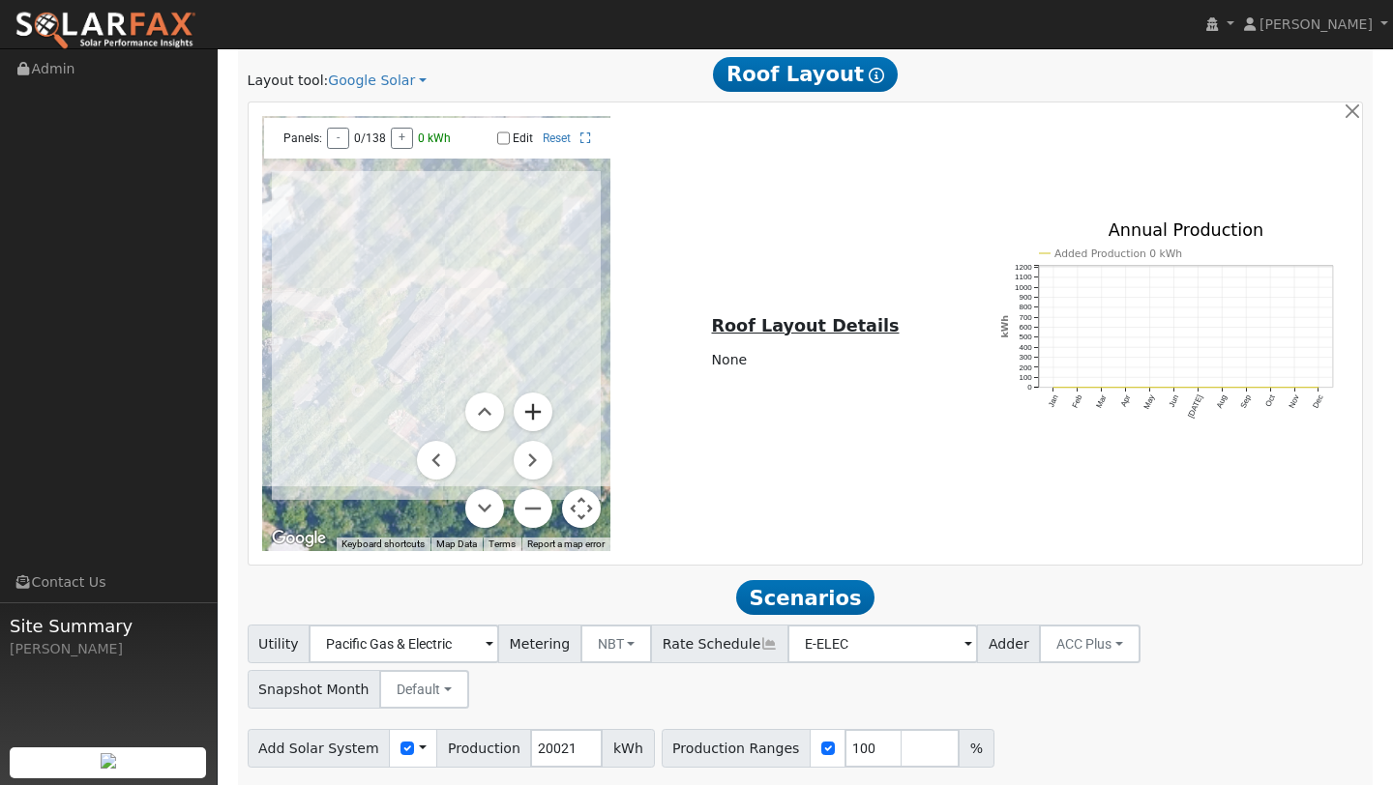
click at [530, 407] on button "Zoom in" at bounding box center [533, 412] width 39 height 39
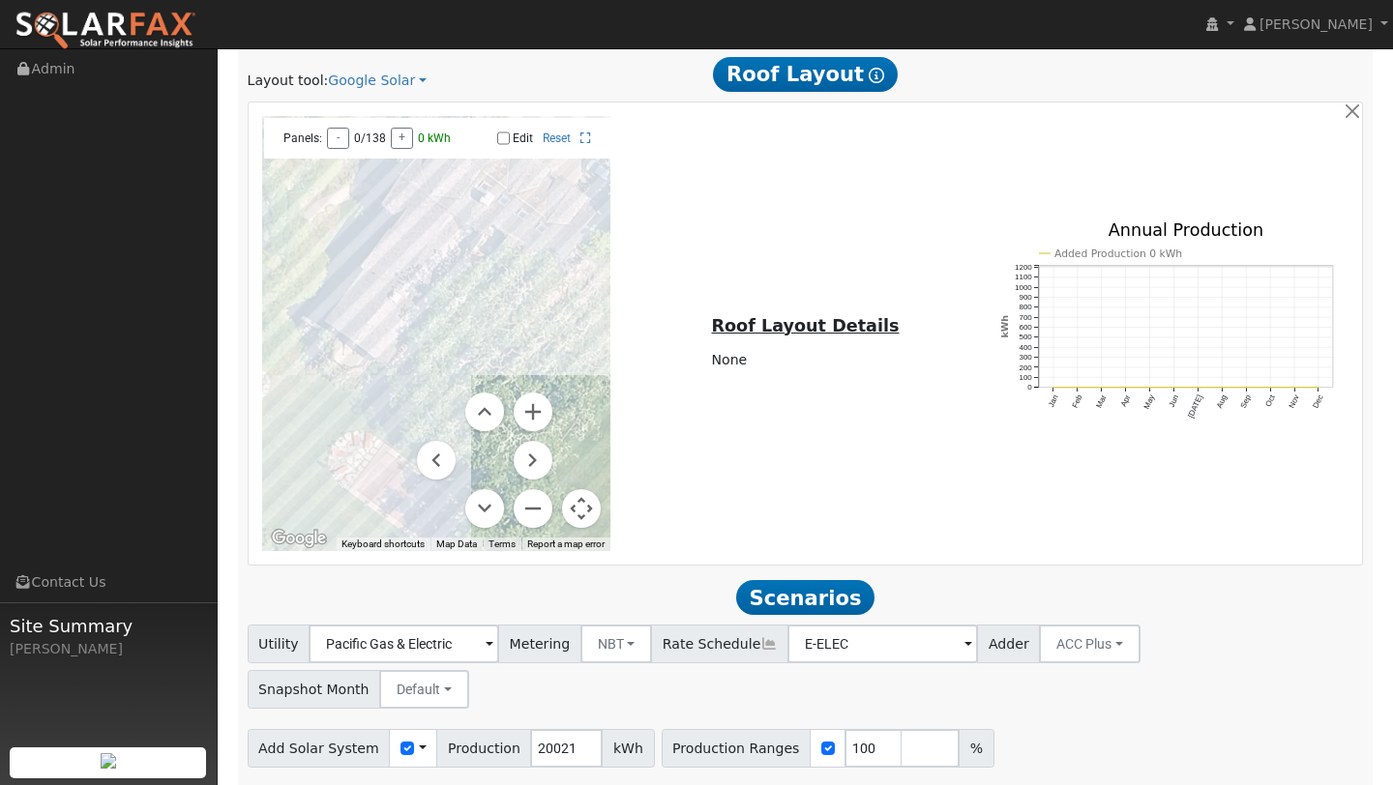
drag, startPoint x: 486, startPoint y: 306, endPoint x: 496, endPoint y: 207, distance: 99.2
click at [496, 207] on div at bounding box center [436, 333] width 349 height 435
click at [548, 539] on link "Report a map error" at bounding box center [565, 544] width 77 height 11
click at [531, 489] on button "Zoom out" at bounding box center [533, 508] width 39 height 39
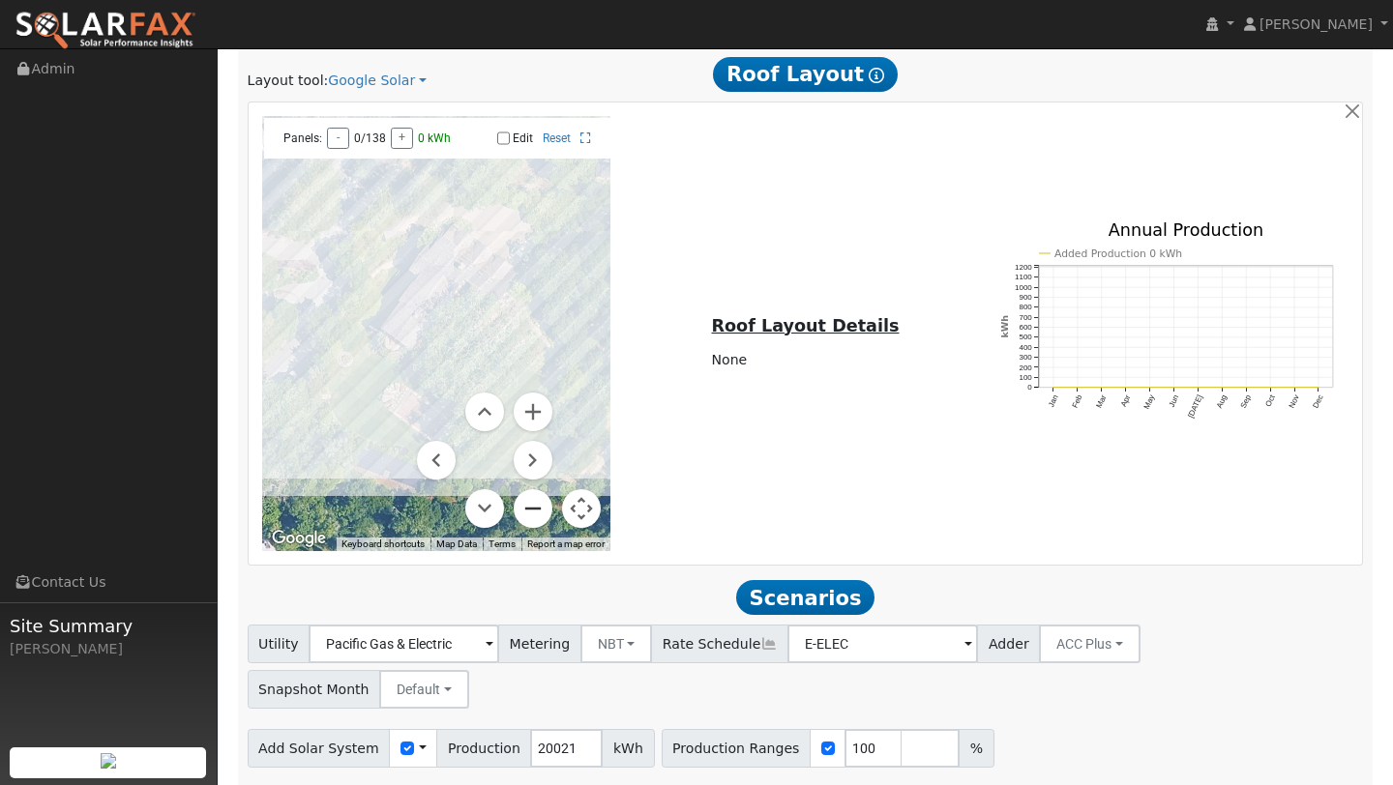
click at [529, 491] on button "Zoom out" at bounding box center [533, 508] width 39 height 39
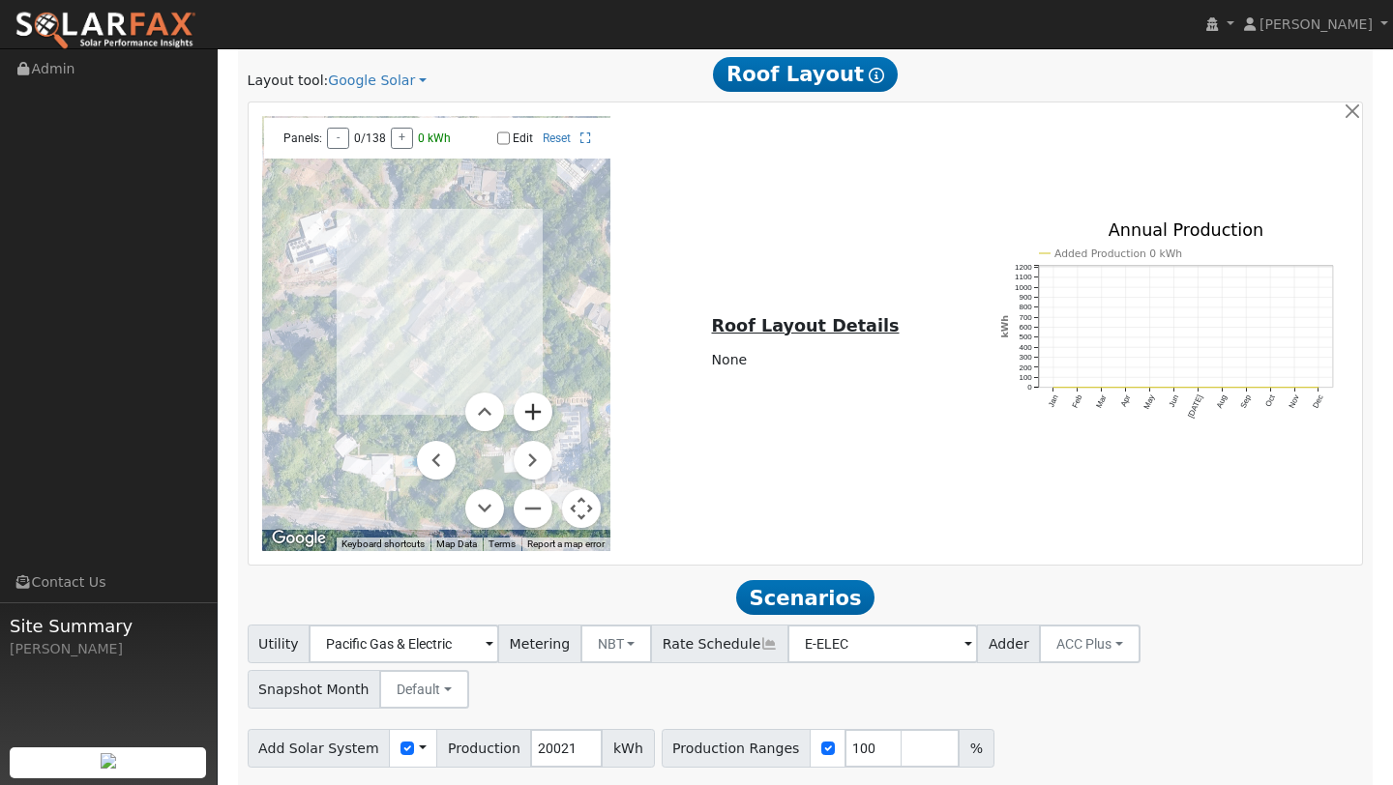
click at [515, 394] on button "Zoom in" at bounding box center [533, 412] width 39 height 39
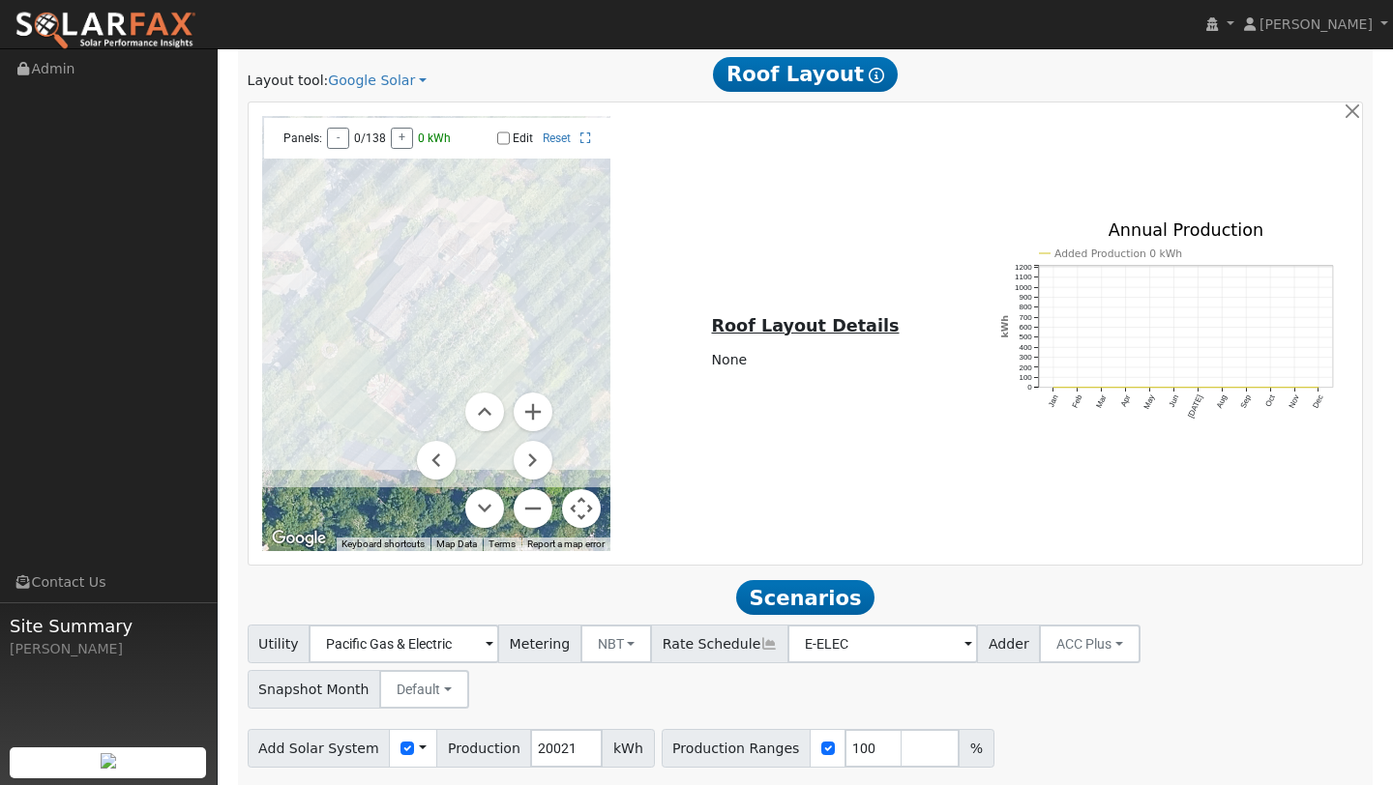
drag, startPoint x: 474, startPoint y: 331, endPoint x: 453, endPoint y: 320, distance: 23.8
click at [453, 320] on div at bounding box center [436, 333] width 349 height 435
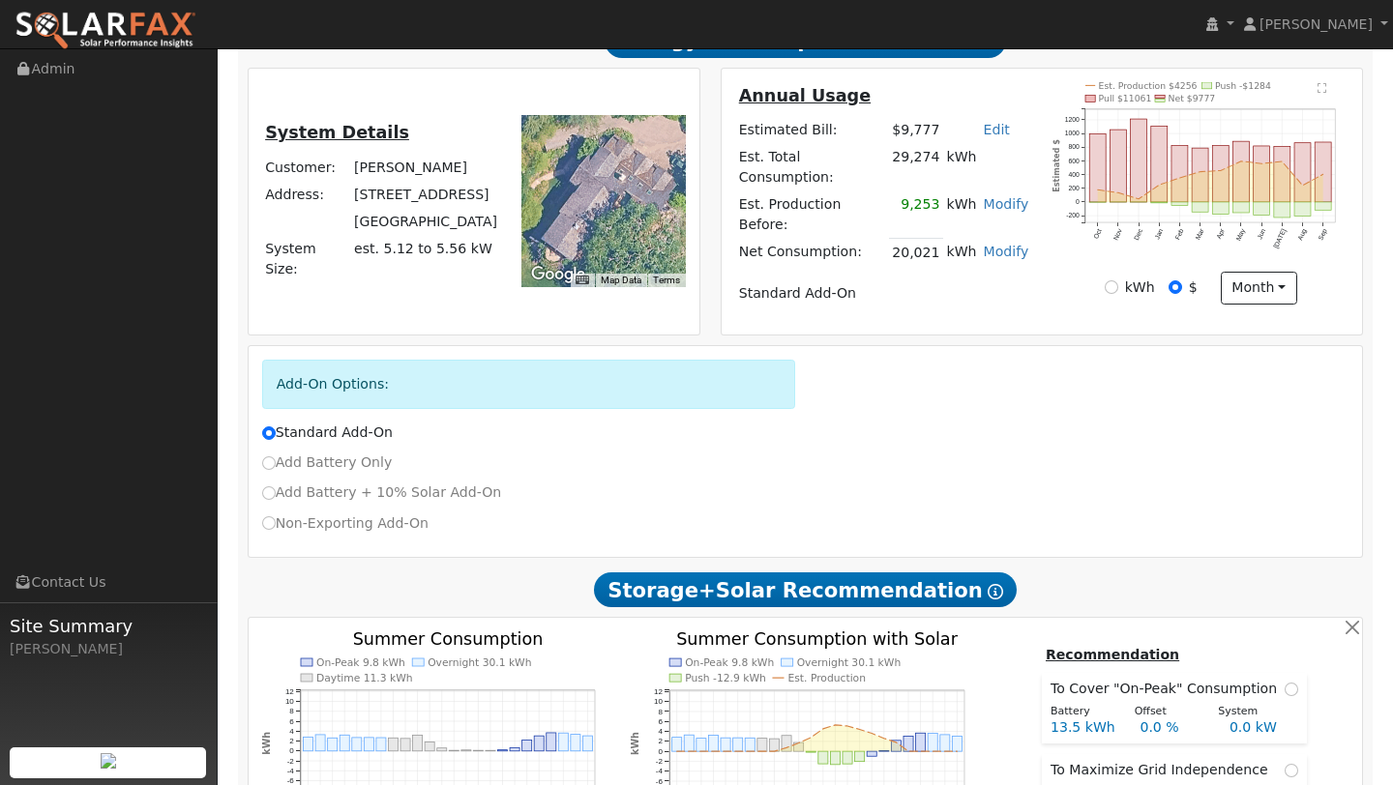
scroll to position [286, 0]
